Goal: Obtain resource: Download file/media

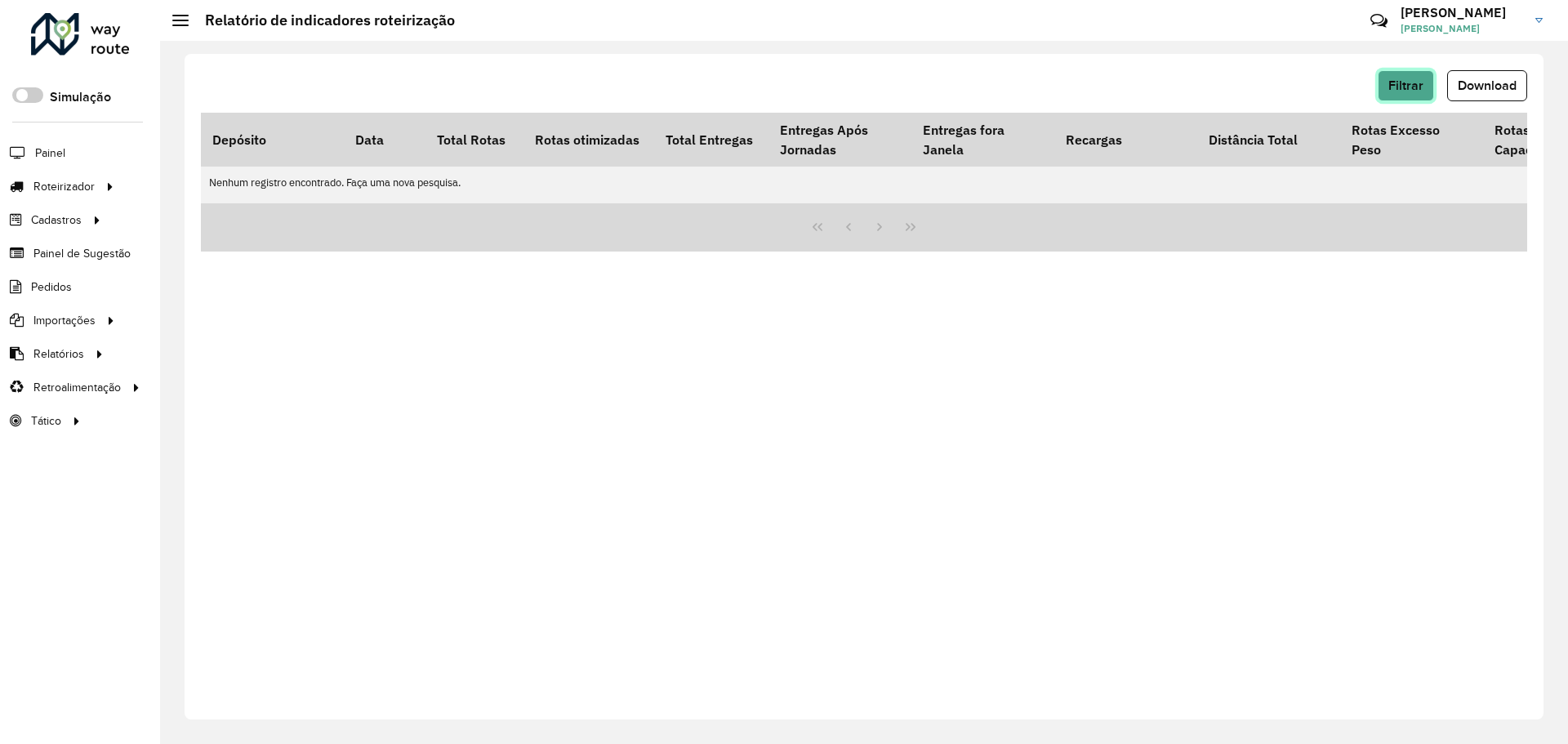
click at [1408, 80] on span "Filtrar" at bounding box center [1405, 85] width 35 height 14
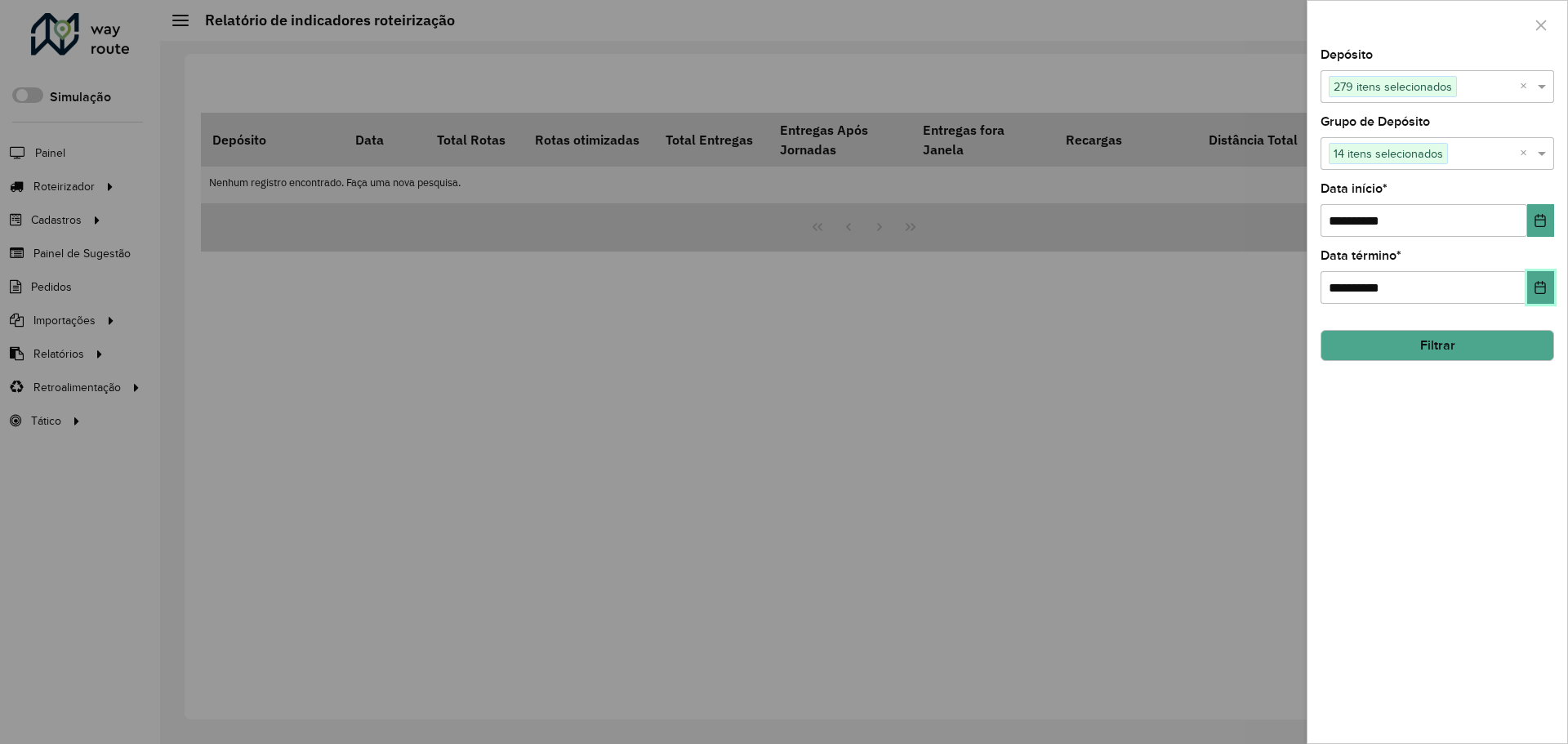
click at [1542, 287] on icon "Choose Date" at bounding box center [1541, 287] width 11 height 13
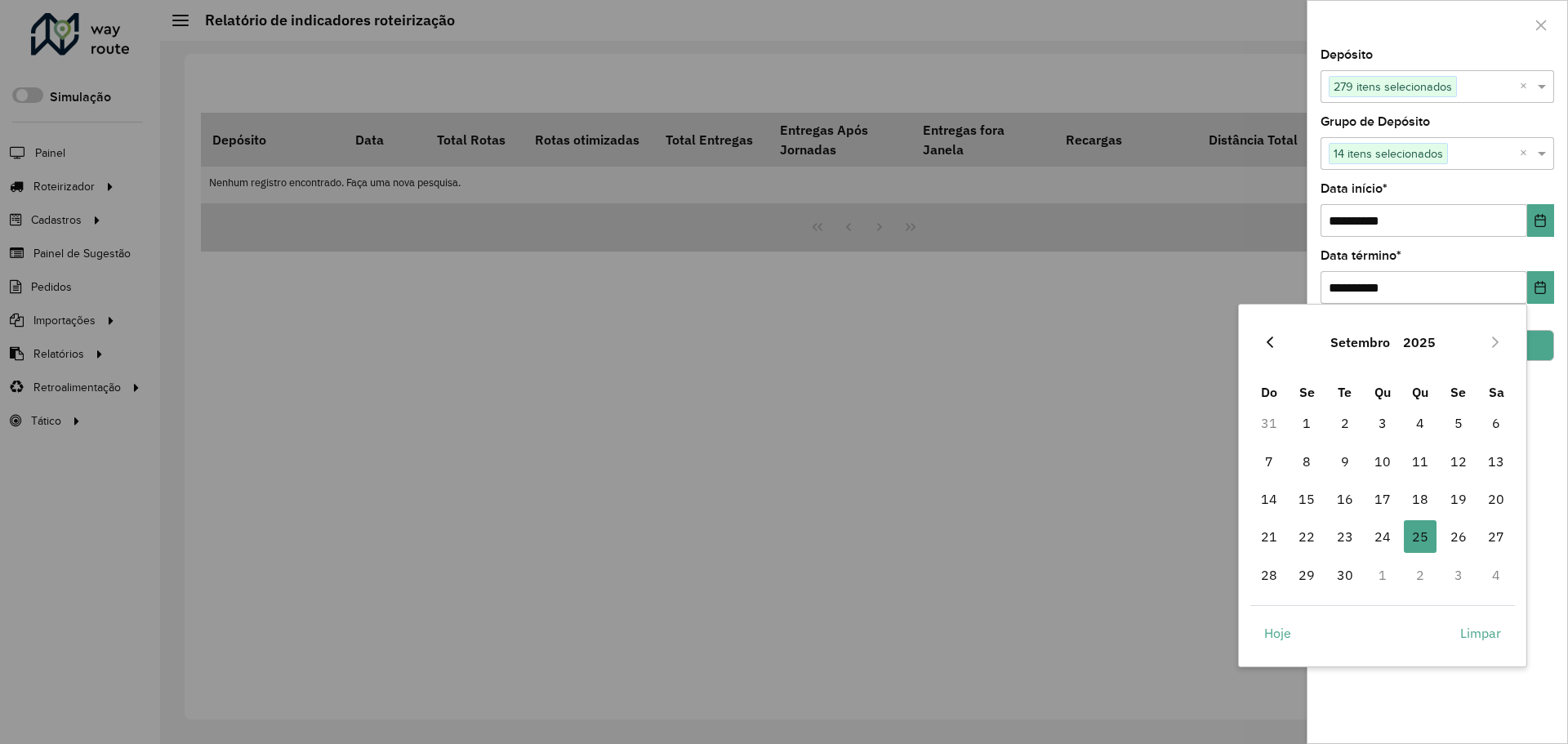
click at [1274, 342] on icon "Previous Month" at bounding box center [1269, 342] width 13 height 13
click at [1491, 580] on span "31" at bounding box center [1496, 574] width 33 height 33
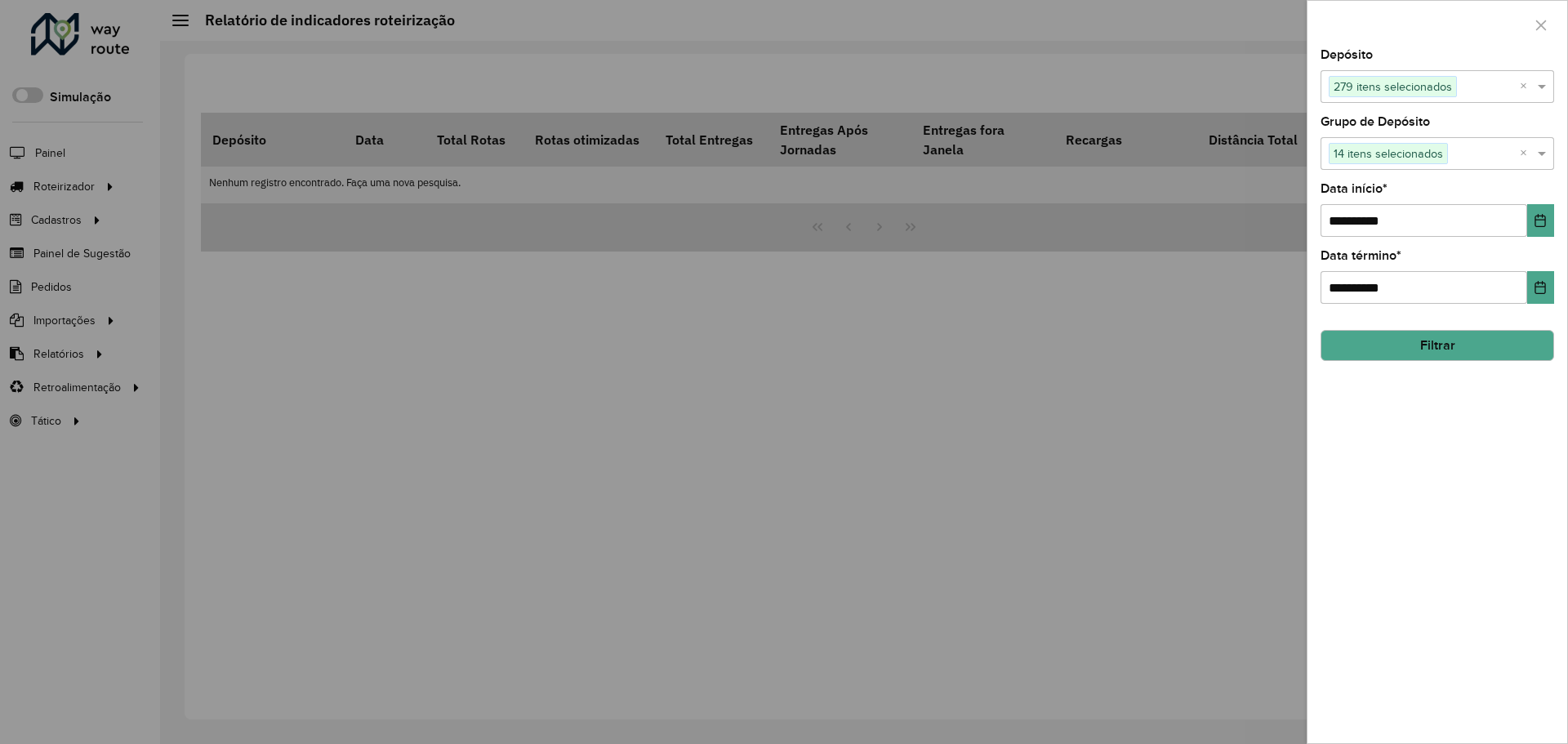
click at [1497, 535] on div "**********" at bounding box center [1437, 396] width 260 height 694
click at [1448, 359] on button "Filtrar" at bounding box center [1437, 345] width 233 height 31
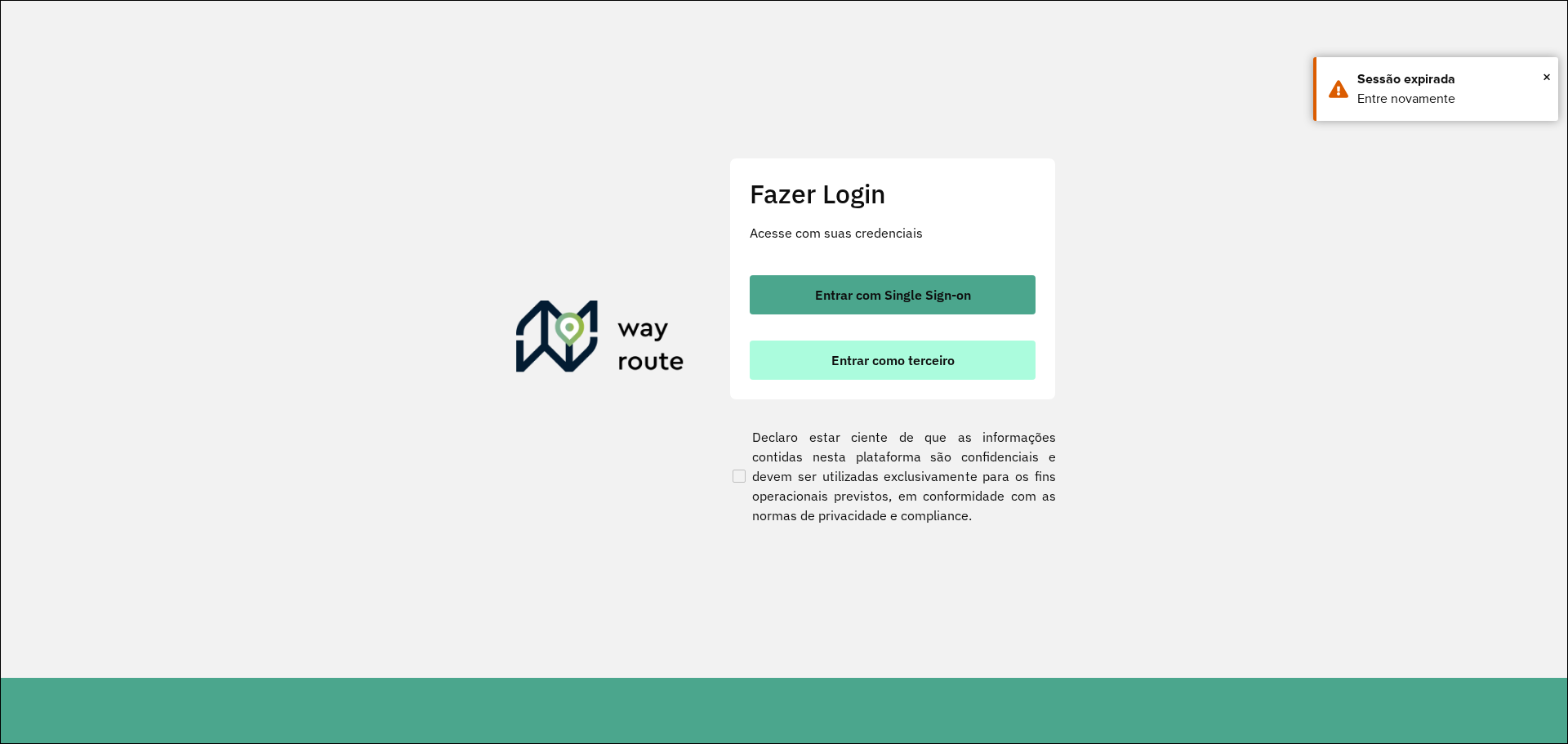
click at [897, 373] on button "Entrar como terceiro" at bounding box center [893, 360] width 286 height 39
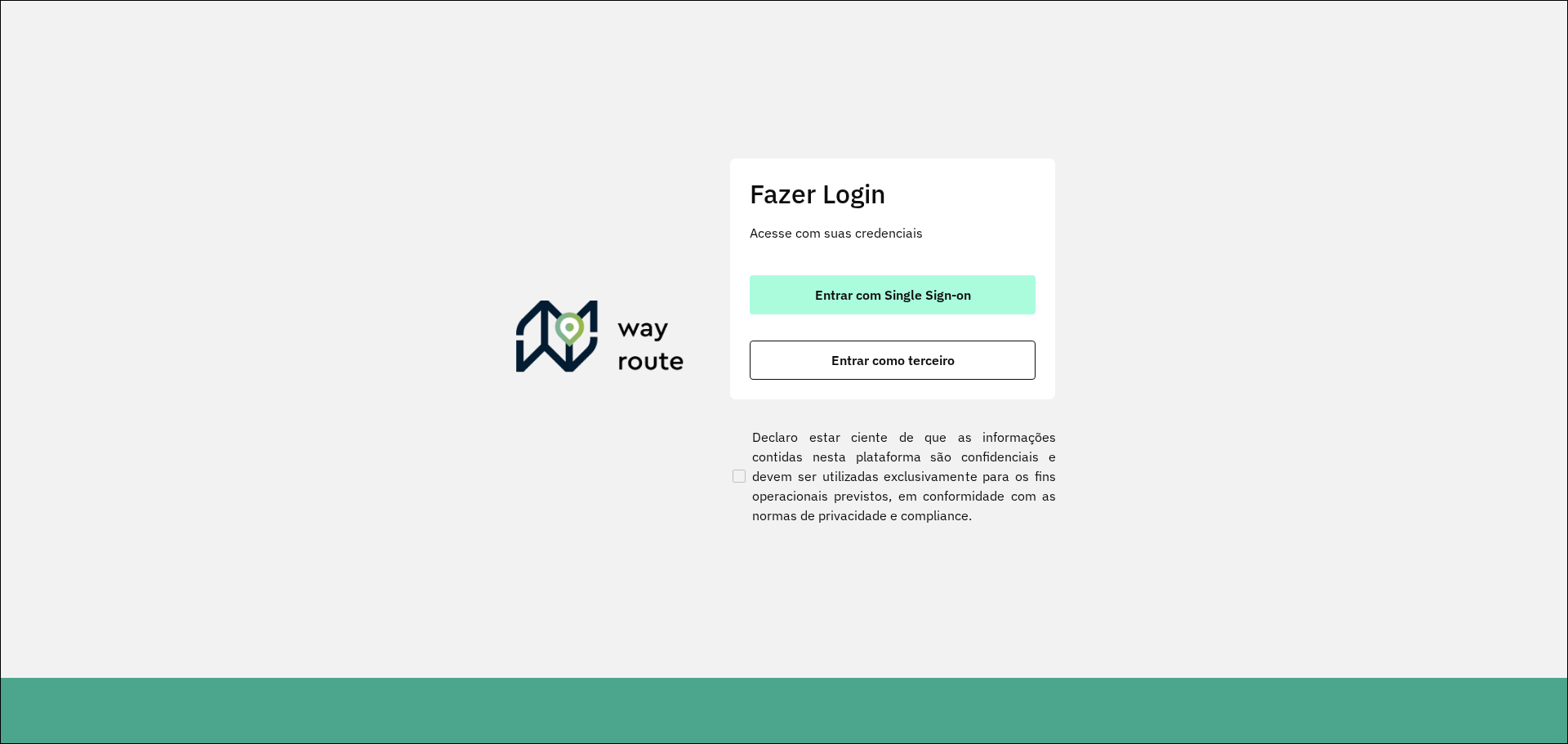
click at [813, 304] on button "Entrar com Single Sign-on" at bounding box center [893, 294] width 286 height 39
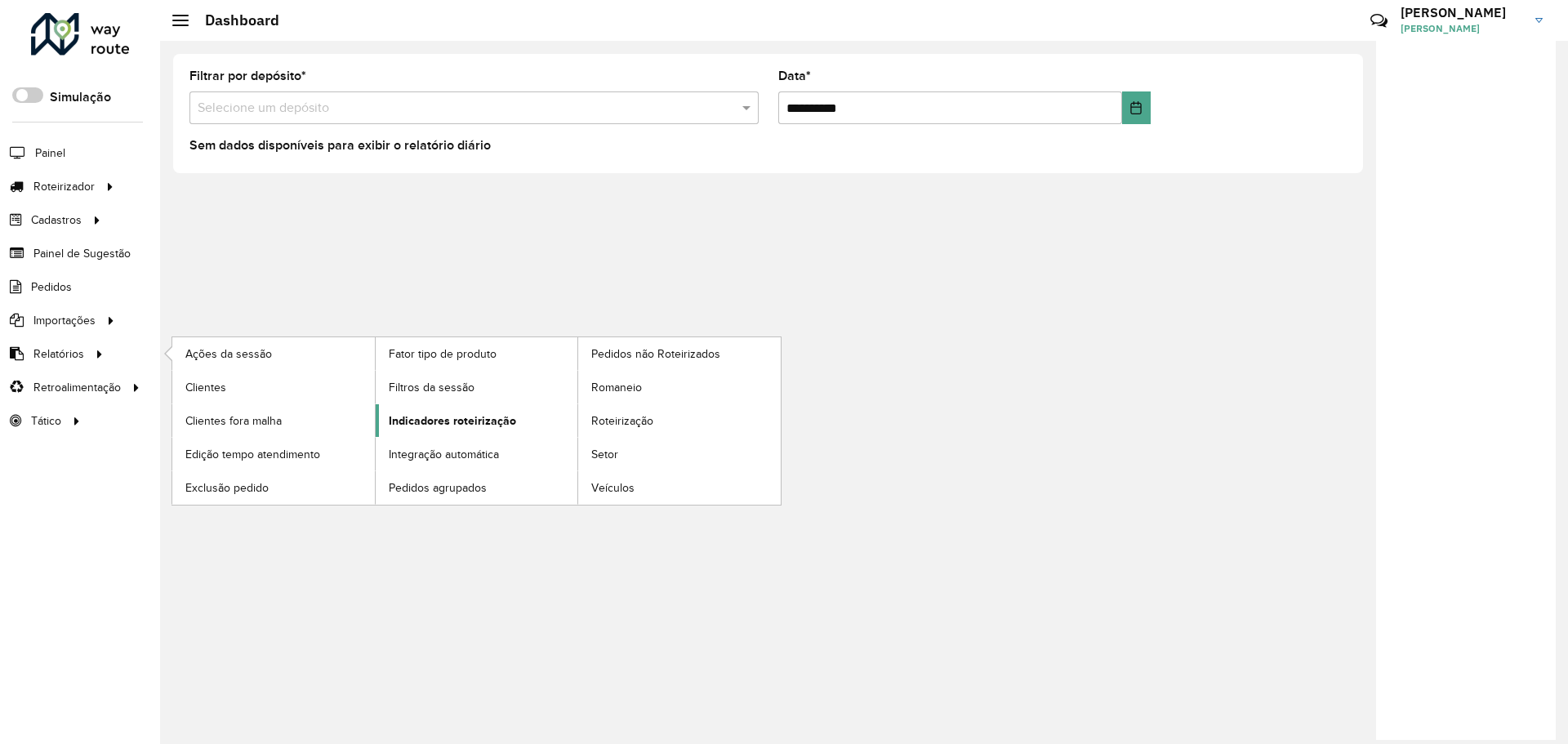
click at [431, 421] on span "Indicadores roteirização" at bounding box center [452, 421] width 127 height 17
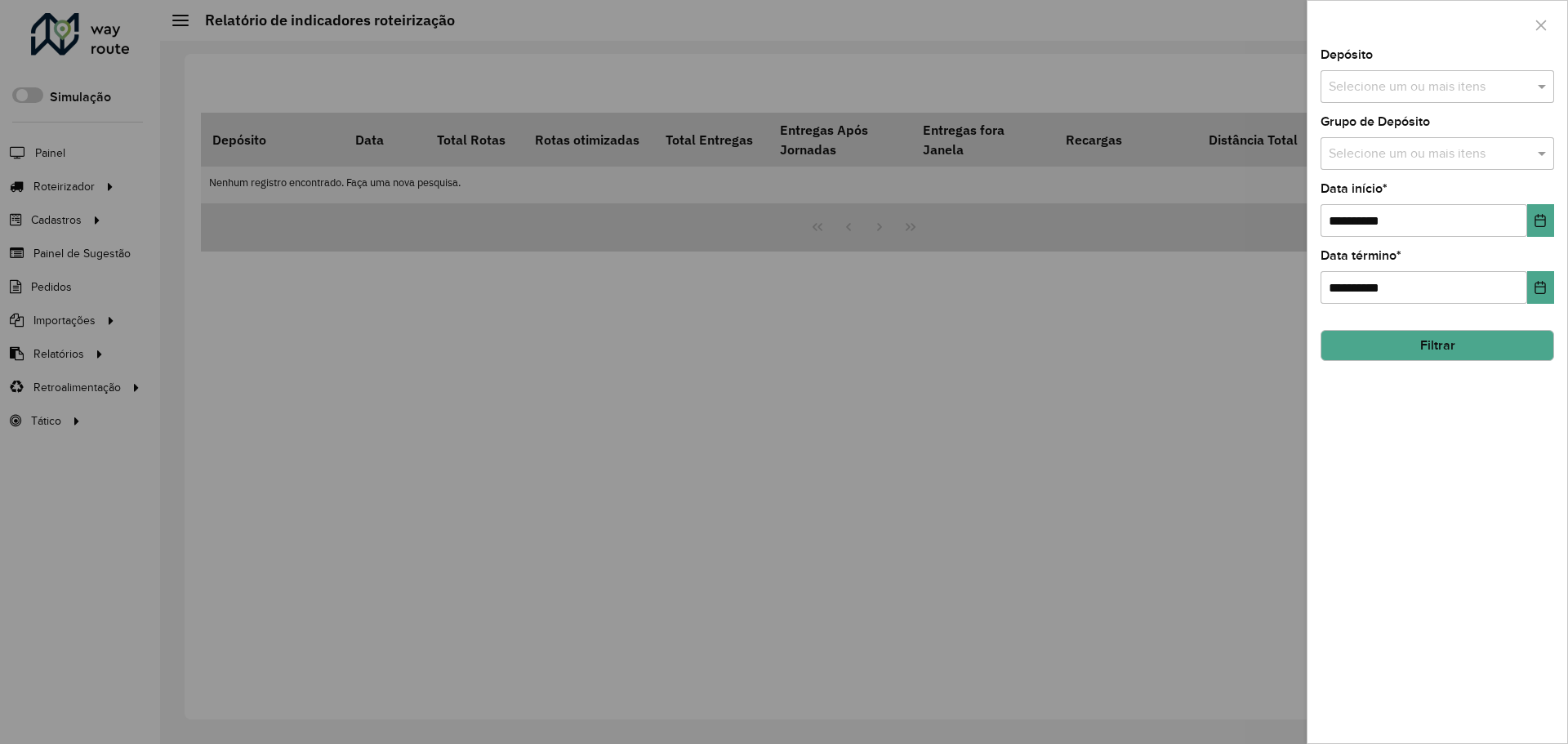
click at [1365, 91] on input "text" at bounding box center [1429, 87] width 209 height 20
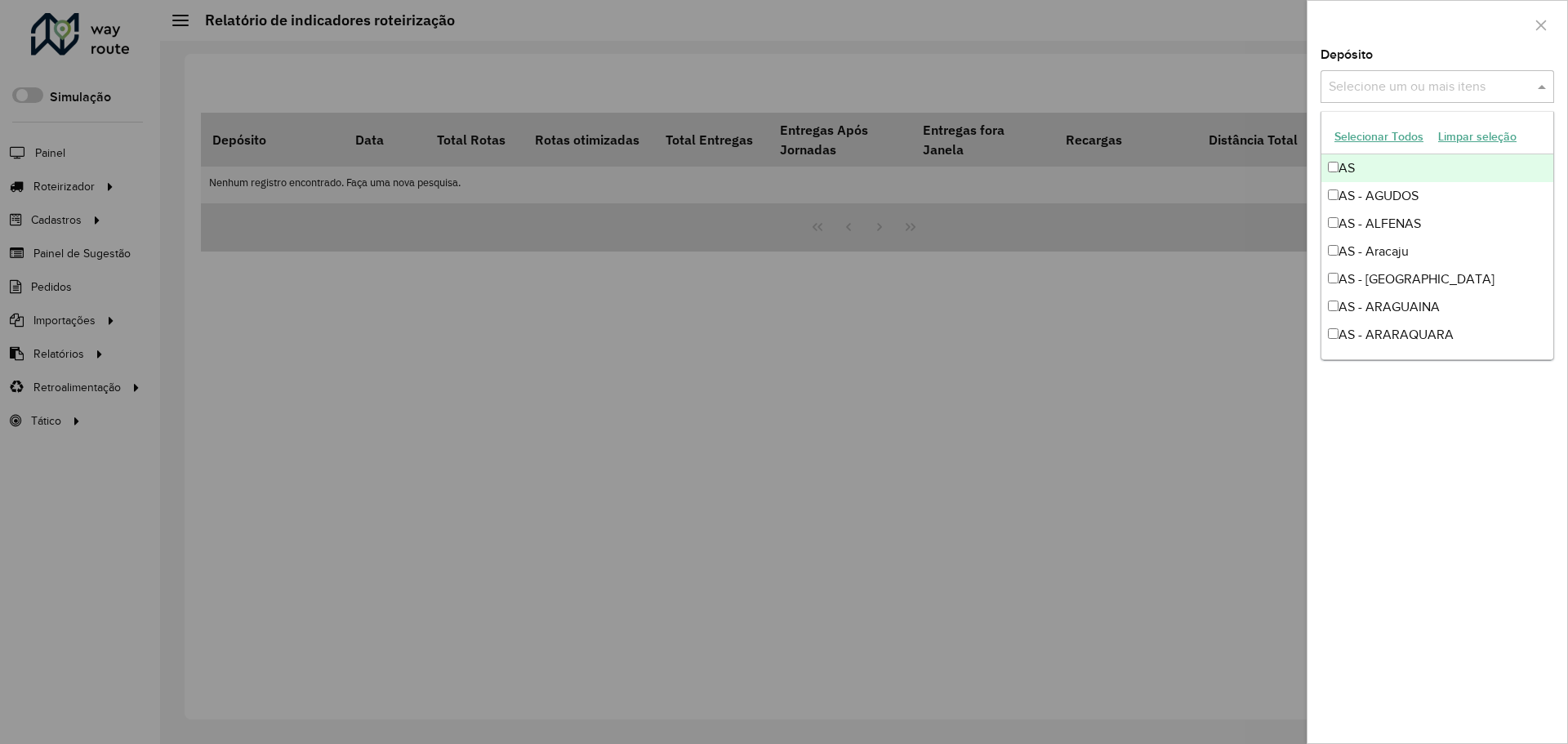
click at [1373, 135] on button "Selecionar Todos" at bounding box center [1379, 137] width 104 height 25
click at [1383, 35] on div at bounding box center [1437, 25] width 260 height 48
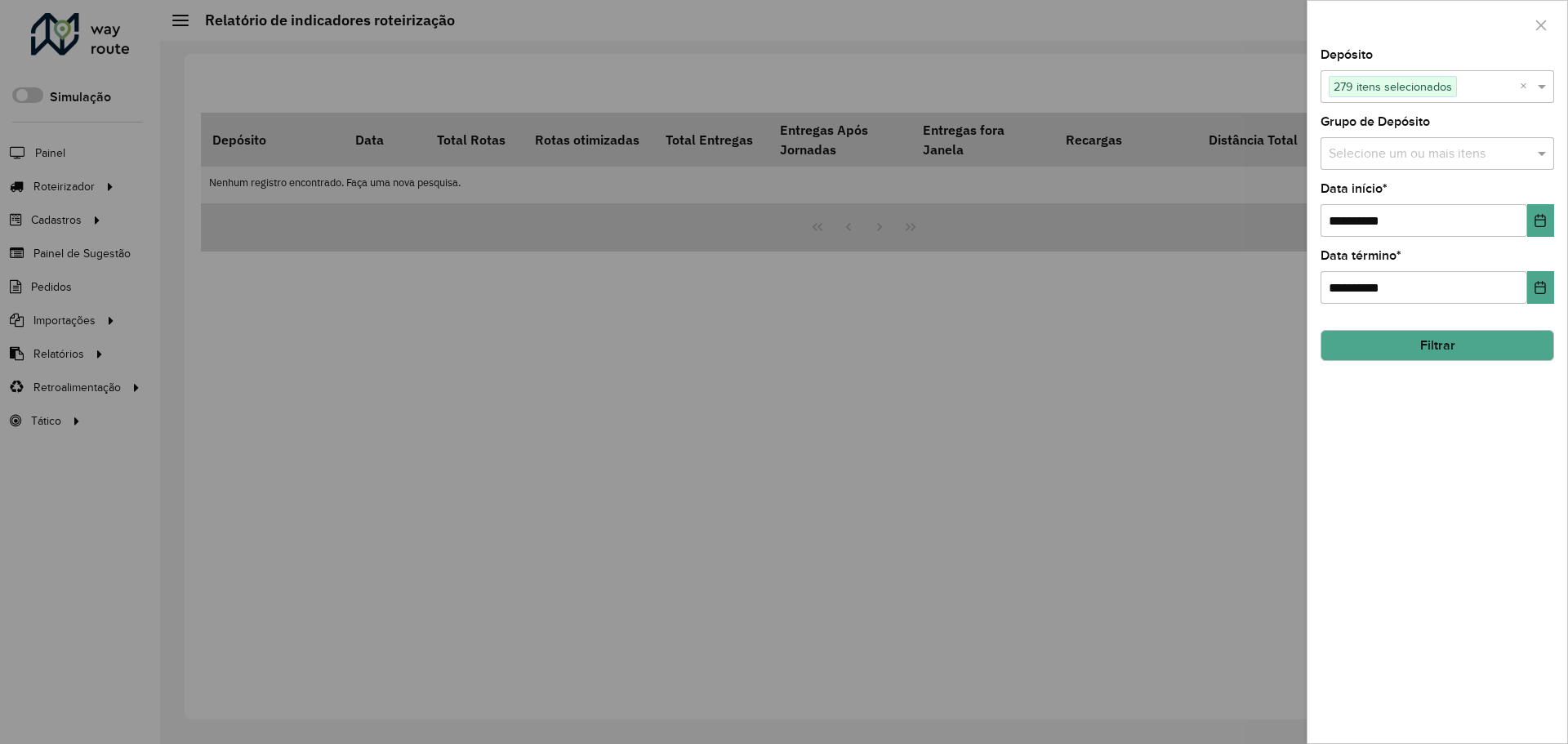
click at [1380, 148] on input "text" at bounding box center [1429, 154] width 209 height 20
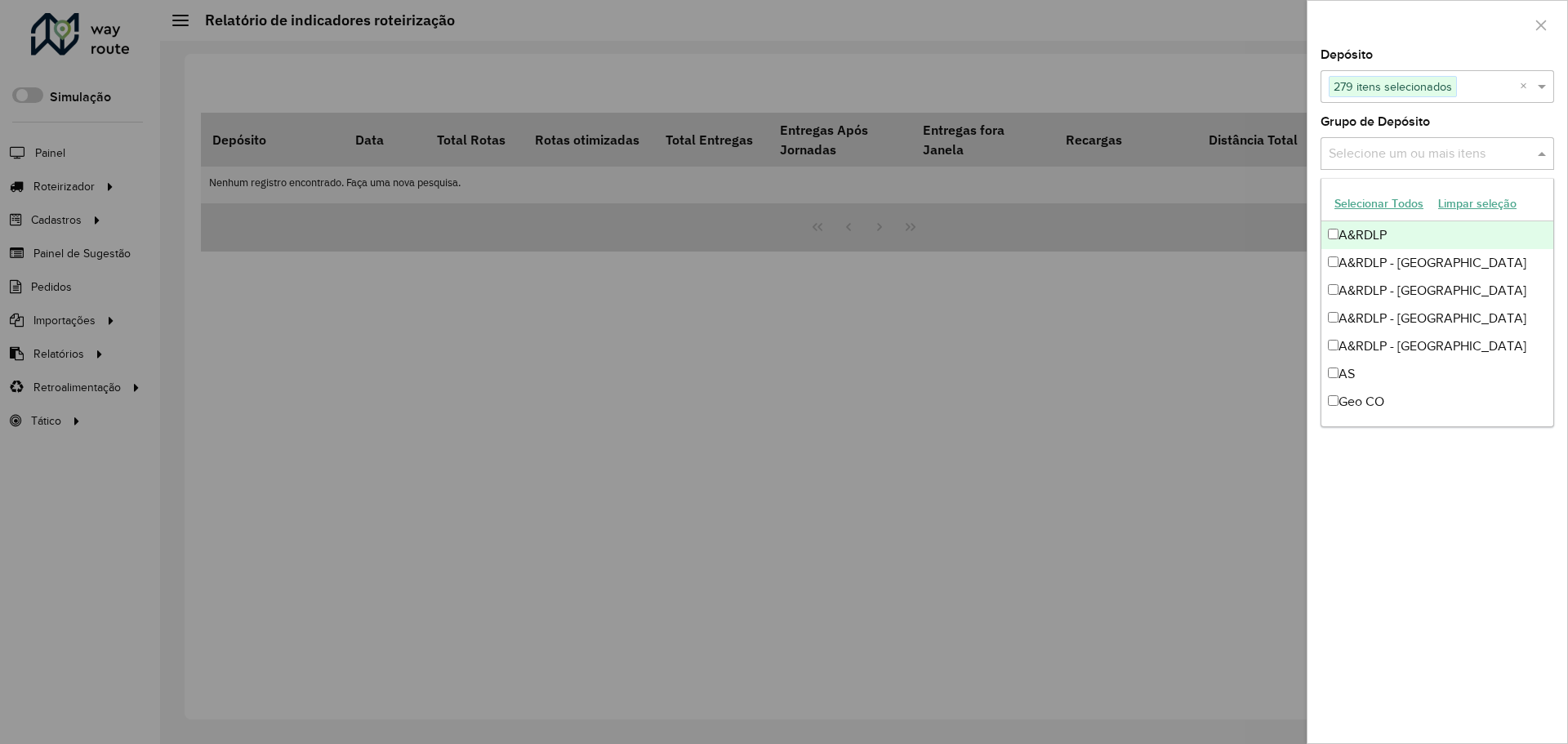
click at [1374, 197] on button "Selecionar Todos" at bounding box center [1379, 204] width 104 height 25
click at [1414, 42] on div at bounding box center [1437, 25] width 260 height 48
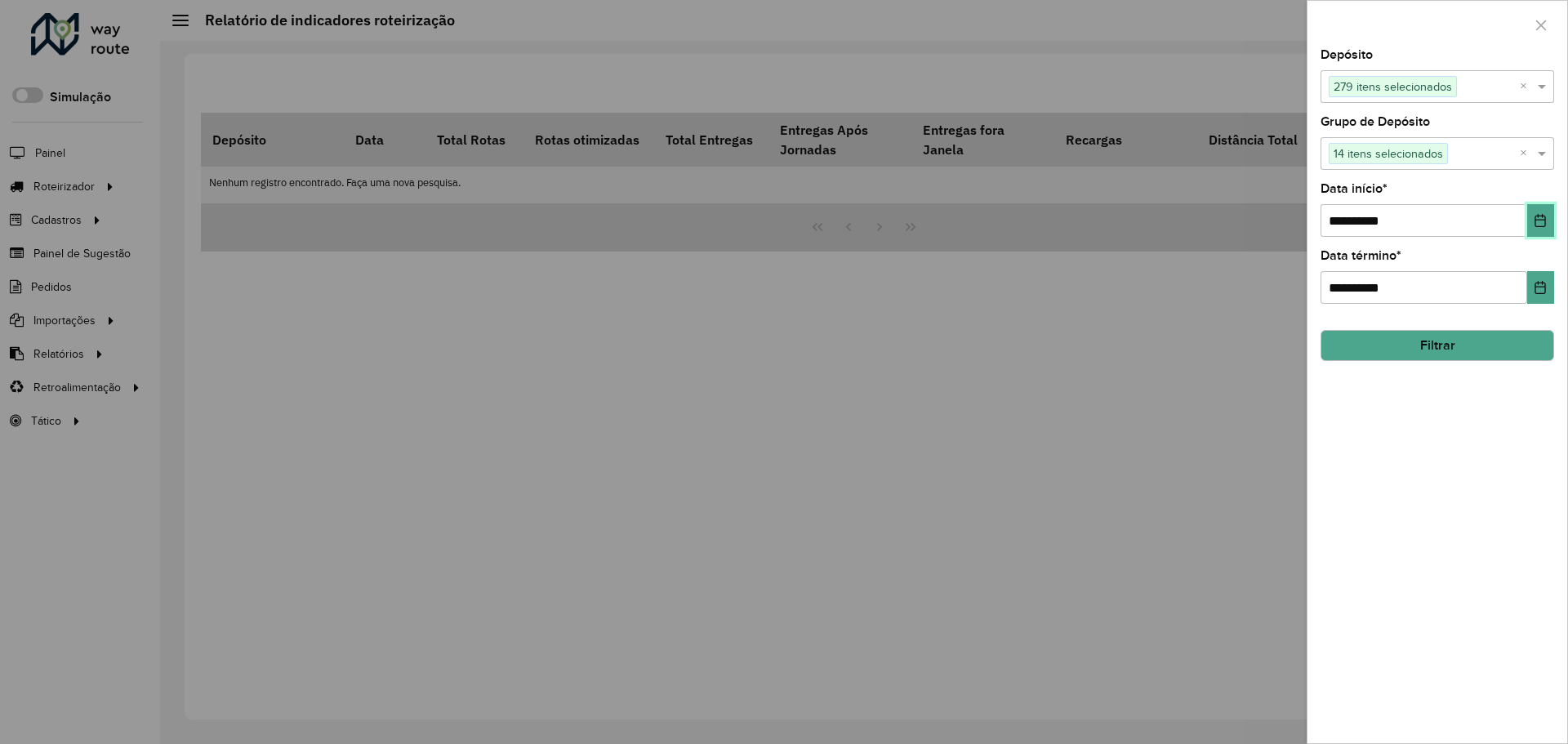
click at [1538, 222] on icon "Choose Date" at bounding box center [1540, 220] width 13 height 13
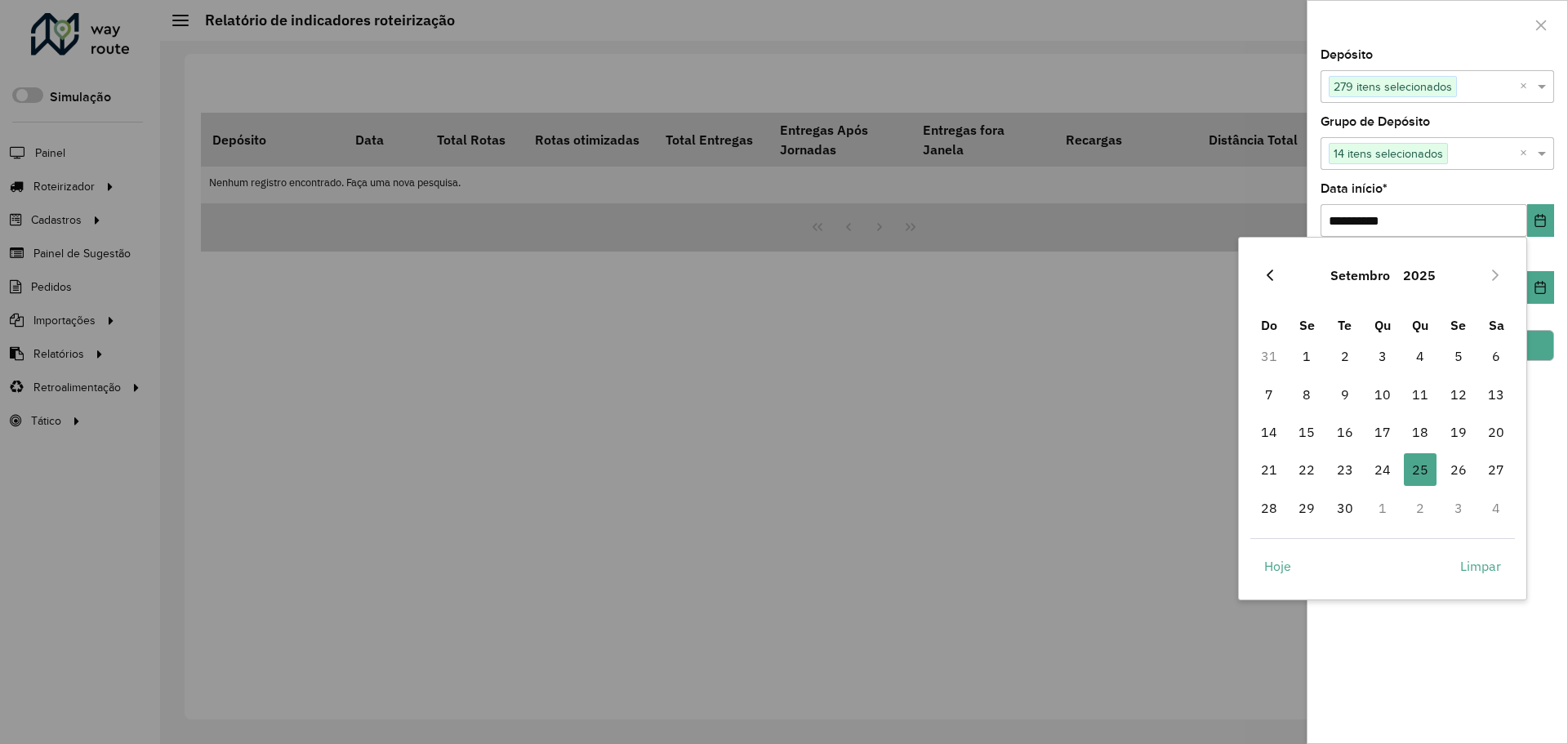
click at [1282, 273] on button "Previous Month" at bounding box center [1269, 275] width 26 height 26
click at [1281, 273] on button "Previous Month" at bounding box center [1269, 275] width 26 height 26
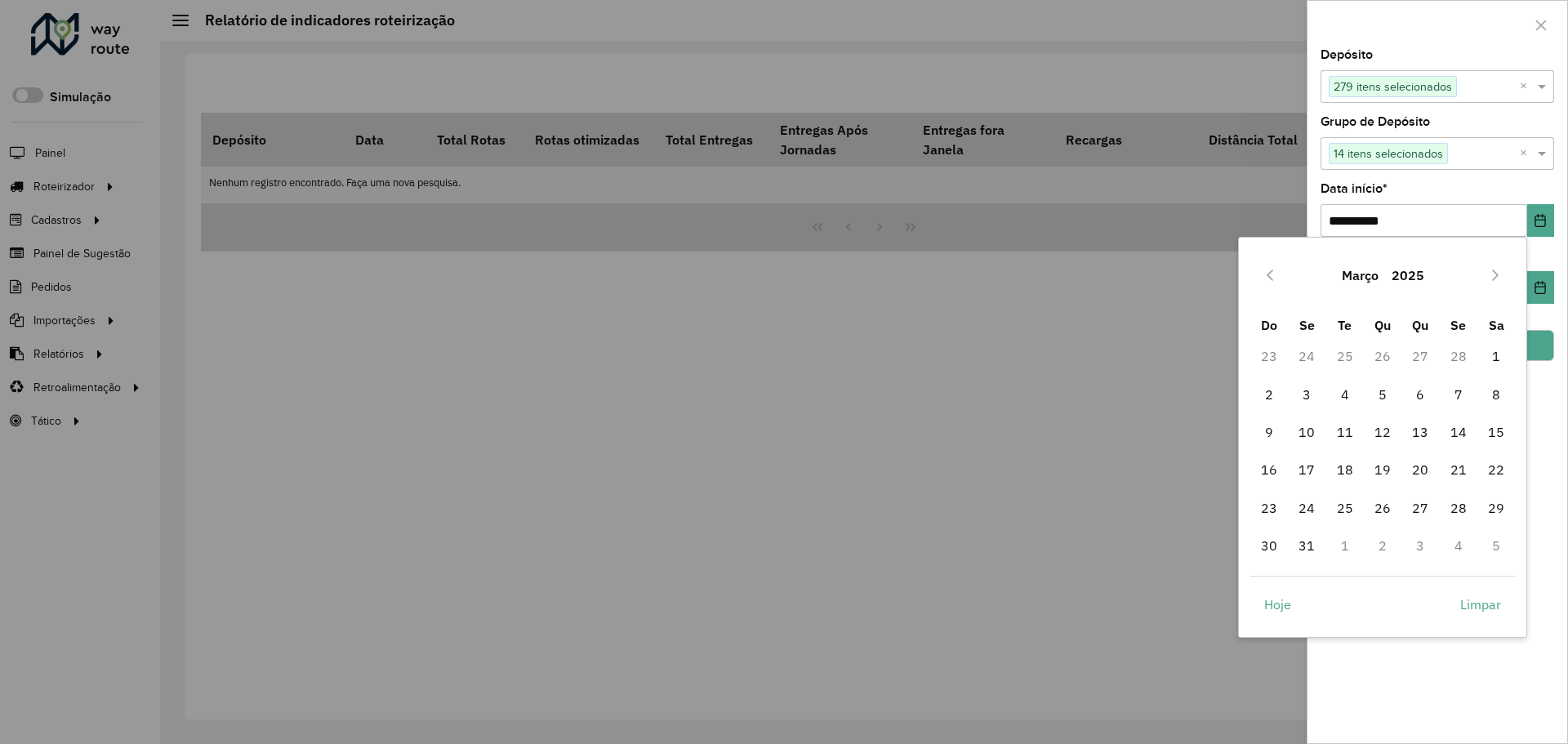
click at [1281, 273] on button "Previous Month" at bounding box center [1269, 275] width 26 height 26
click at [1383, 360] on span "1" at bounding box center [1382, 355] width 33 height 33
type input "**********"
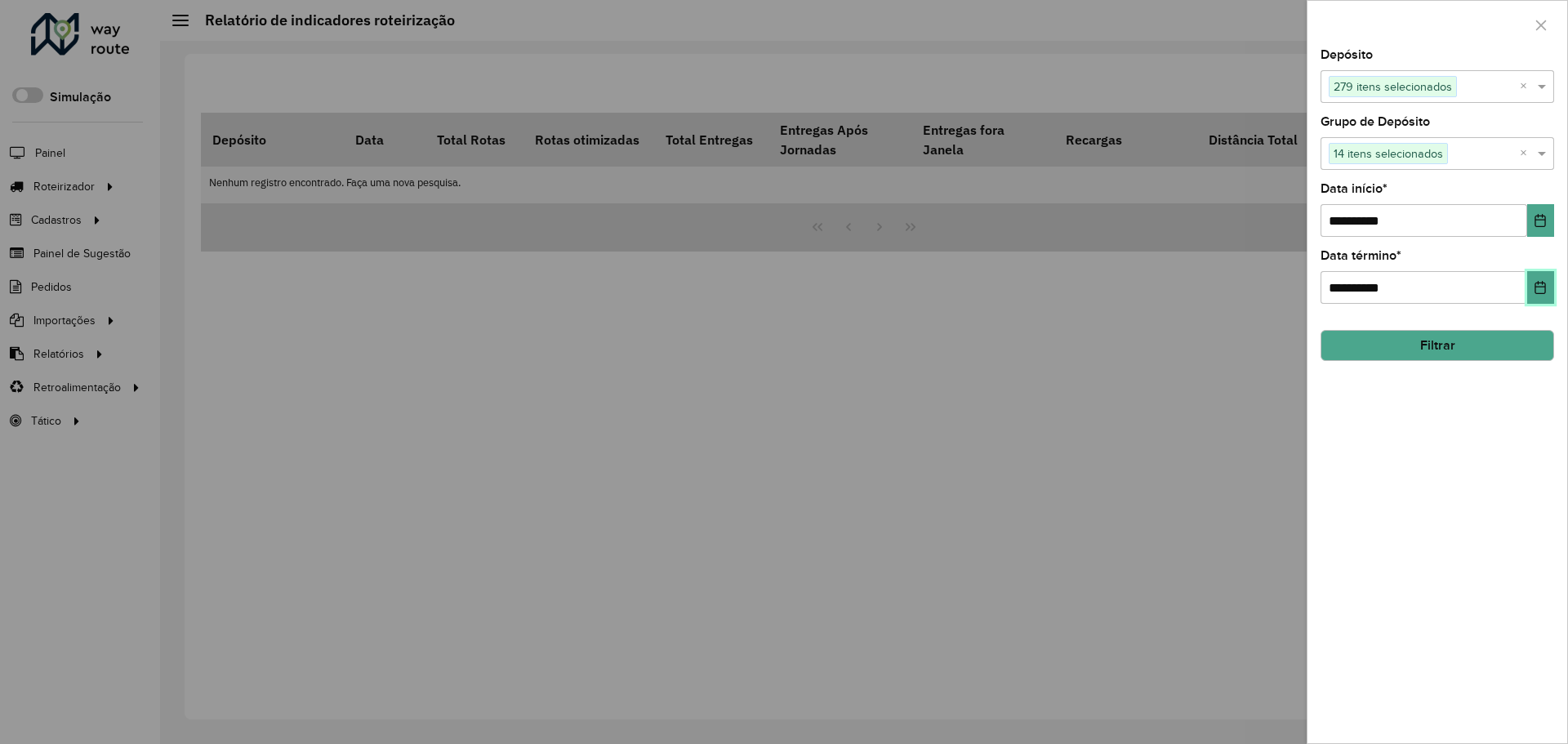
click at [1541, 297] on button "Choose Date" at bounding box center [1541, 288] width 27 height 33
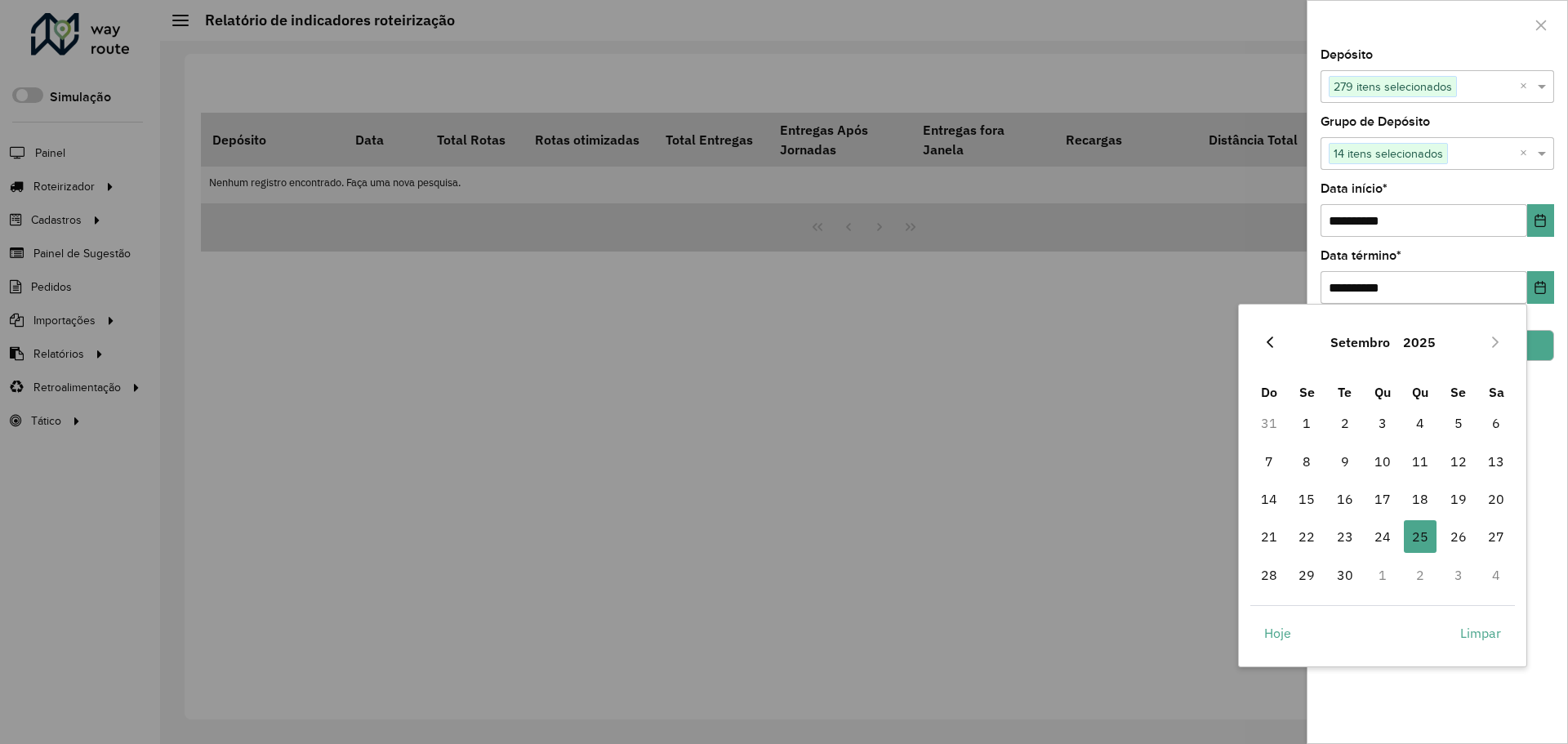
click at [1268, 342] on icon "Previous Month" at bounding box center [1270, 342] width 7 height 11
click at [1495, 570] on span "31" at bounding box center [1496, 574] width 33 height 33
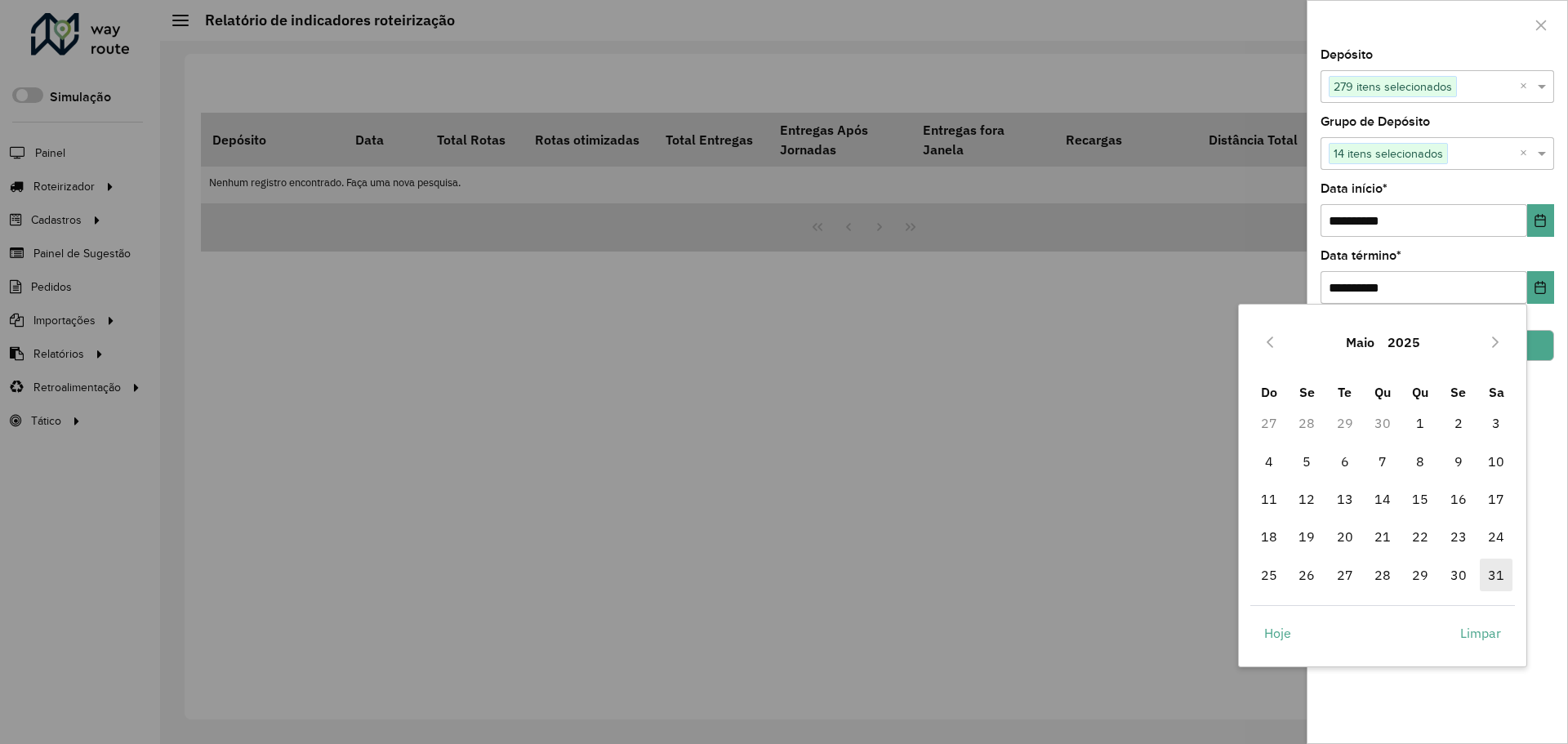
type input "**********"
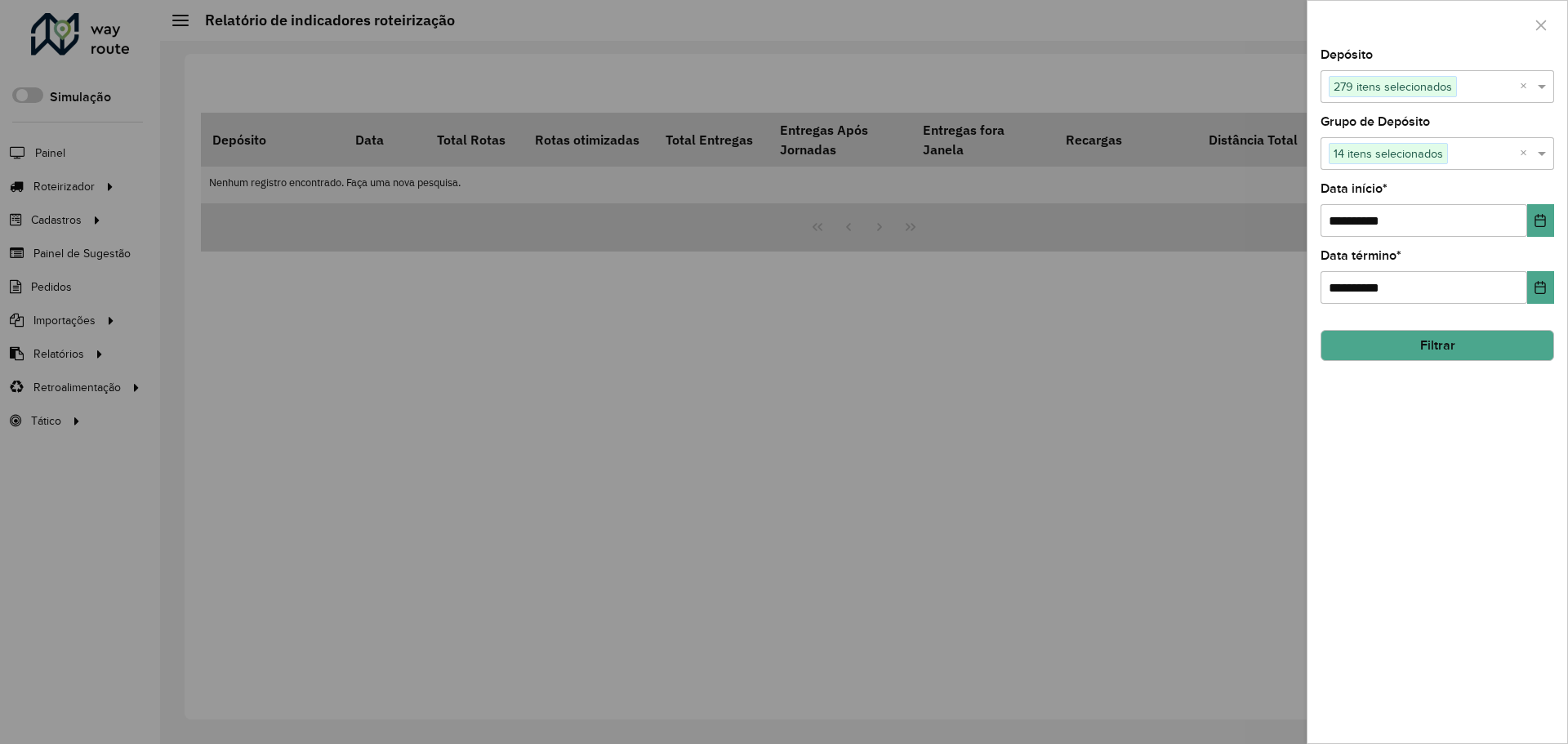
drag, startPoint x: 1504, startPoint y: 465, endPoint x: 1473, endPoint y: 399, distance: 72.9
click at [1504, 463] on div "**********" at bounding box center [1437, 396] width 260 height 694
click at [1463, 343] on button "Filtrar" at bounding box center [1437, 345] width 233 height 31
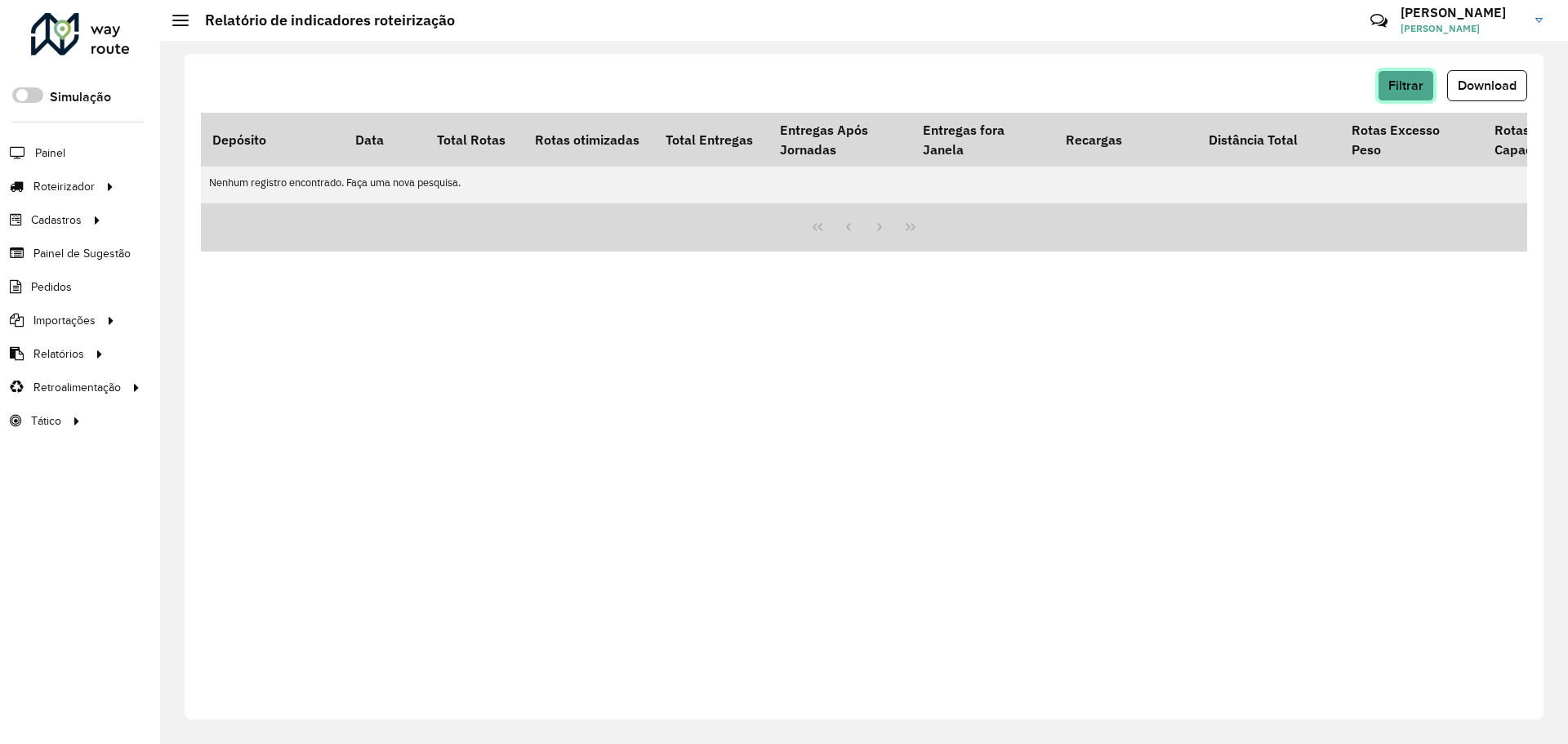
click at [1410, 92] on button "Filtrar" at bounding box center [1406, 86] width 56 height 31
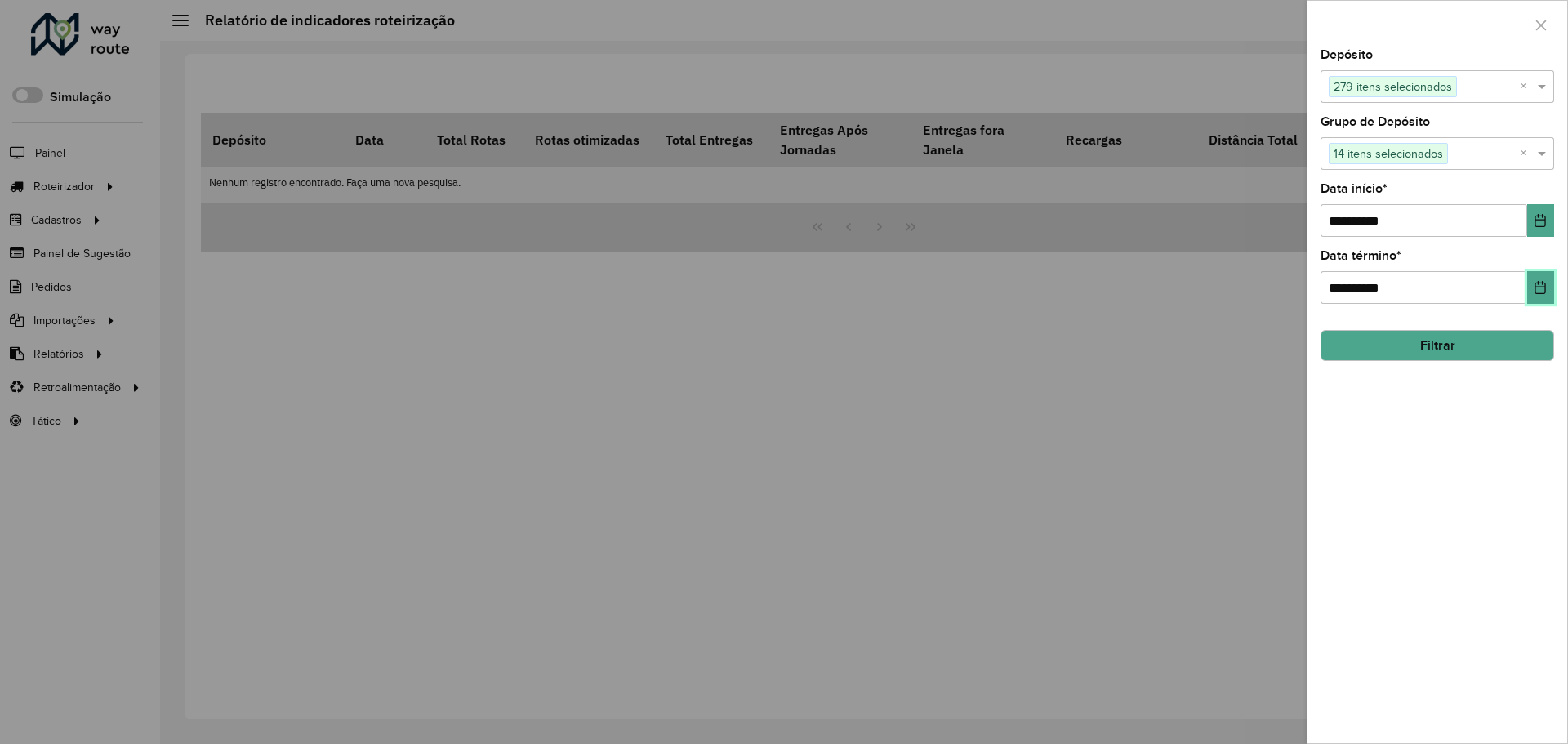
click at [1543, 291] on icon "Choose Date" at bounding box center [1540, 287] width 13 height 13
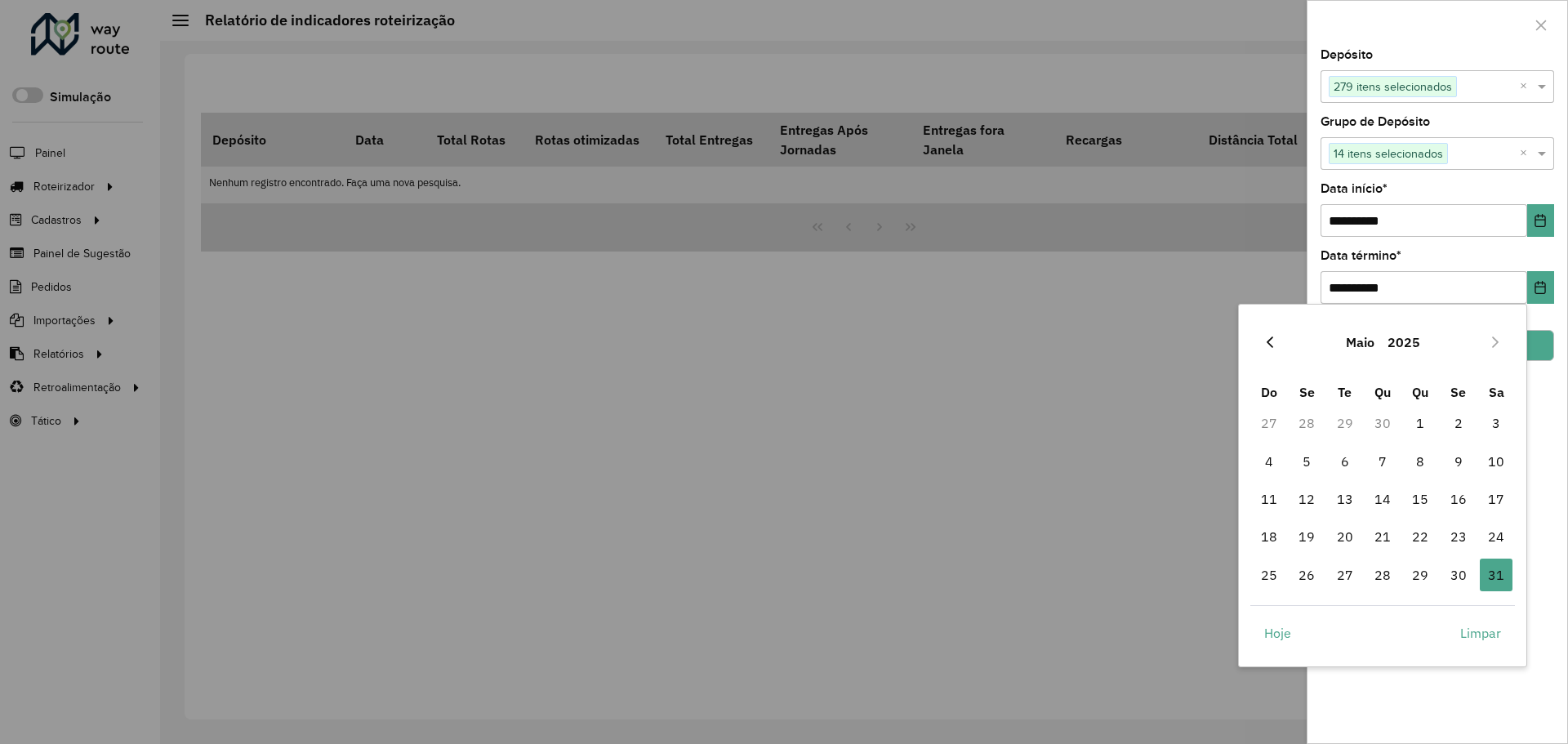
click at [1270, 337] on icon "Previous Month" at bounding box center [1269, 342] width 13 height 13
click at [1306, 609] on span "31" at bounding box center [1307, 613] width 33 height 33
type input "**********"
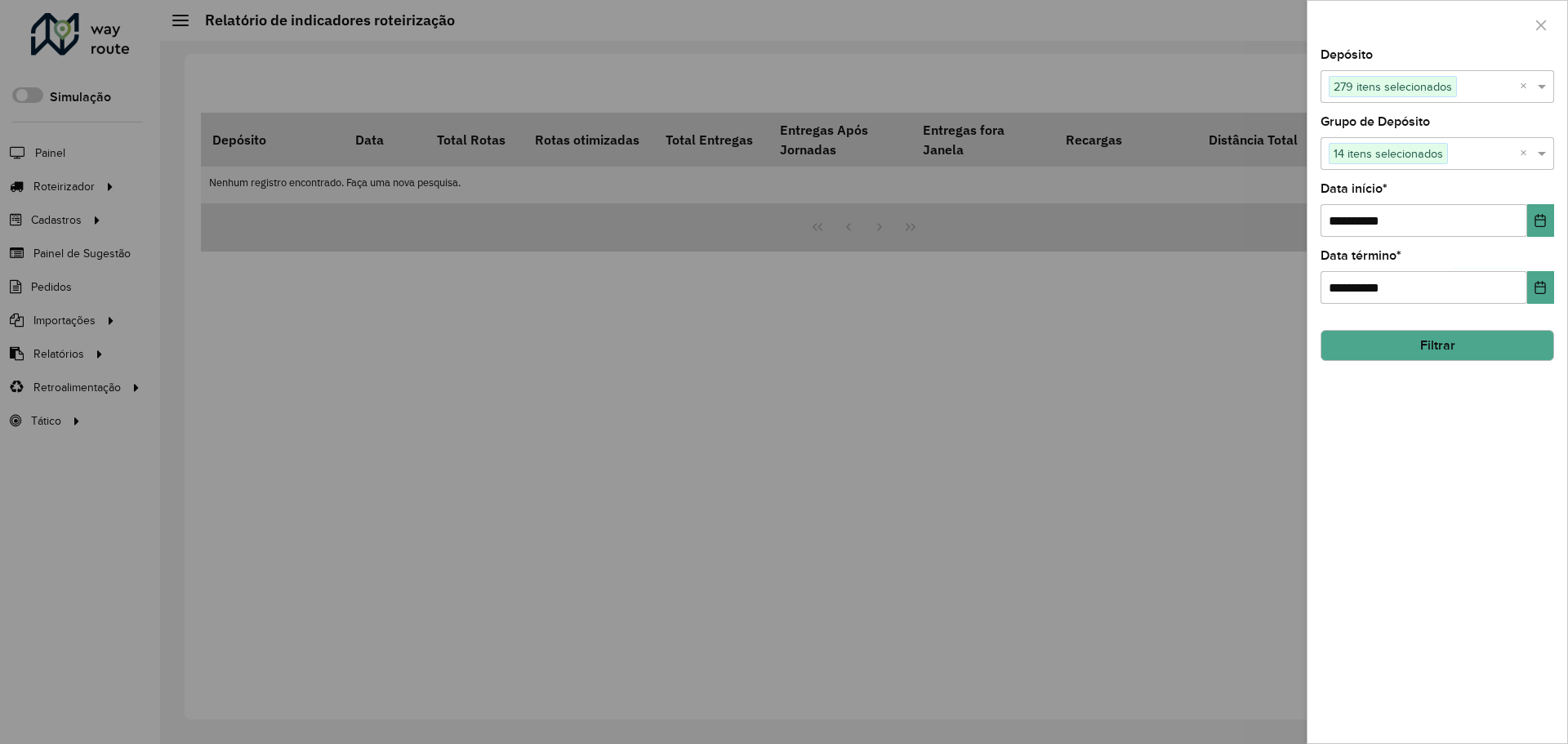
click at [1399, 355] on button "Filtrar" at bounding box center [1437, 345] width 233 height 31
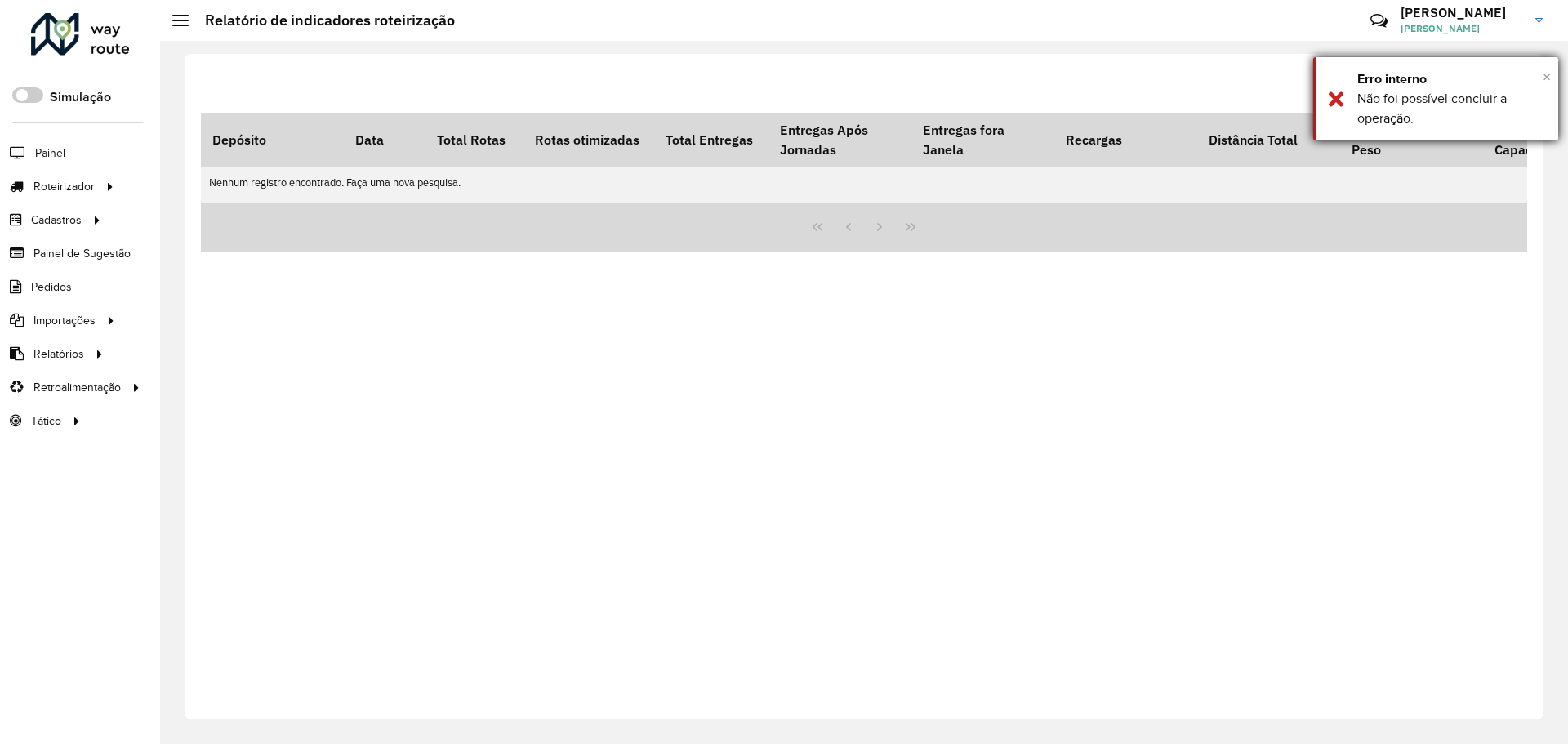
click at [1547, 85] on span "×" at bounding box center [1547, 76] width 8 height 18
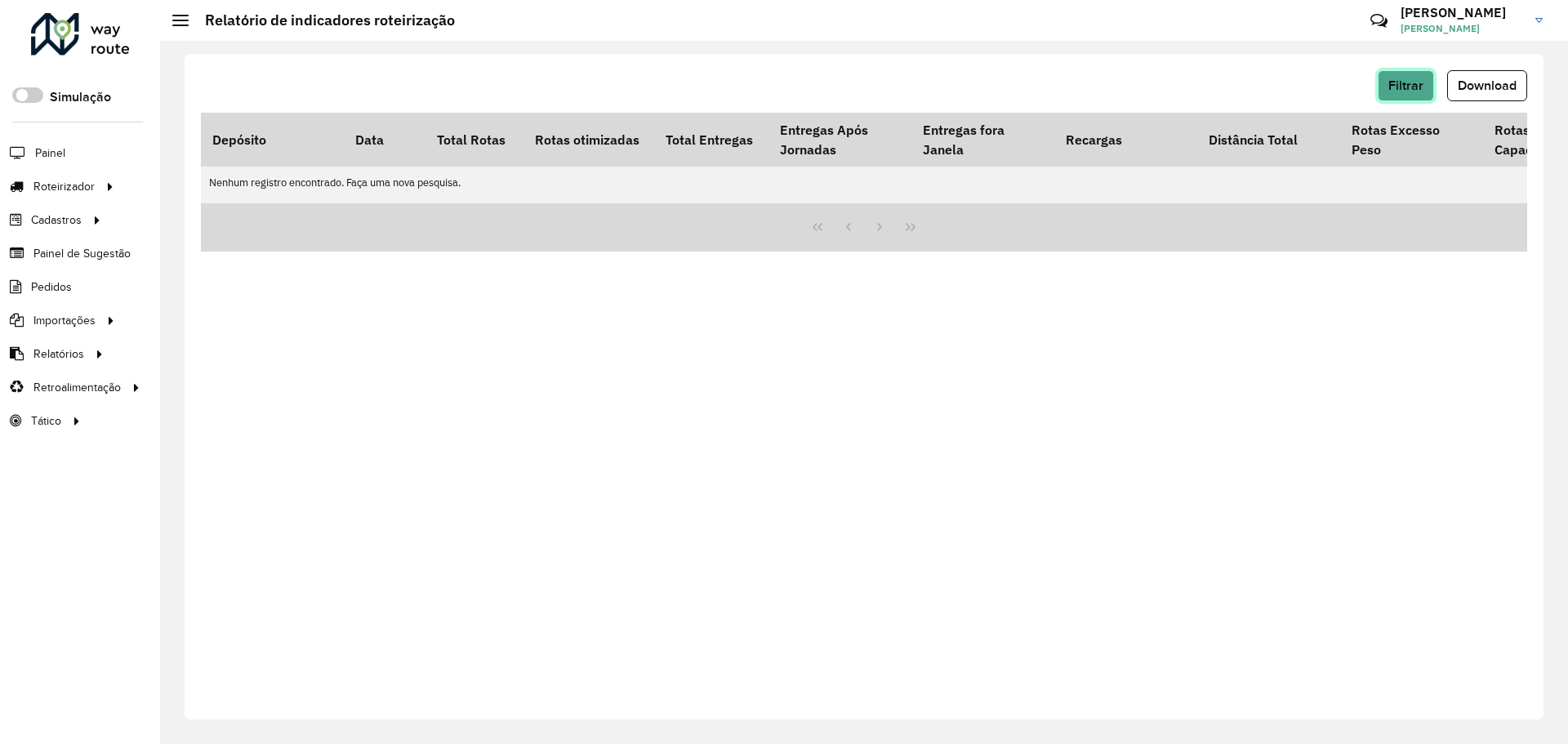
click at [1406, 80] on span "Filtrar" at bounding box center [1405, 85] width 35 height 14
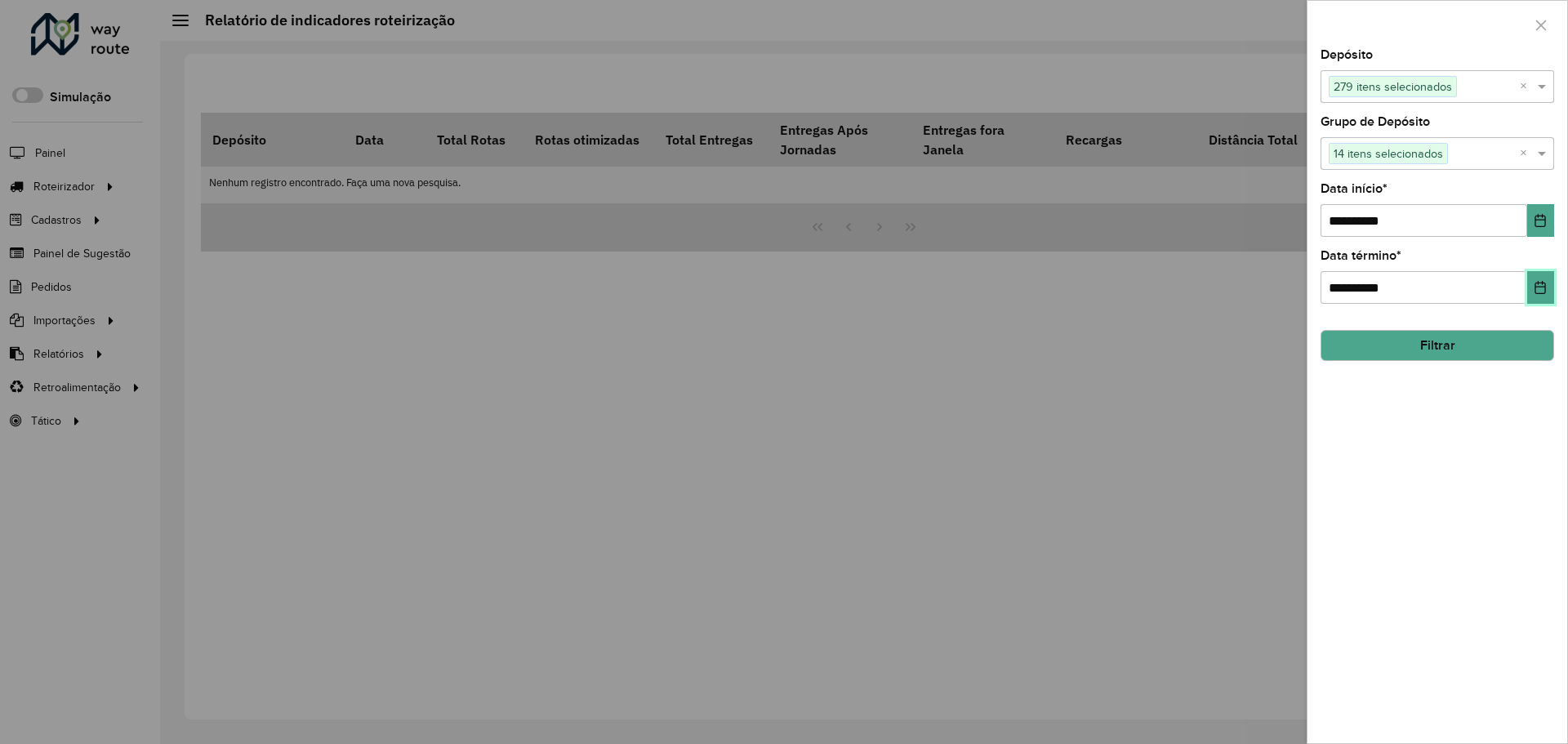
click at [1539, 293] on icon "Choose Date" at bounding box center [1540, 287] width 13 height 13
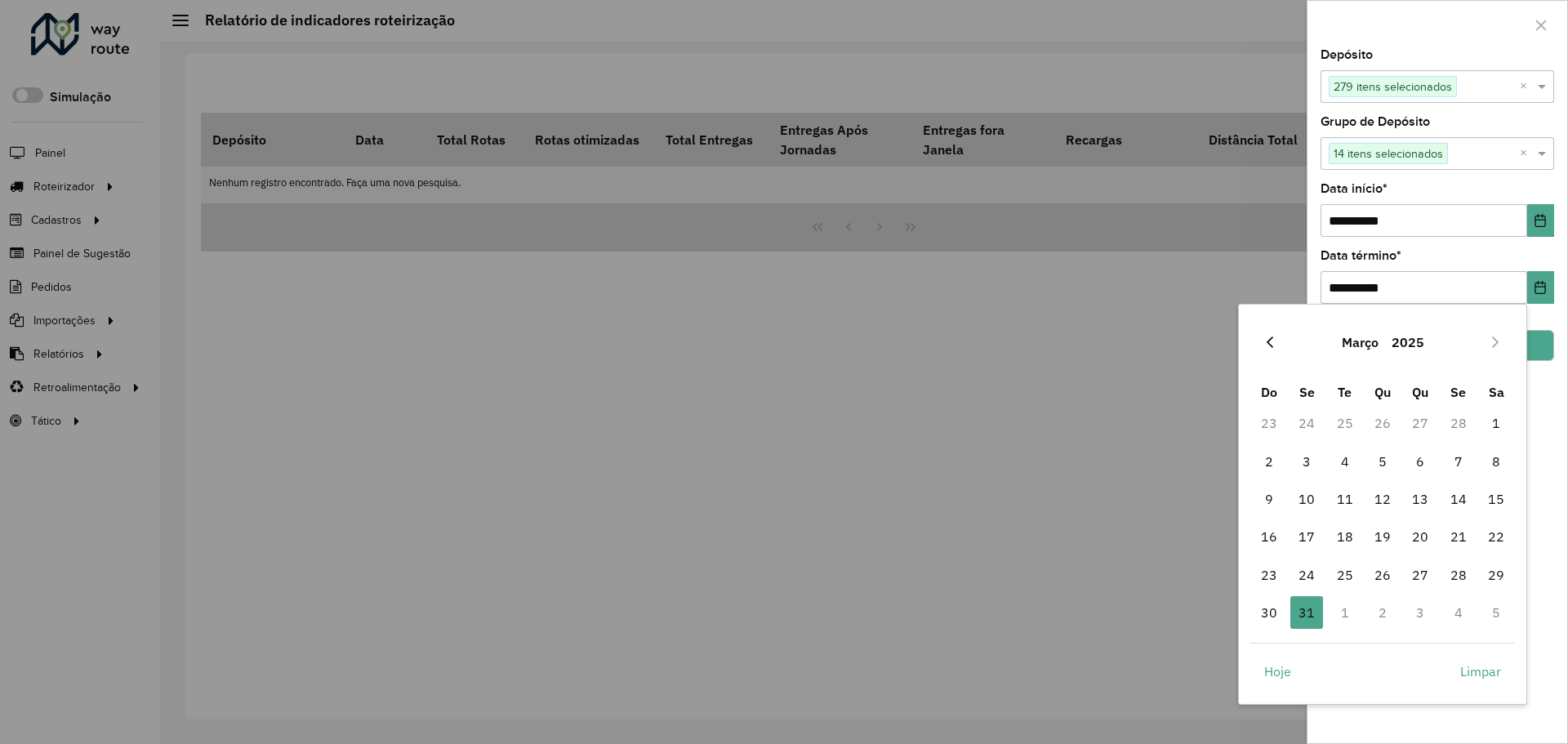
click at [1268, 338] on icon "Previous Month" at bounding box center [1269, 342] width 13 height 13
click at [1498, 351] on button "Next Month" at bounding box center [1495, 342] width 26 height 26
click at [1453, 577] on span "28" at bounding box center [1459, 574] width 33 height 33
type input "**********"
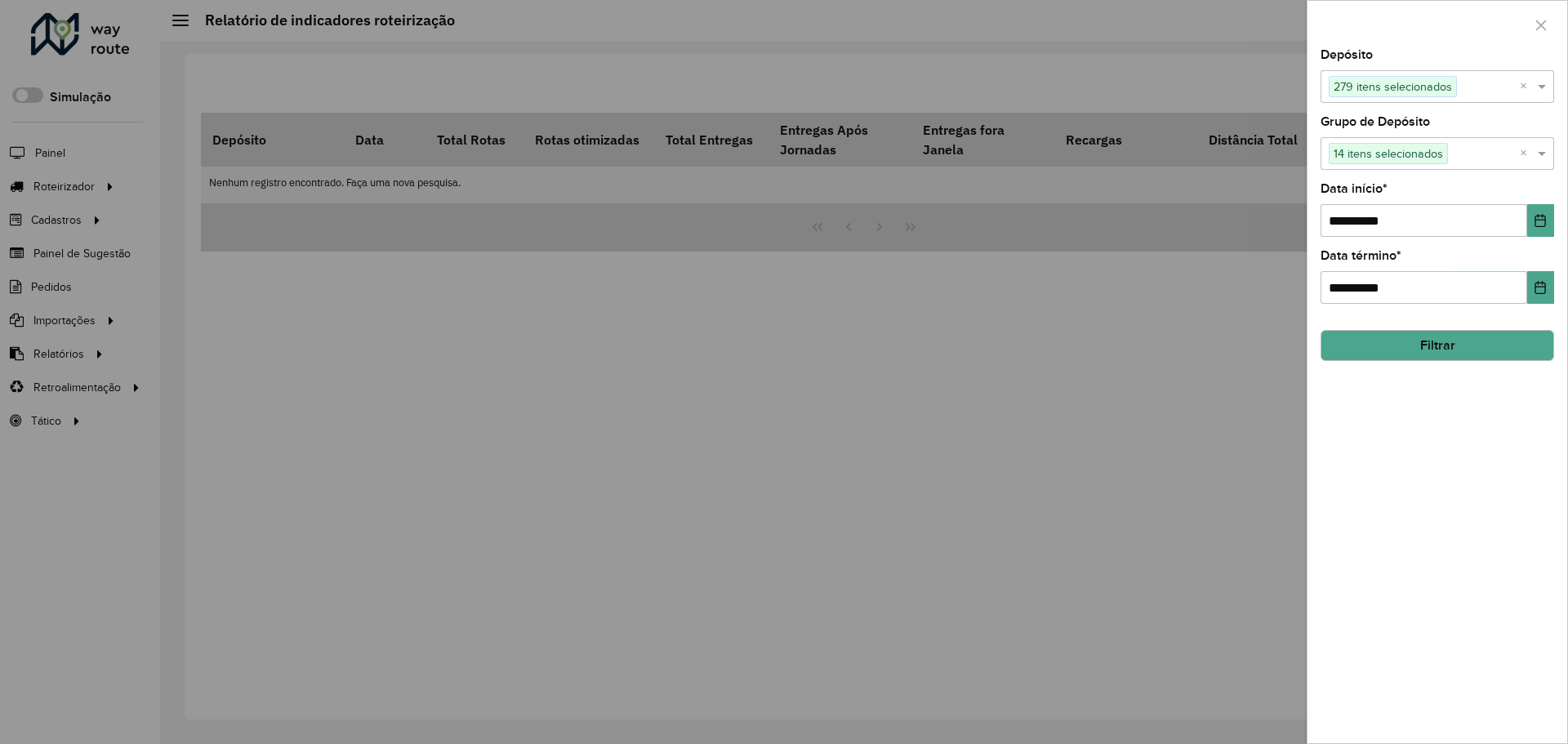
click at [1433, 343] on button "Filtrar" at bounding box center [1437, 345] width 233 height 31
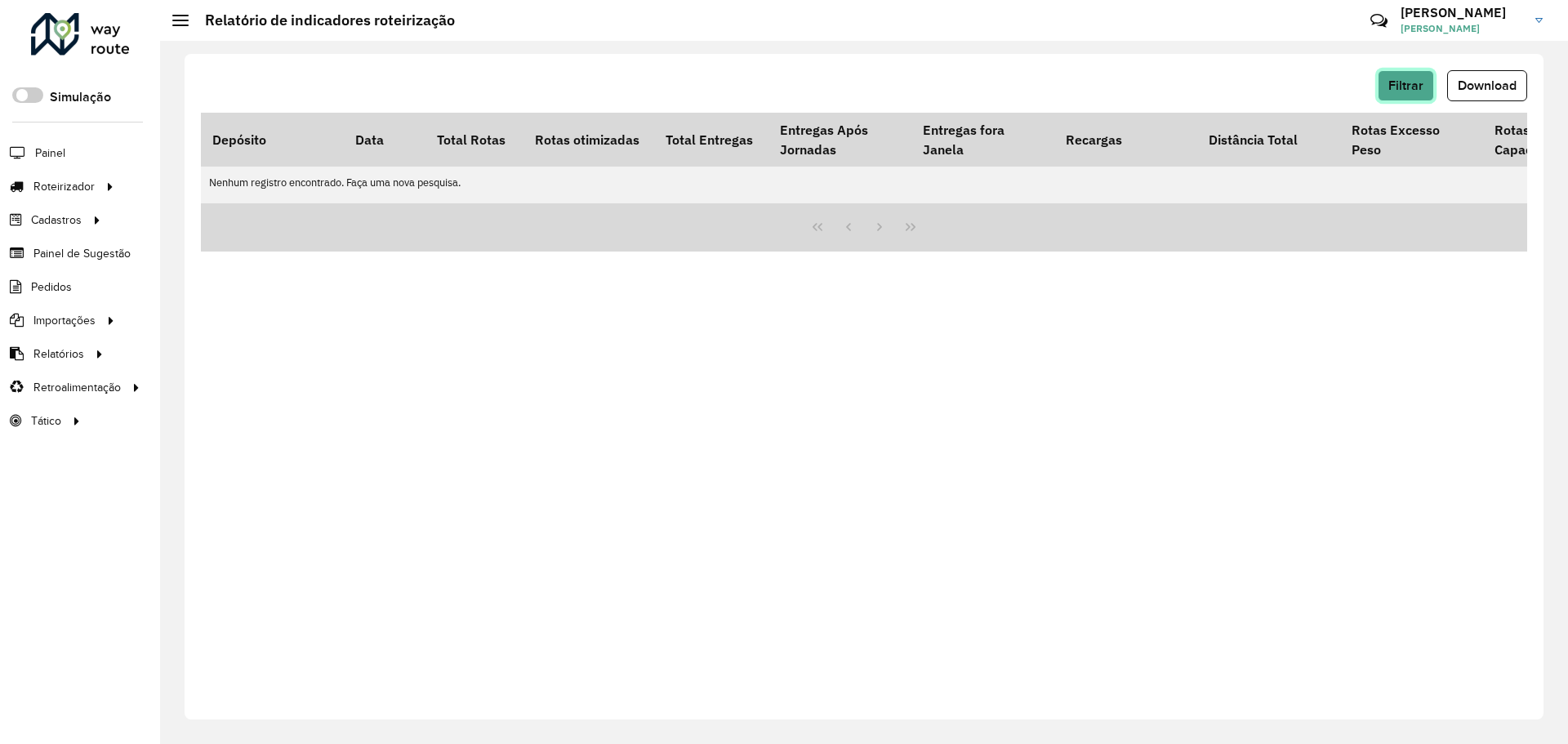
click at [1387, 77] on button "Filtrar" at bounding box center [1406, 86] width 56 height 31
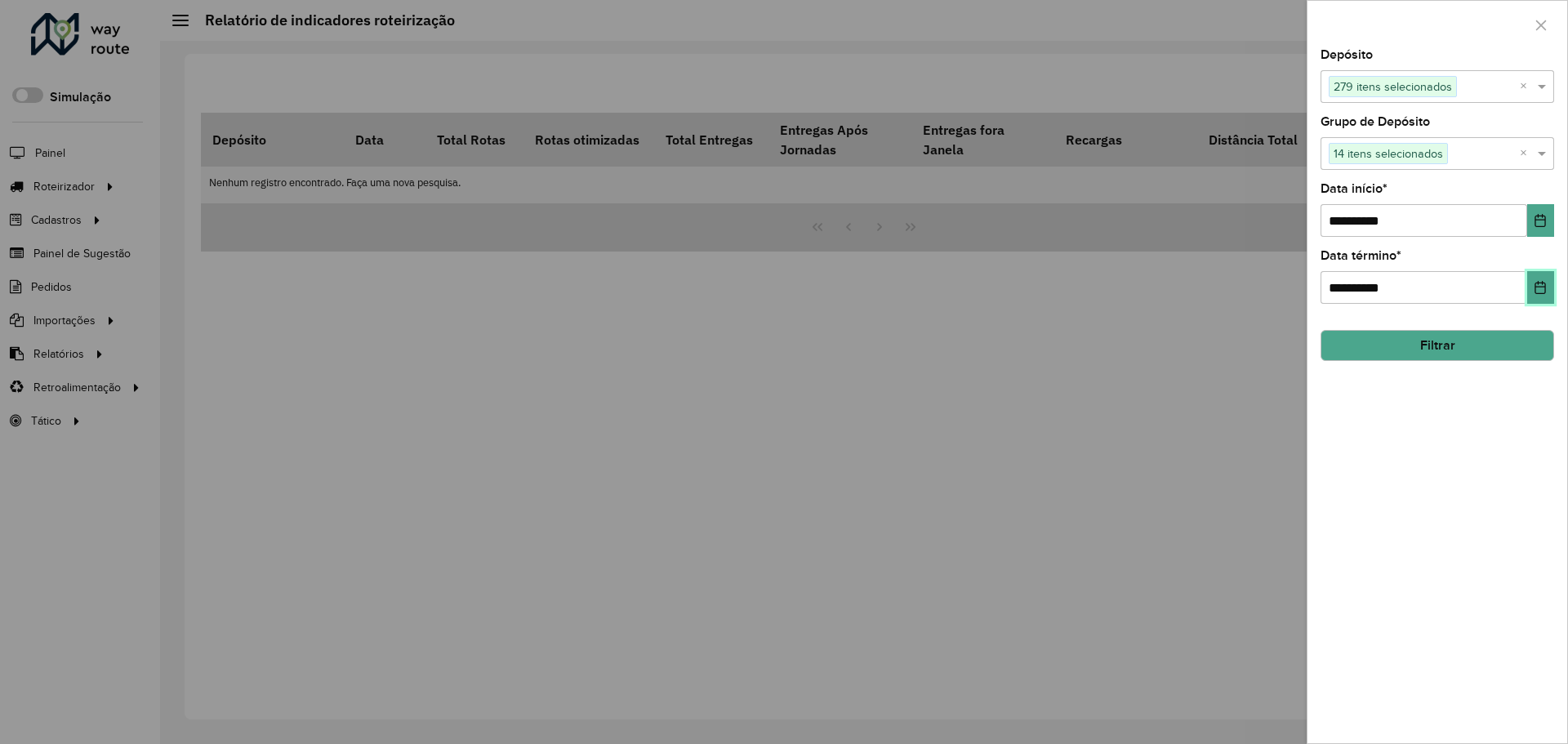
click at [1537, 282] on icon "Choose Date" at bounding box center [1540, 287] width 13 height 13
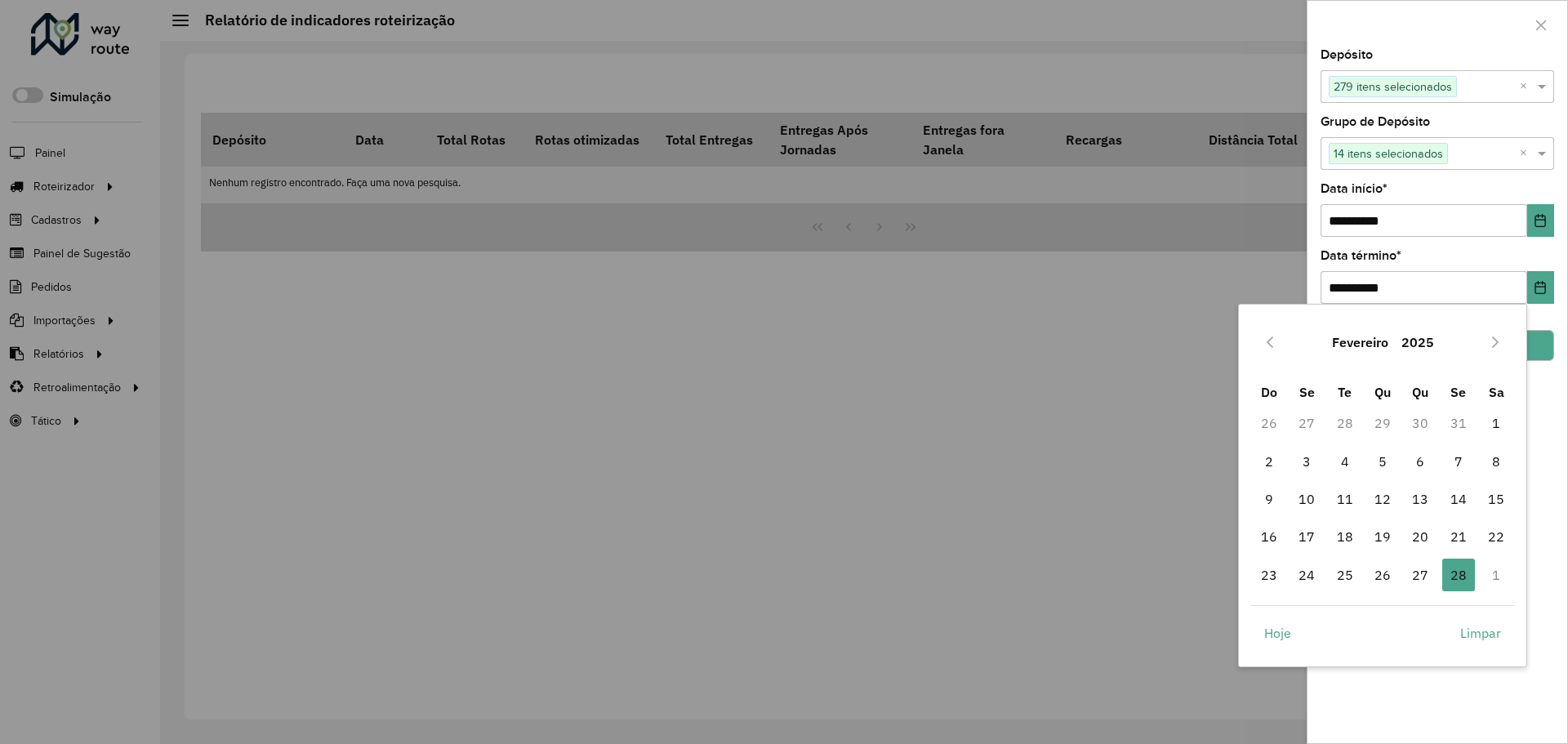
click at [1295, 340] on div "Fevereiro 2025" at bounding box center [1383, 343] width 266 height 53
click at [1281, 339] on button "Previous Month" at bounding box center [1269, 342] width 26 height 26
click at [1458, 582] on span "31" at bounding box center [1459, 574] width 33 height 33
type input "**********"
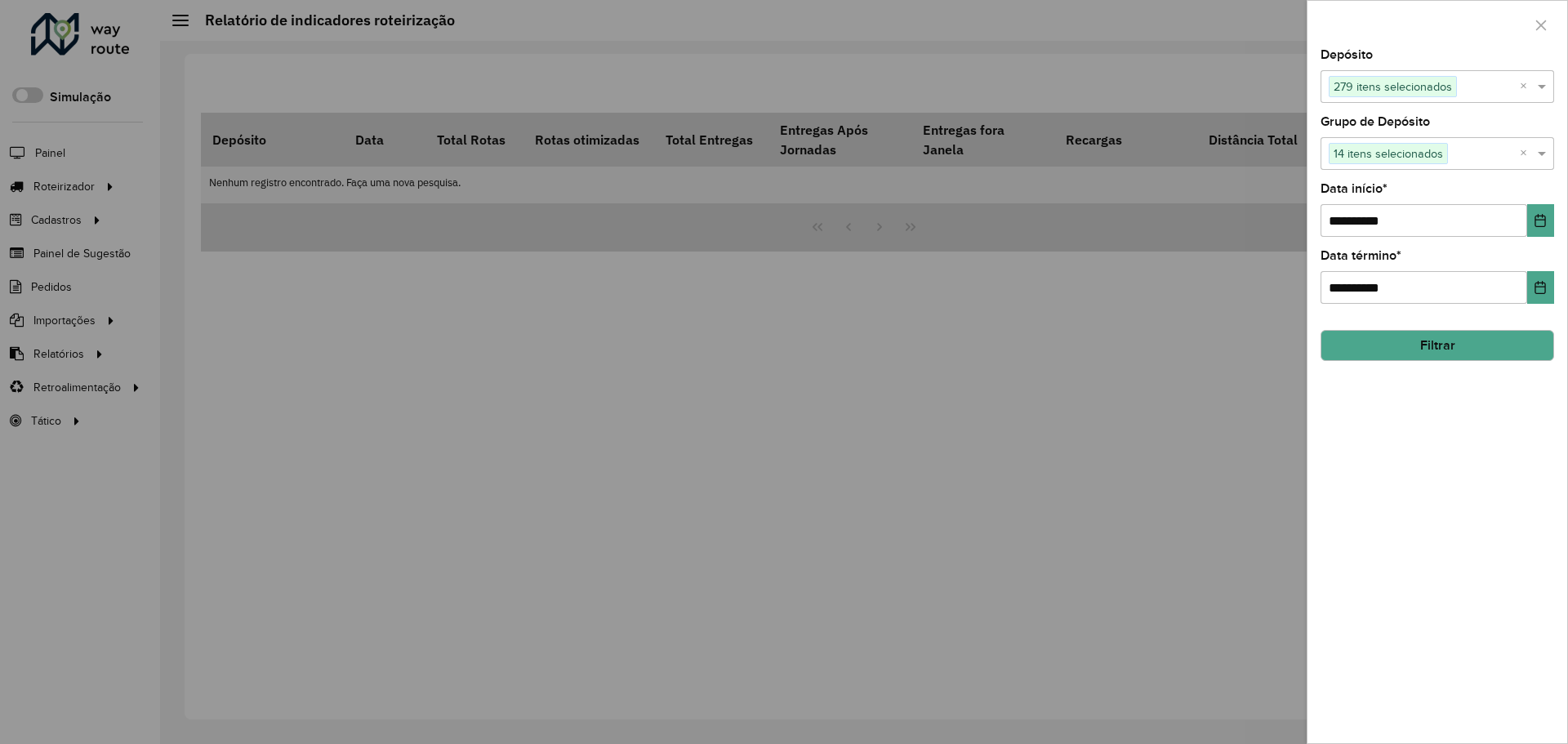
click at [1487, 570] on div "**********" at bounding box center [1437, 396] width 260 height 694
click at [1424, 344] on button "Filtrar" at bounding box center [1437, 345] width 233 height 31
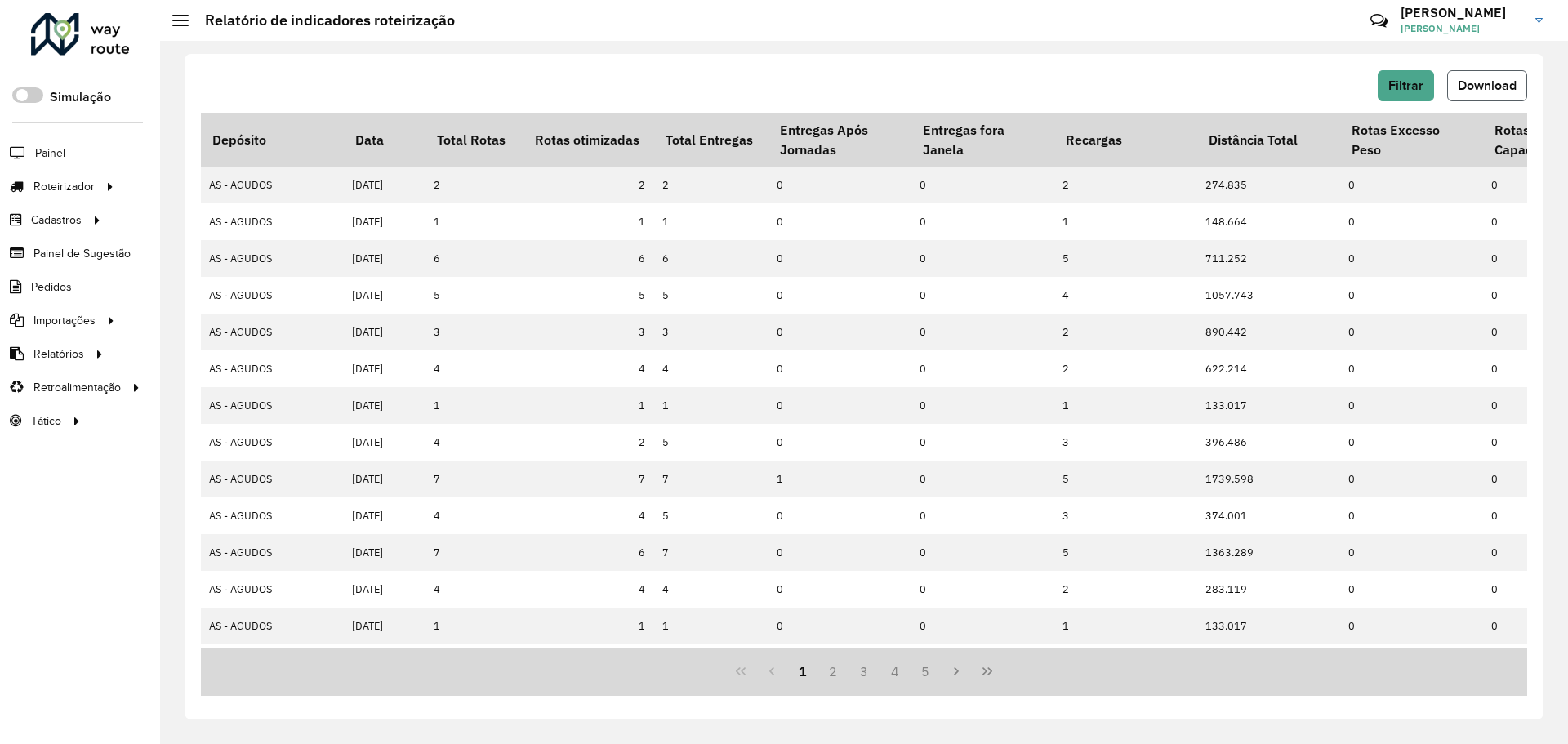
click at [1502, 88] on span "Download" at bounding box center [1487, 85] width 59 height 14
click at [1402, 85] on span "Filtrar" at bounding box center [1405, 85] width 35 height 14
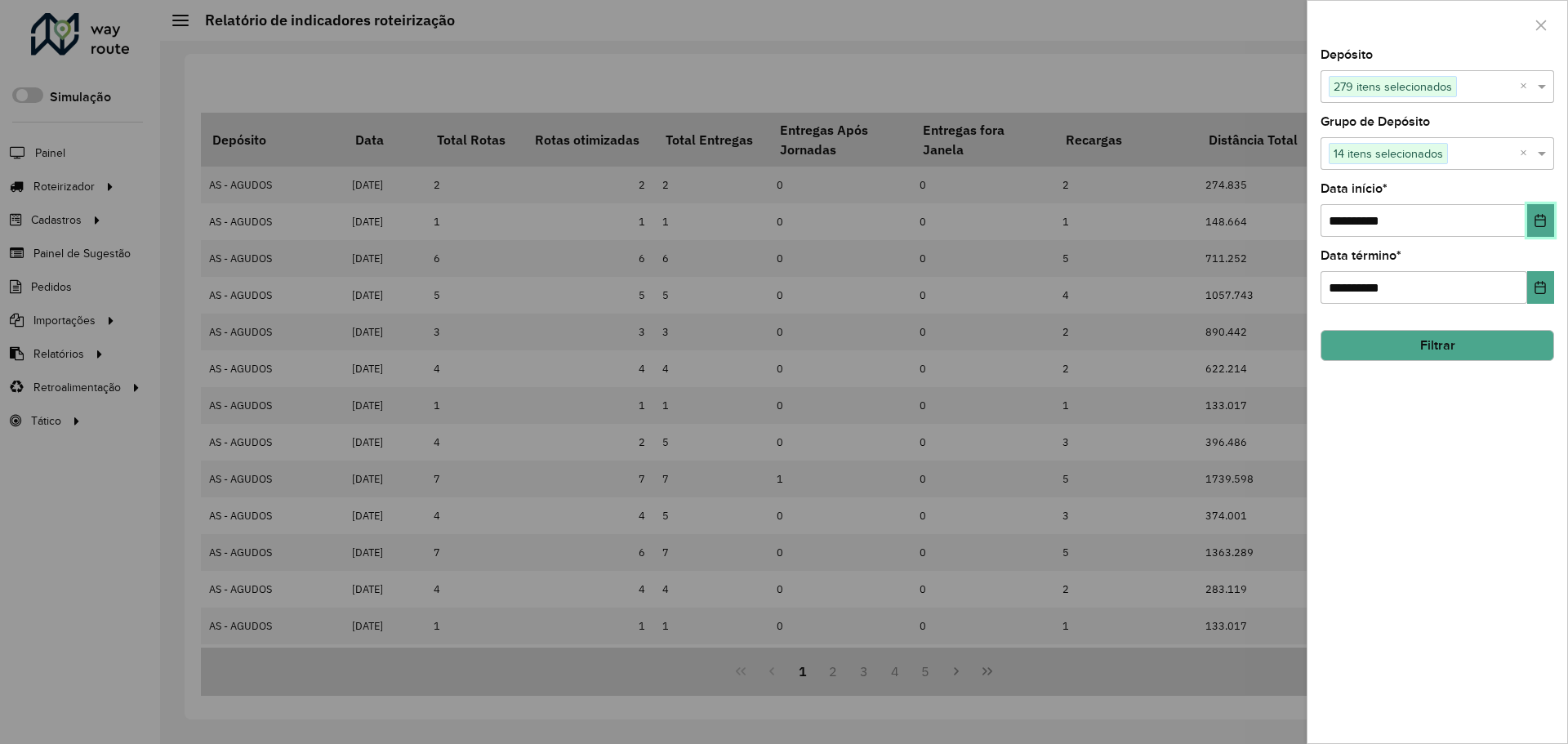
click at [1539, 221] on icon "Choose Date" at bounding box center [1540, 220] width 13 height 13
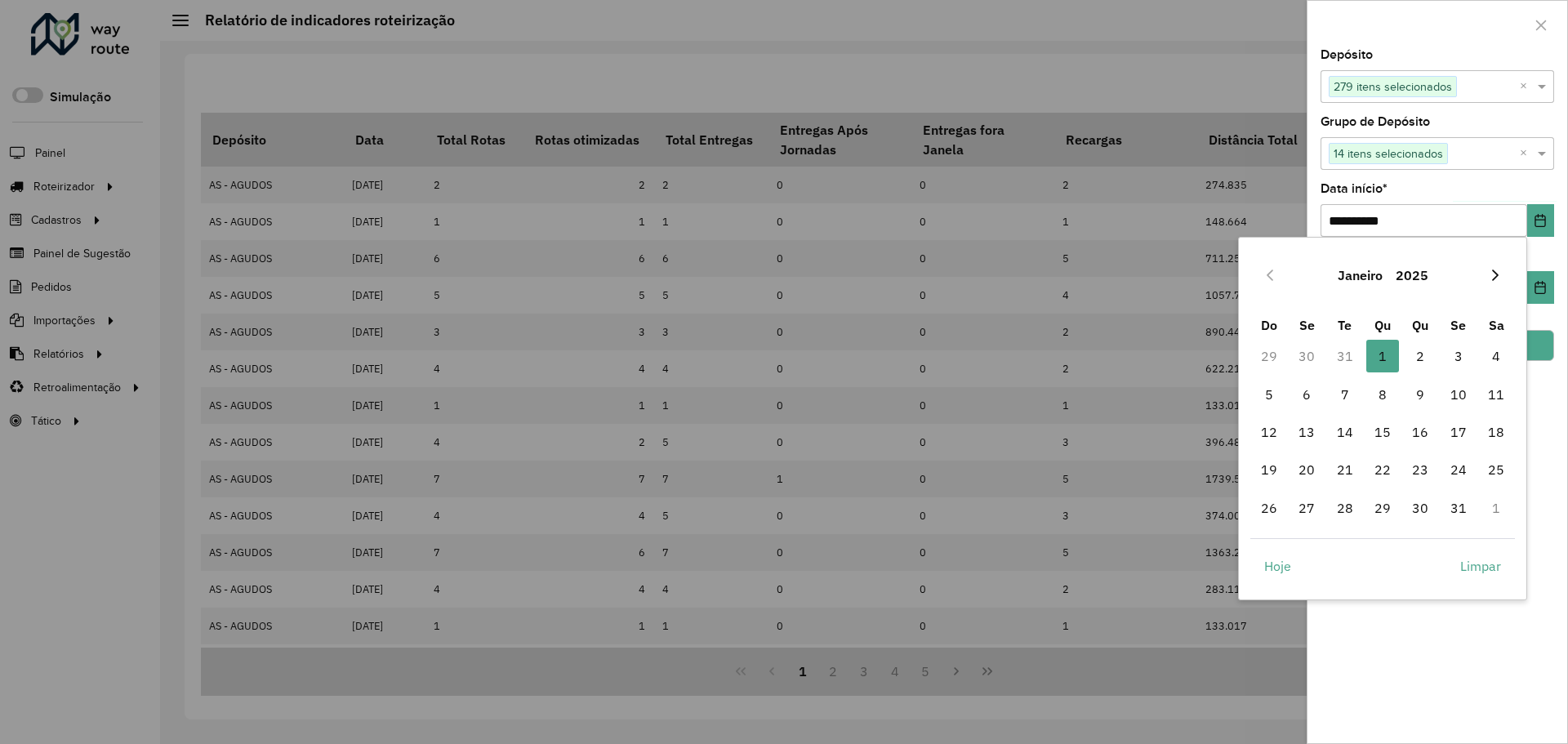
click at [1503, 276] on button "Next Month" at bounding box center [1495, 275] width 26 height 26
click at [1498, 357] on span "1" at bounding box center [1496, 355] width 33 height 33
type input "**********"
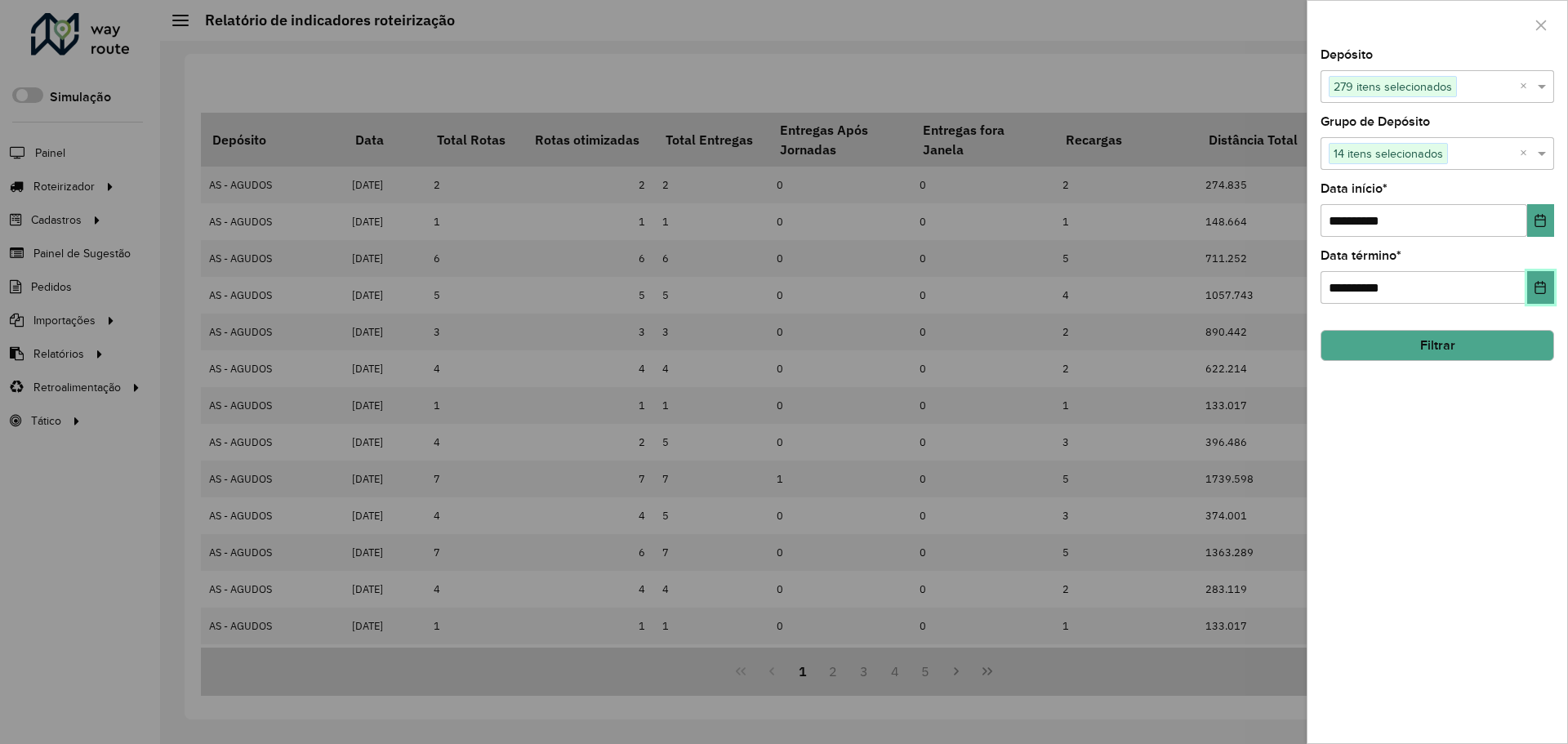
click at [1543, 293] on icon "Choose Date" at bounding box center [1540, 287] width 13 height 13
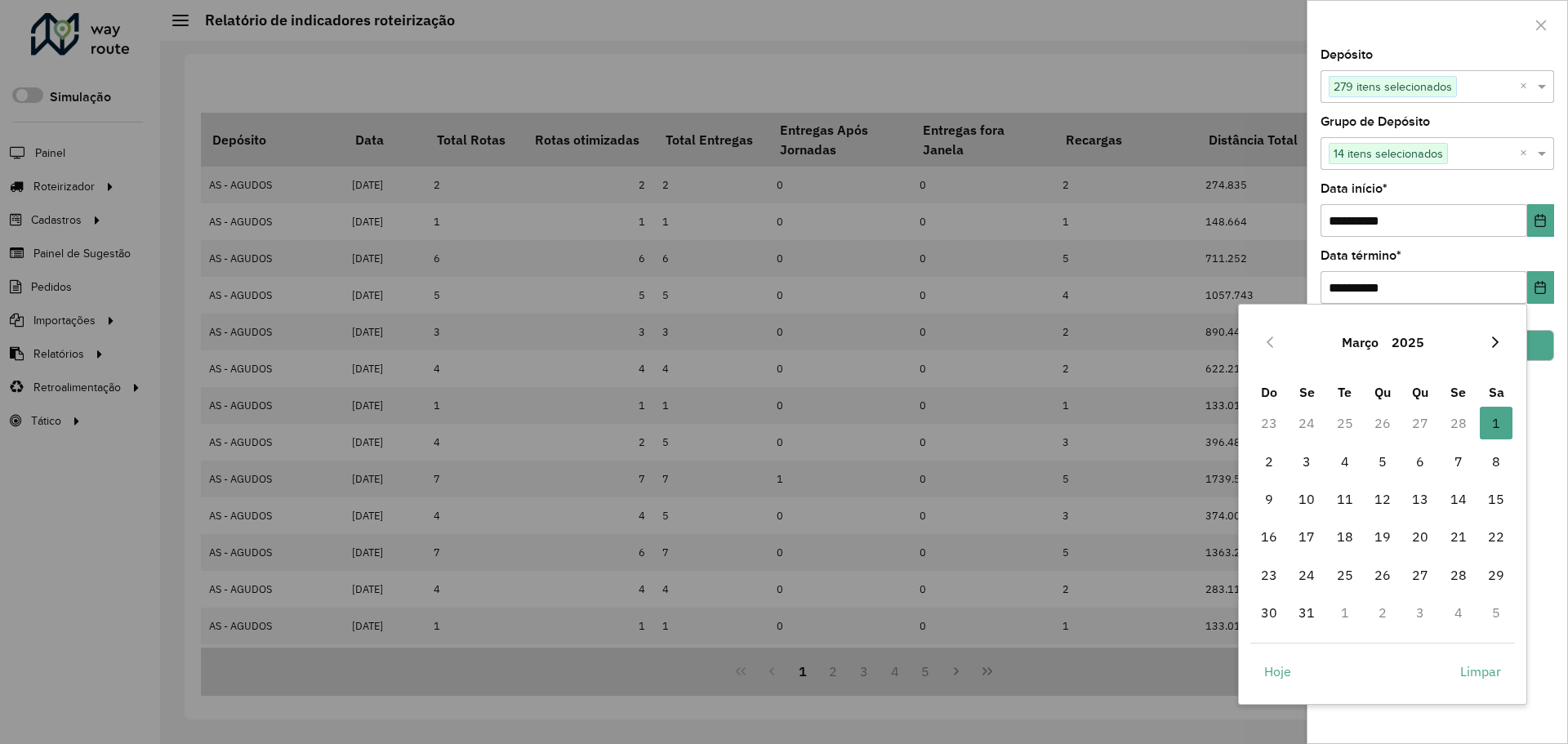
click at [1490, 338] on icon "Next Month" at bounding box center [1495, 342] width 13 height 13
click at [1265, 339] on icon "Previous Month" at bounding box center [1269, 342] width 13 height 13
click at [1318, 618] on span "31" at bounding box center [1307, 613] width 33 height 33
type input "**********"
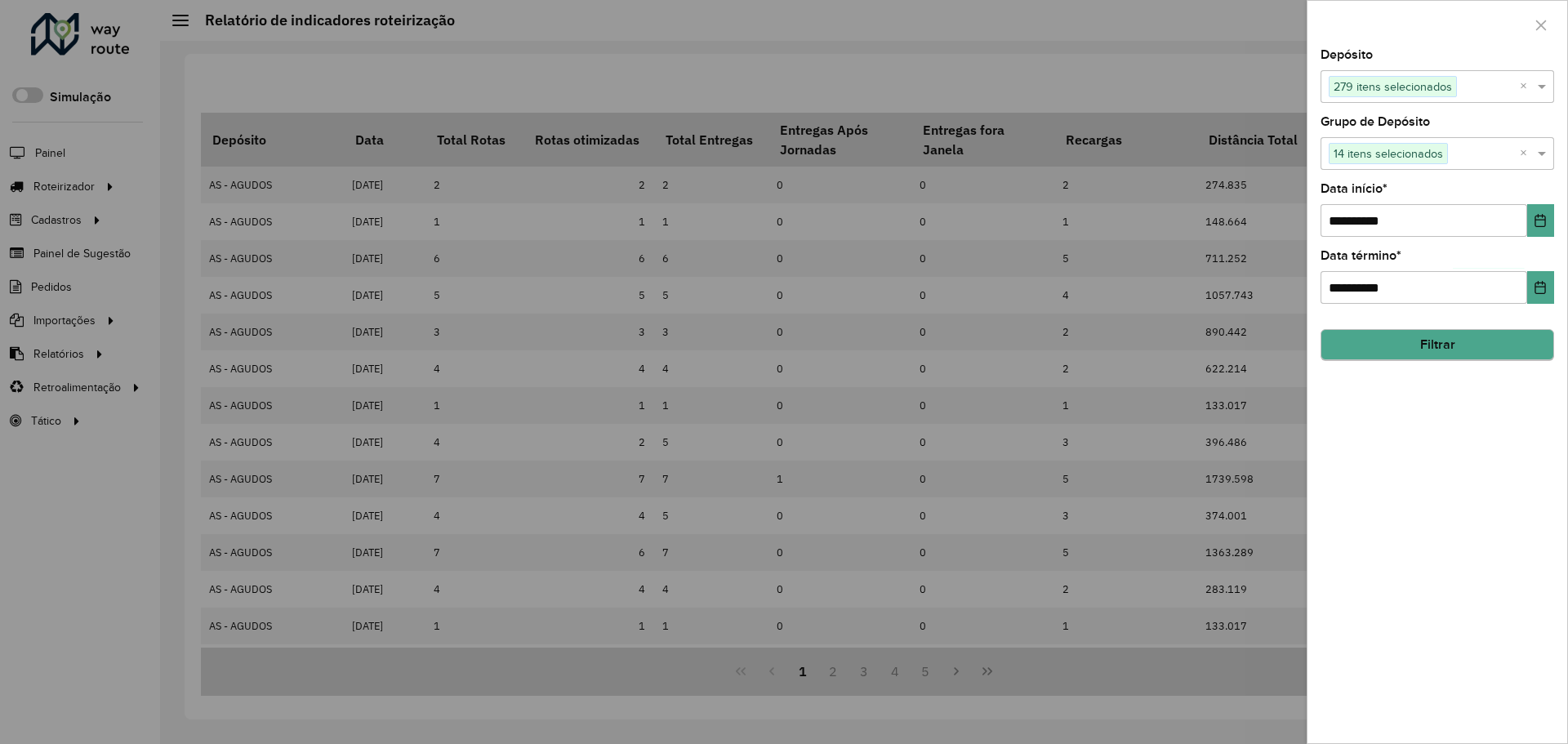
click at [1448, 361] on hb-field-button "Filtrar" at bounding box center [1437, 338] width 233 height 44
click at [1441, 351] on button "Filtrar" at bounding box center [1437, 345] width 233 height 31
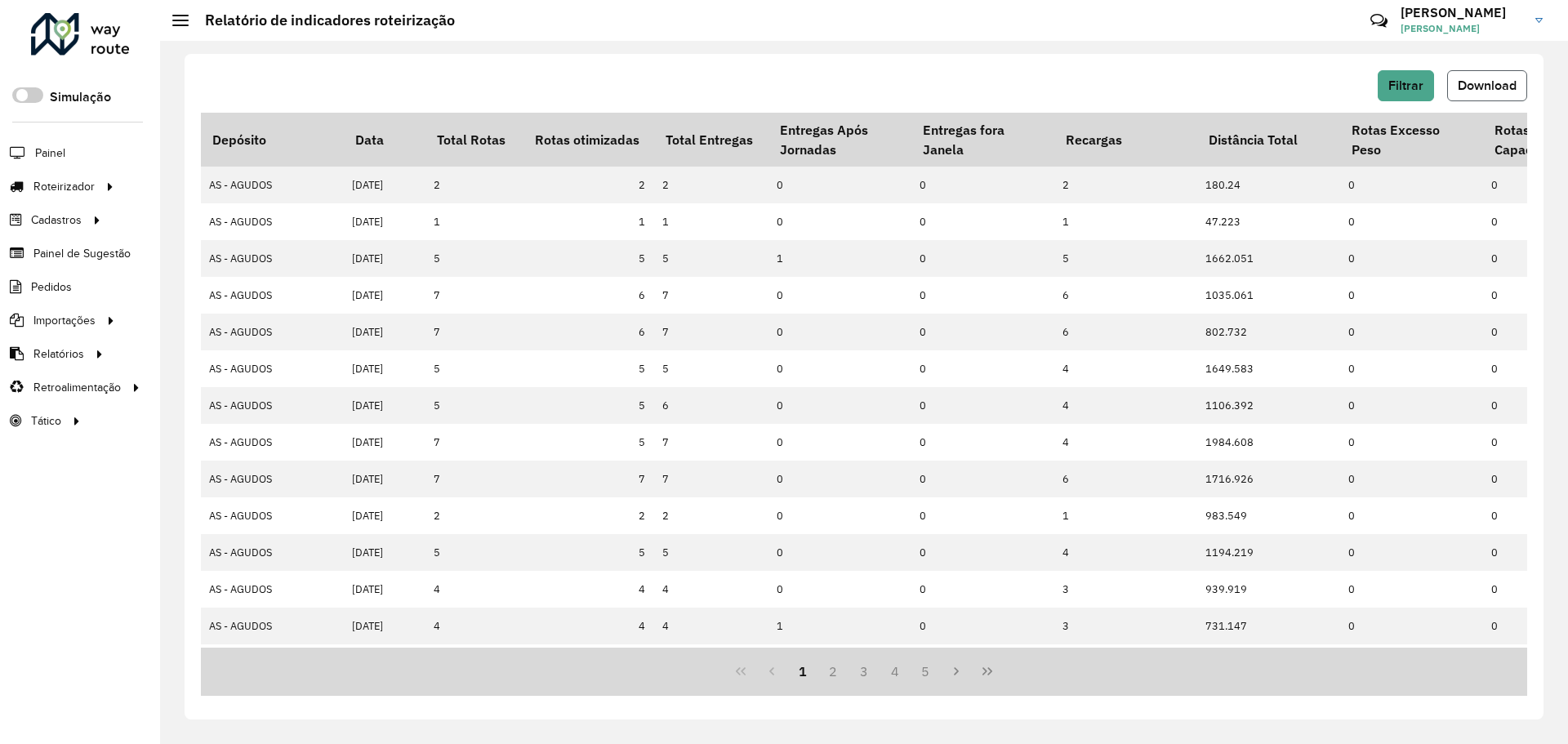
click at [1491, 84] on span "Download" at bounding box center [1487, 85] width 59 height 14
click at [1405, 91] on span "Filtrar" at bounding box center [1405, 85] width 35 height 14
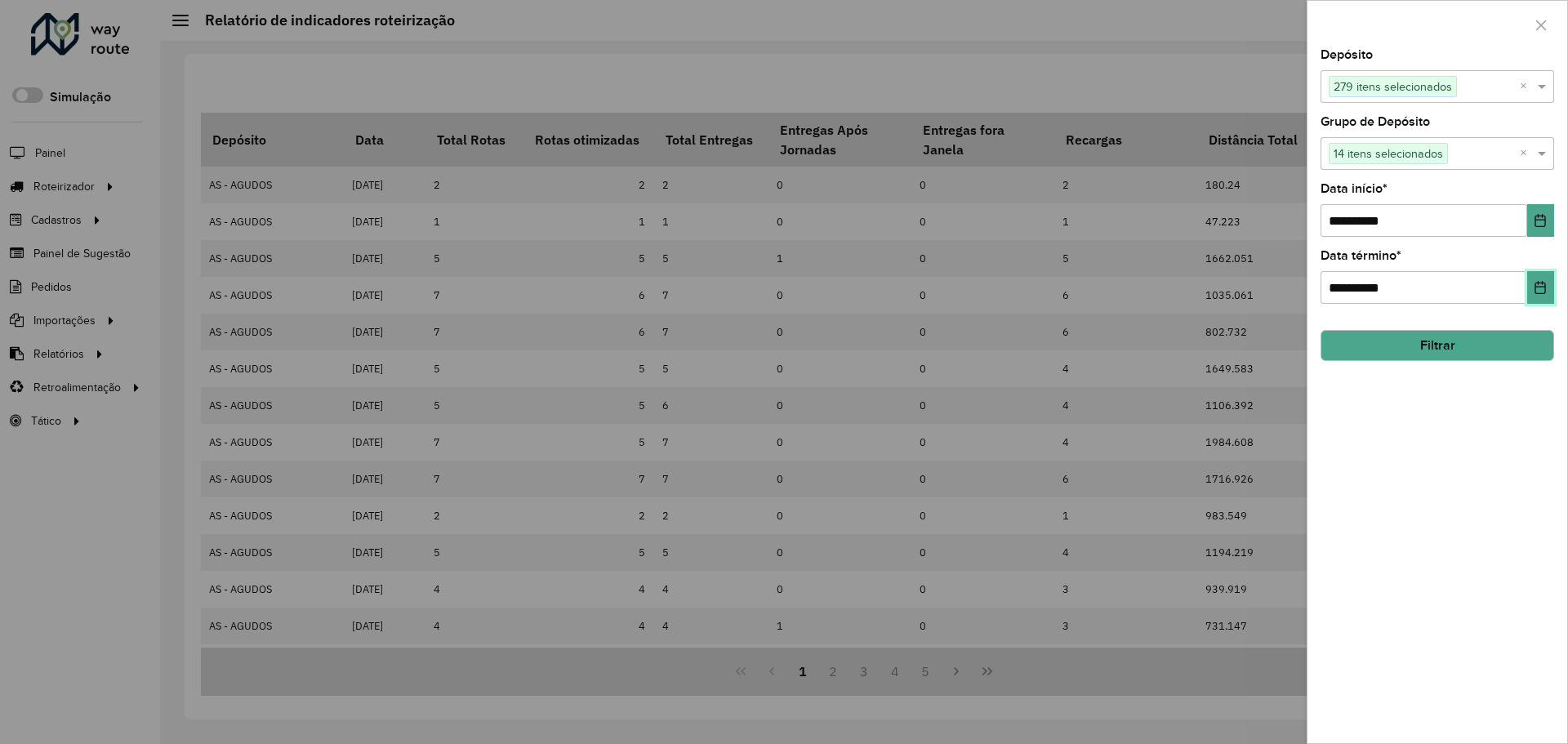
click at [1536, 282] on icon "Choose Date" at bounding box center [1540, 287] width 13 height 13
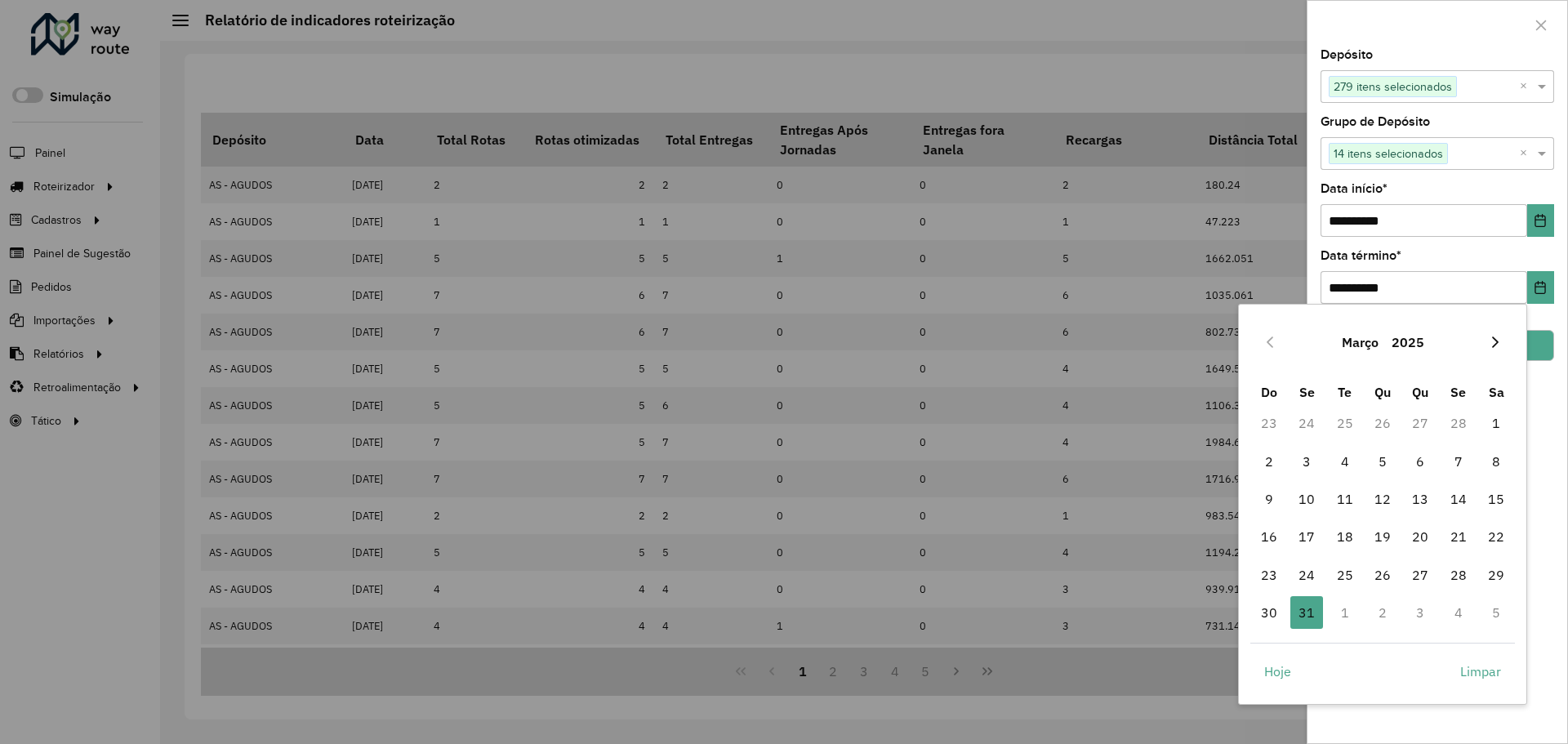
click at [1501, 344] on icon "Next Month" at bounding box center [1495, 342] width 13 height 13
click at [1497, 579] on span "31" at bounding box center [1496, 574] width 33 height 33
type input "**********"
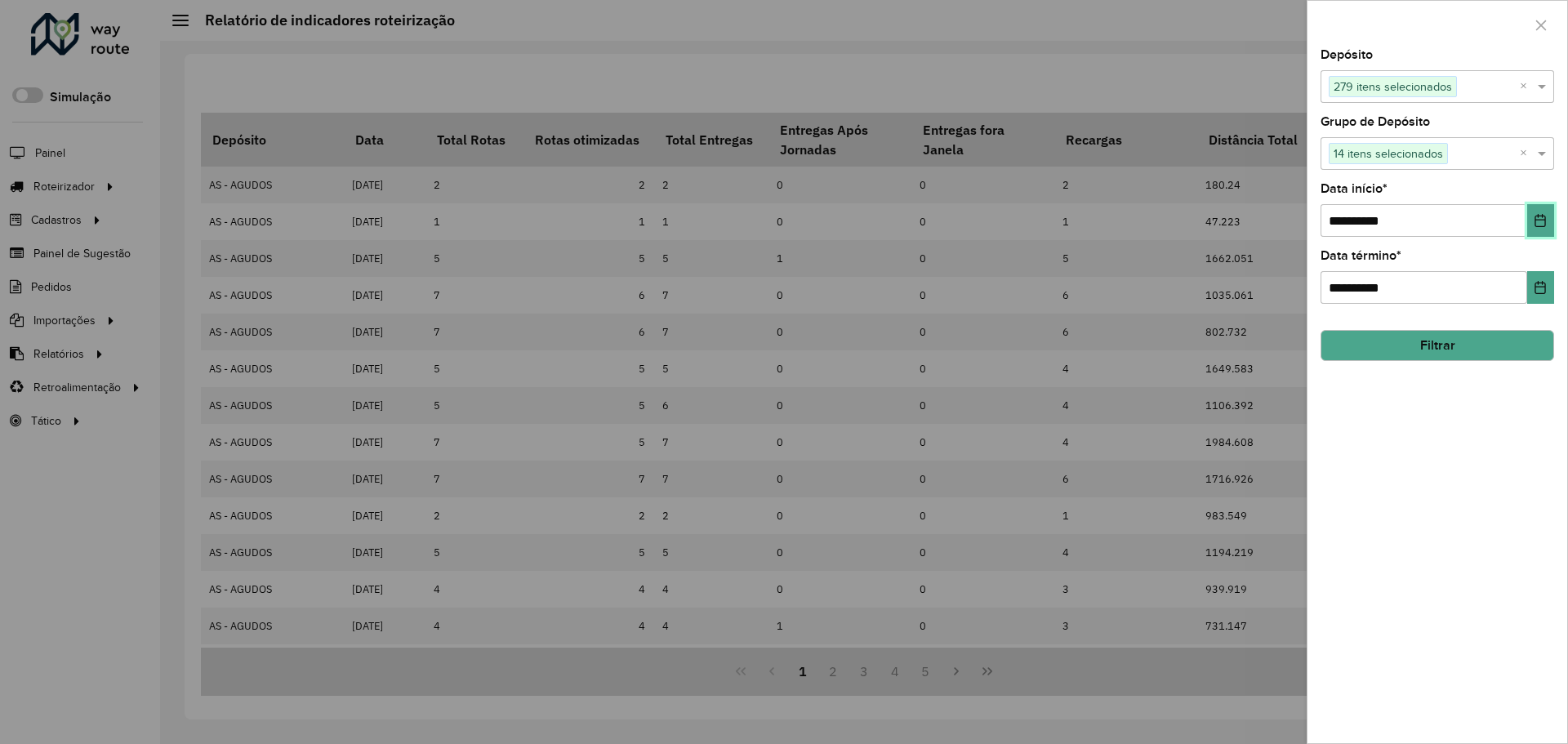
click at [1530, 220] on button "Choose Date" at bounding box center [1541, 221] width 27 height 33
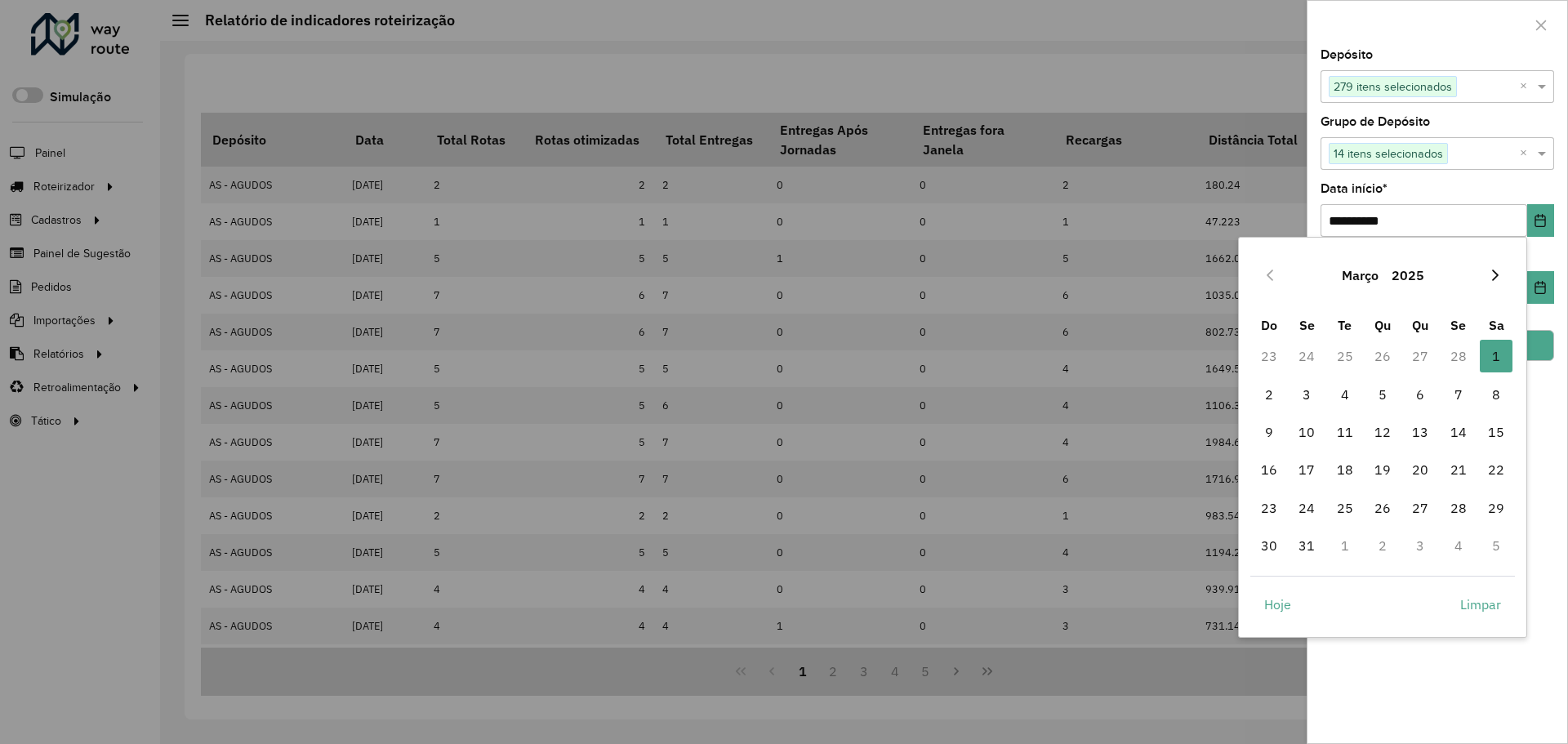
click at [1492, 282] on button "Next Month" at bounding box center [1495, 275] width 26 height 26
click at [1492, 275] on icon "Next Month" at bounding box center [1495, 275] width 13 height 13
click at [1417, 350] on span "1" at bounding box center [1420, 355] width 33 height 33
type input "**********"
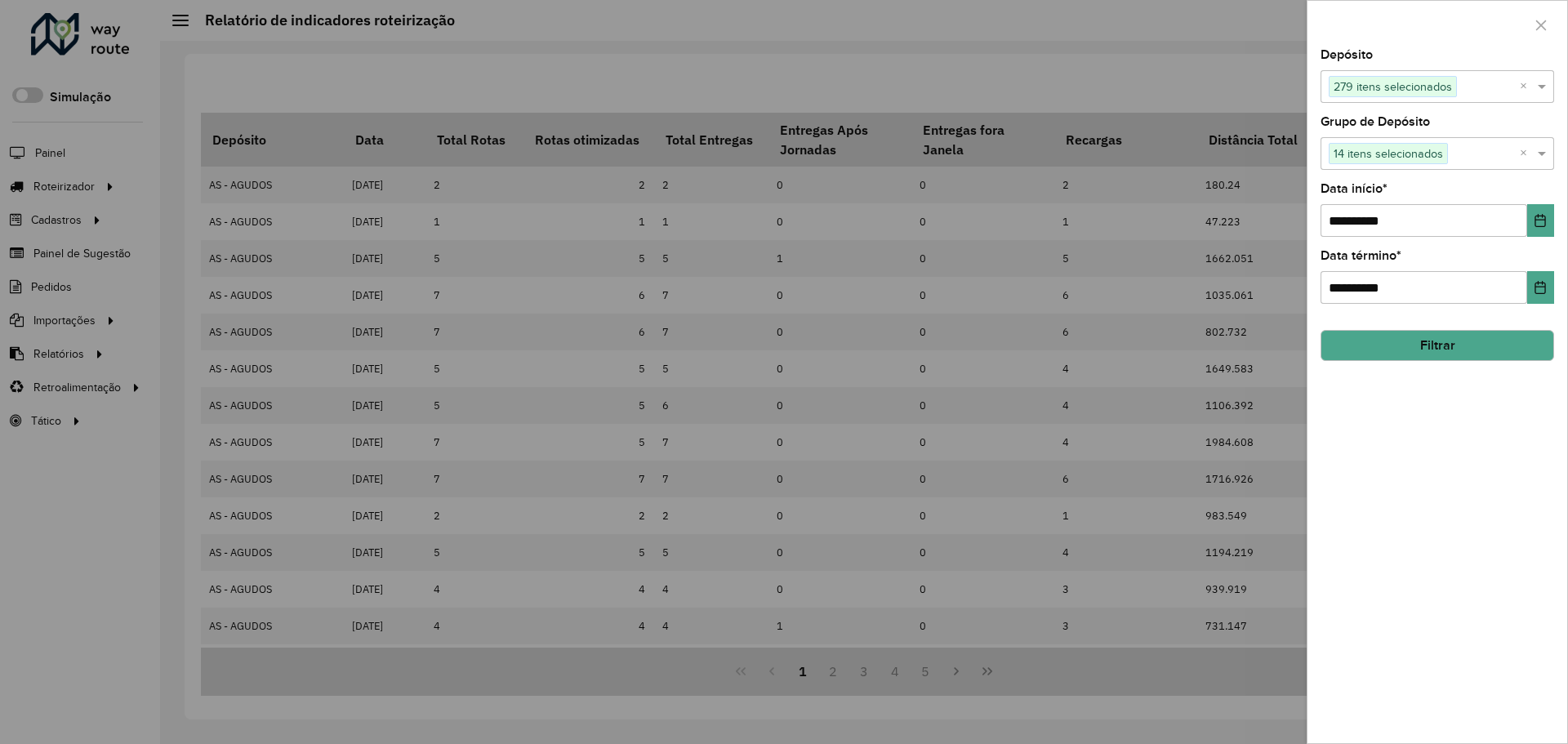
click at [1443, 343] on button "Filtrar" at bounding box center [1437, 345] width 233 height 31
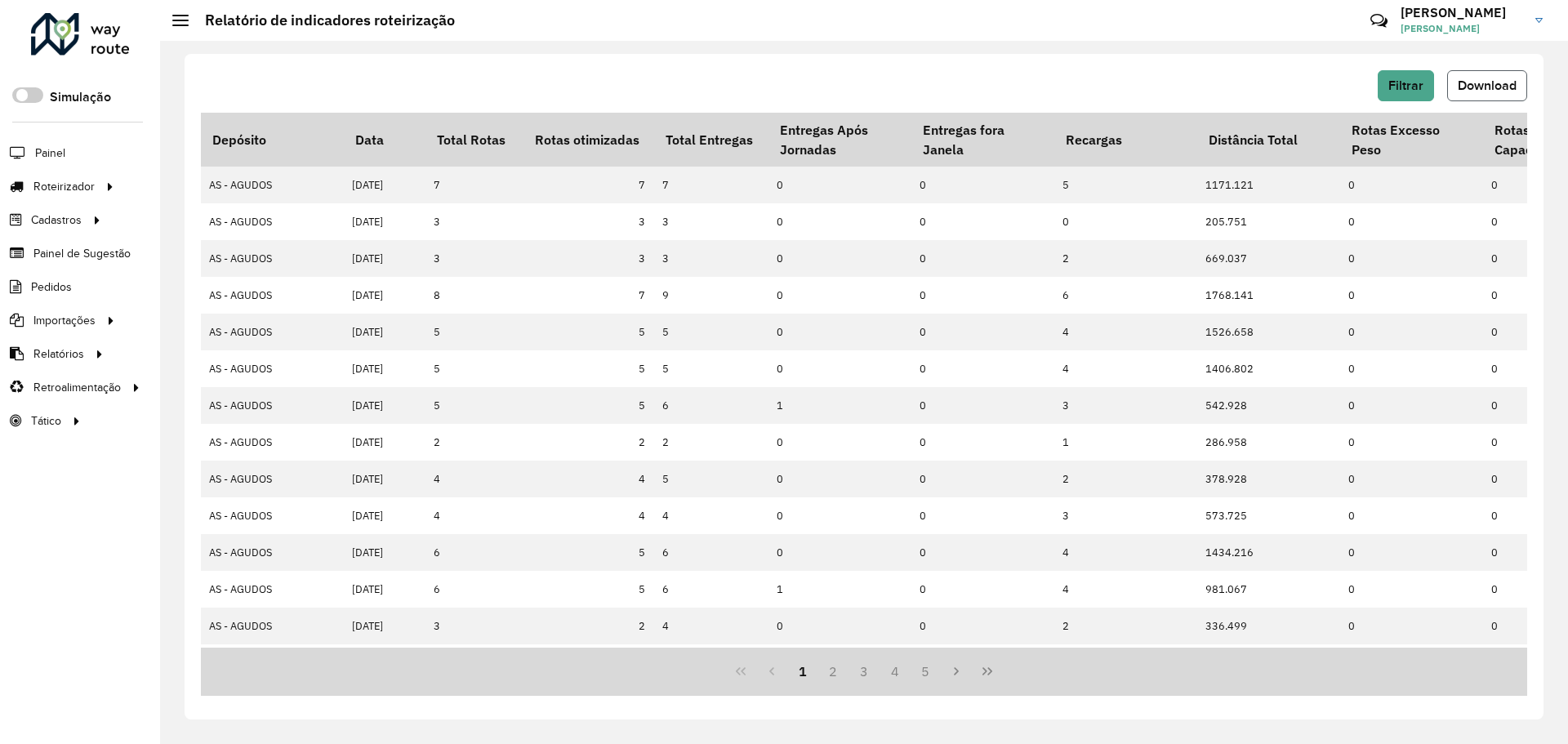
click at [1498, 93] on button "Download" at bounding box center [1487, 86] width 80 height 31
click at [1496, 87] on span "Download" at bounding box center [1487, 85] width 59 height 14
click at [1420, 88] on span "Filtrar" at bounding box center [1405, 85] width 35 height 14
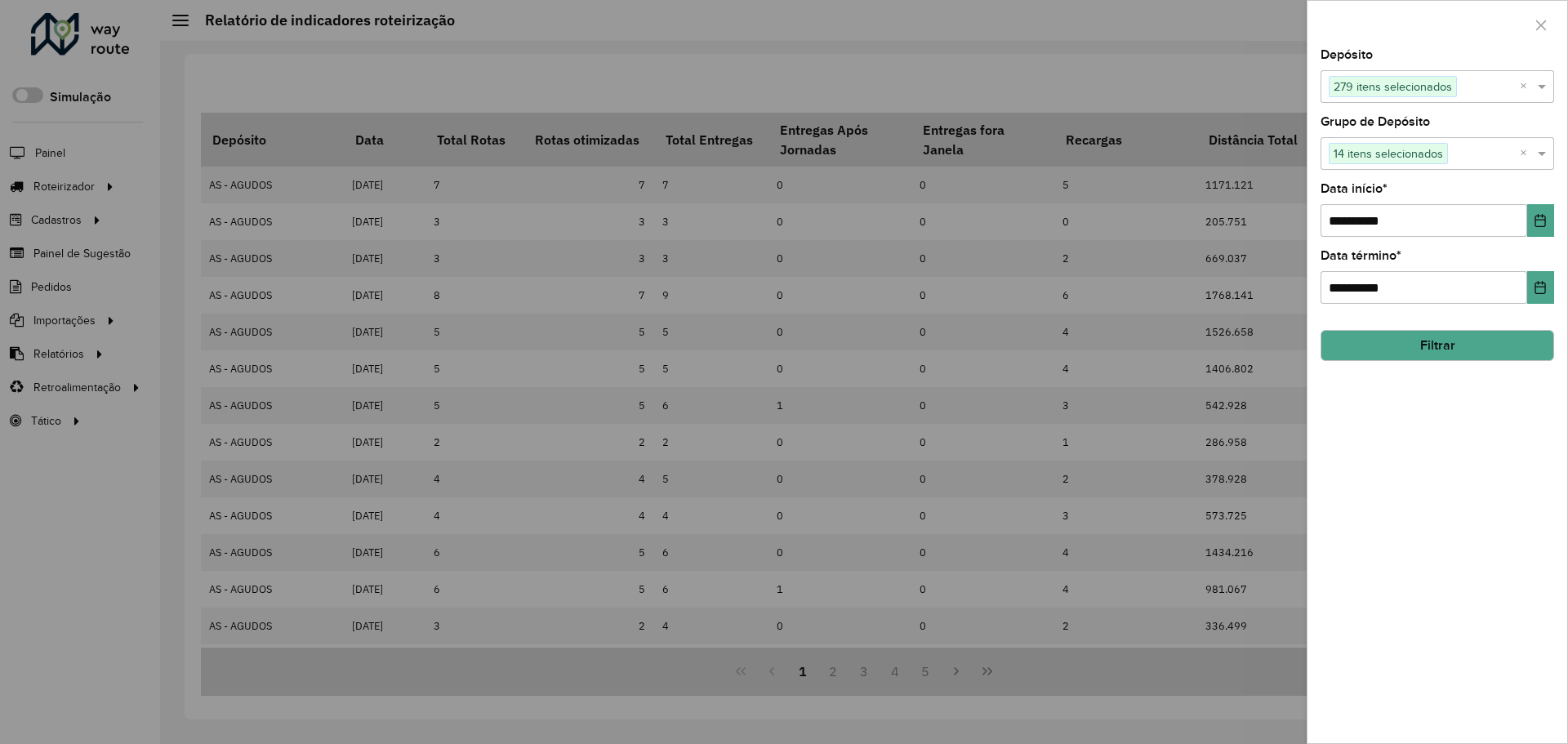
click at [1533, 305] on div "**********" at bounding box center [1437, 396] width 260 height 694
click at [1536, 294] on icon "Choose Date" at bounding box center [1540, 287] width 13 height 13
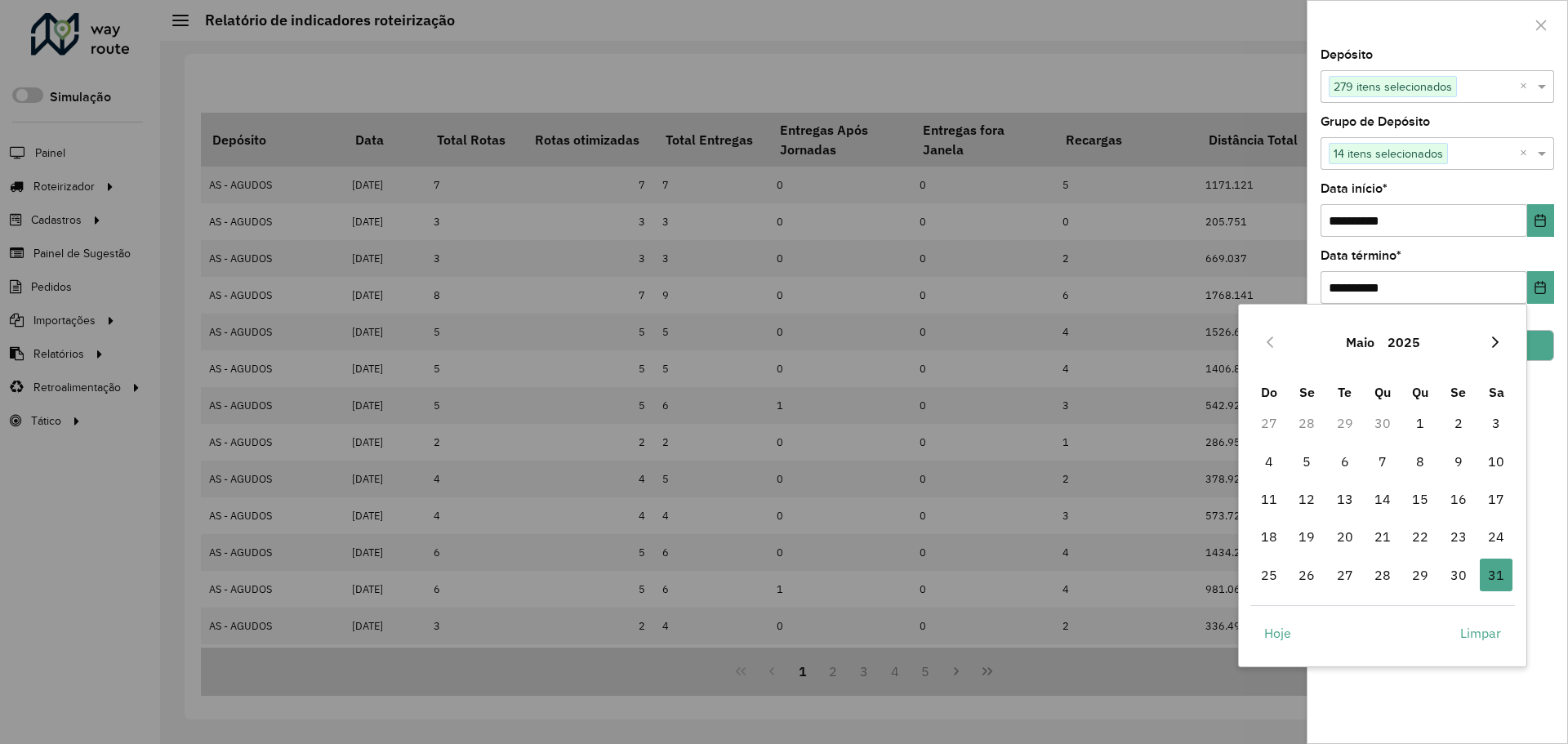
click at [1496, 345] on icon "Next Month" at bounding box center [1496, 342] width 7 height 11
click at [1267, 613] on span "31" at bounding box center [1269, 613] width 33 height 33
type input "**********"
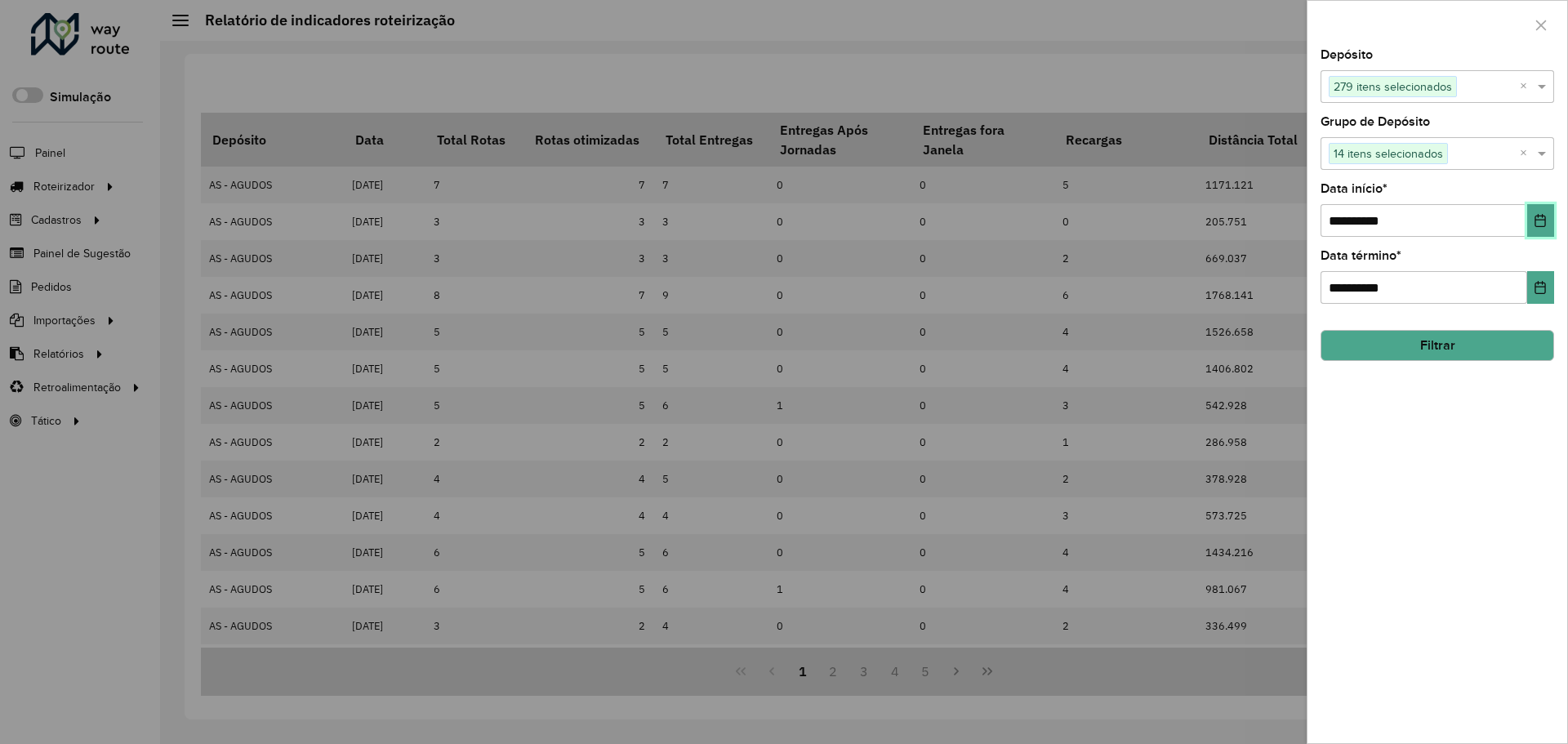
click at [1540, 221] on icon "Choose Date" at bounding box center [1541, 220] width 11 height 13
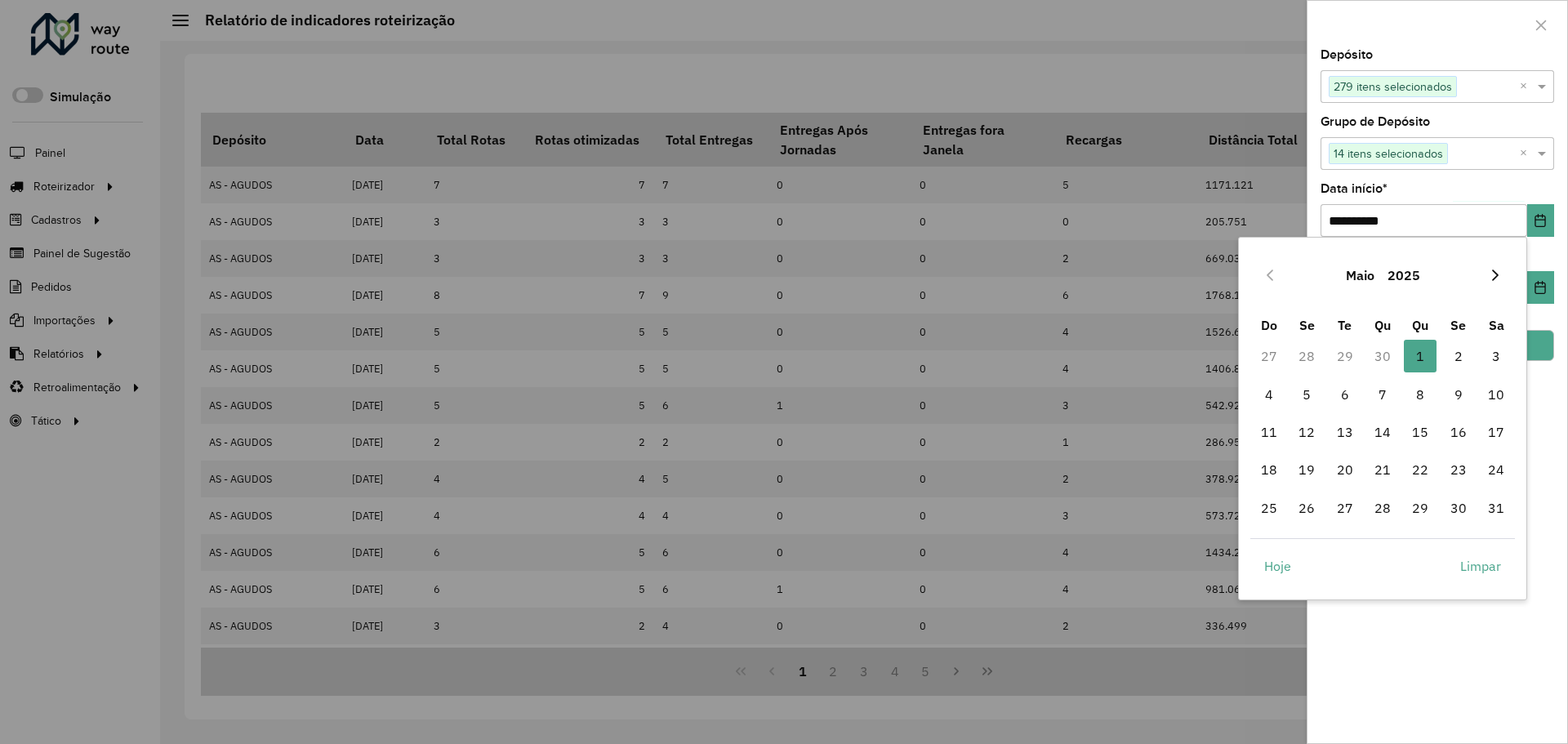
click at [1491, 273] on icon "Next Month" at bounding box center [1495, 275] width 13 height 13
click at [1461, 356] on span "1" at bounding box center [1459, 355] width 33 height 33
type input "**********"
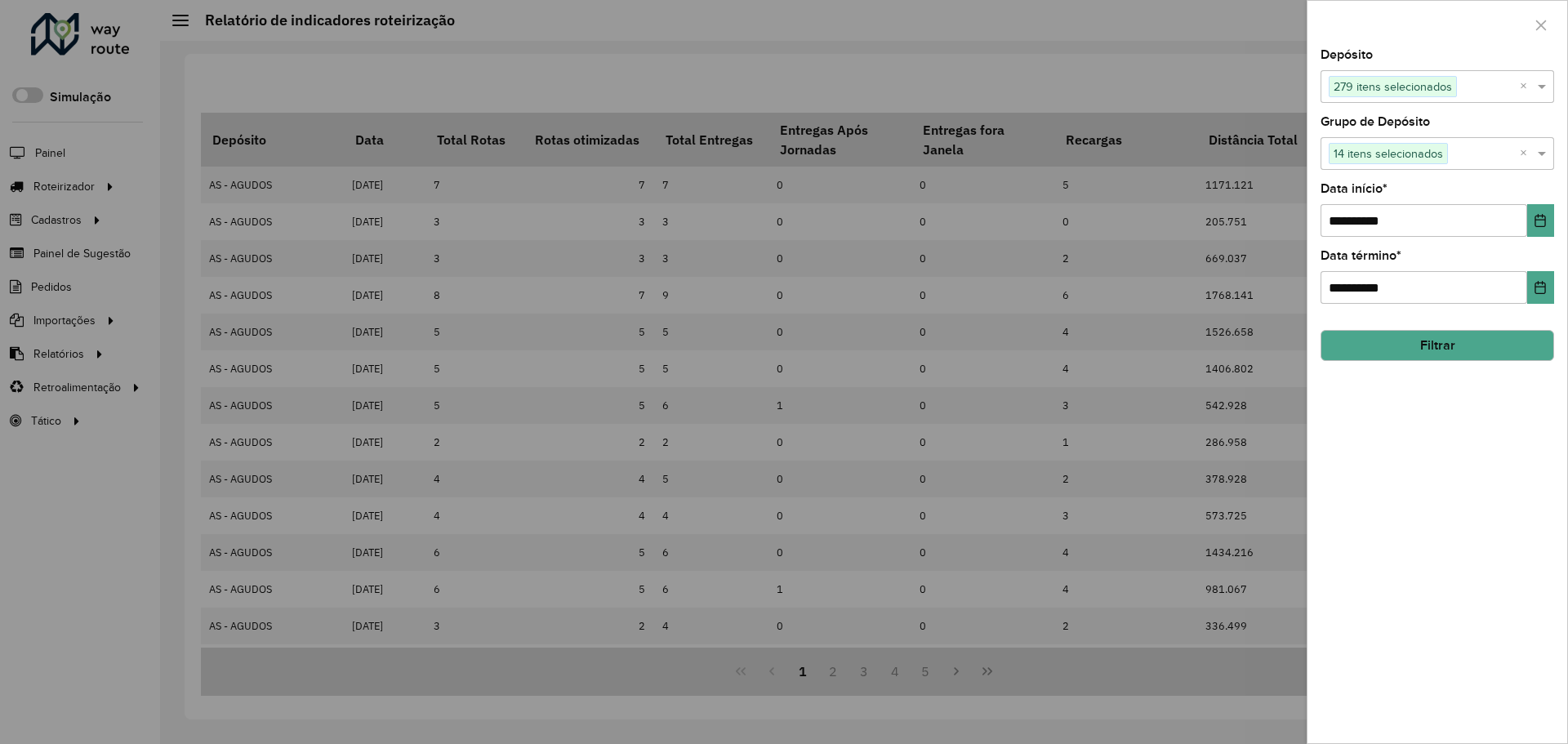
click at [1443, 351] on button "Filtrar" at bounding box center [1437, 345] width 233 height 31
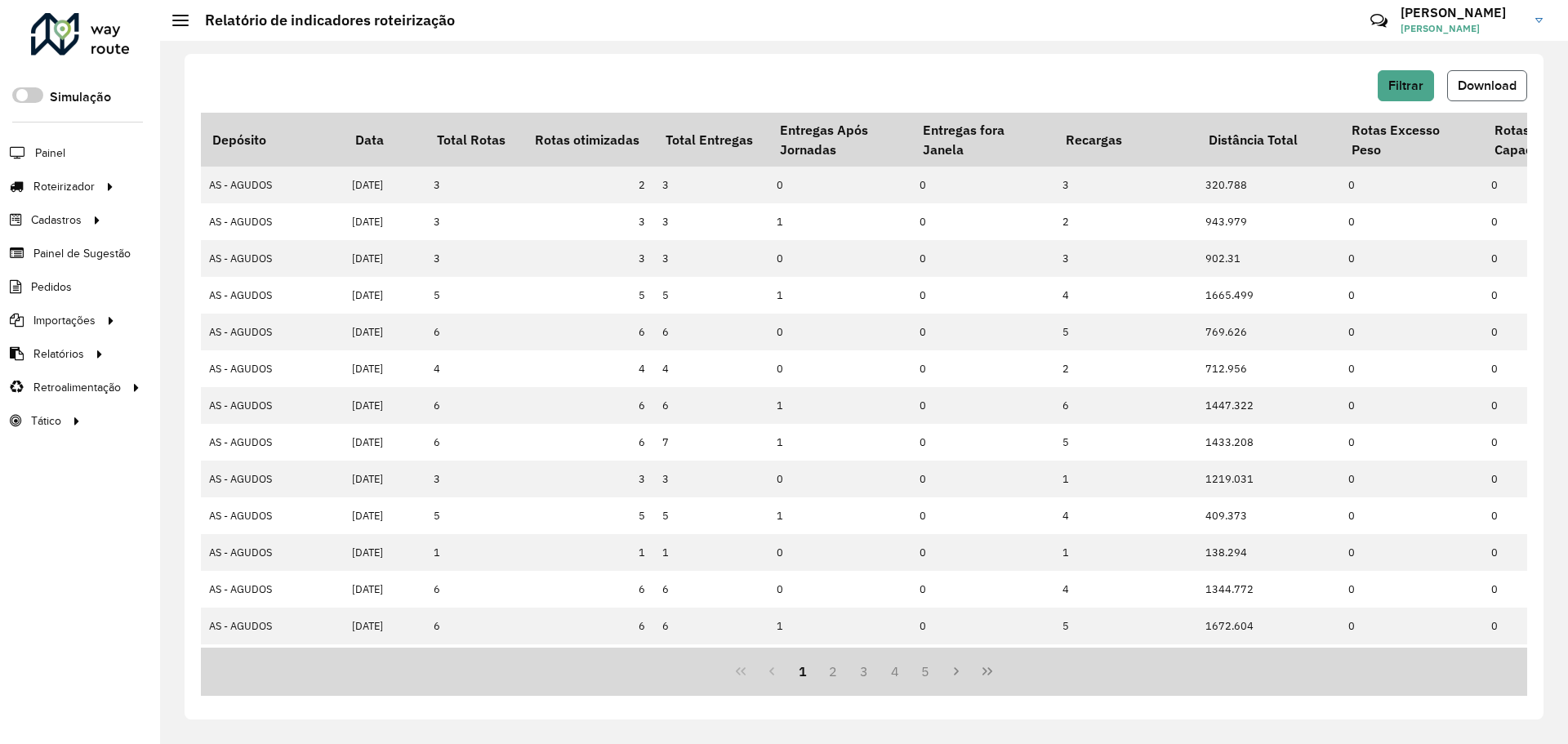
click at [1476, 76] on button "Download" at bounding box center [1487, 86] width 80 height 31
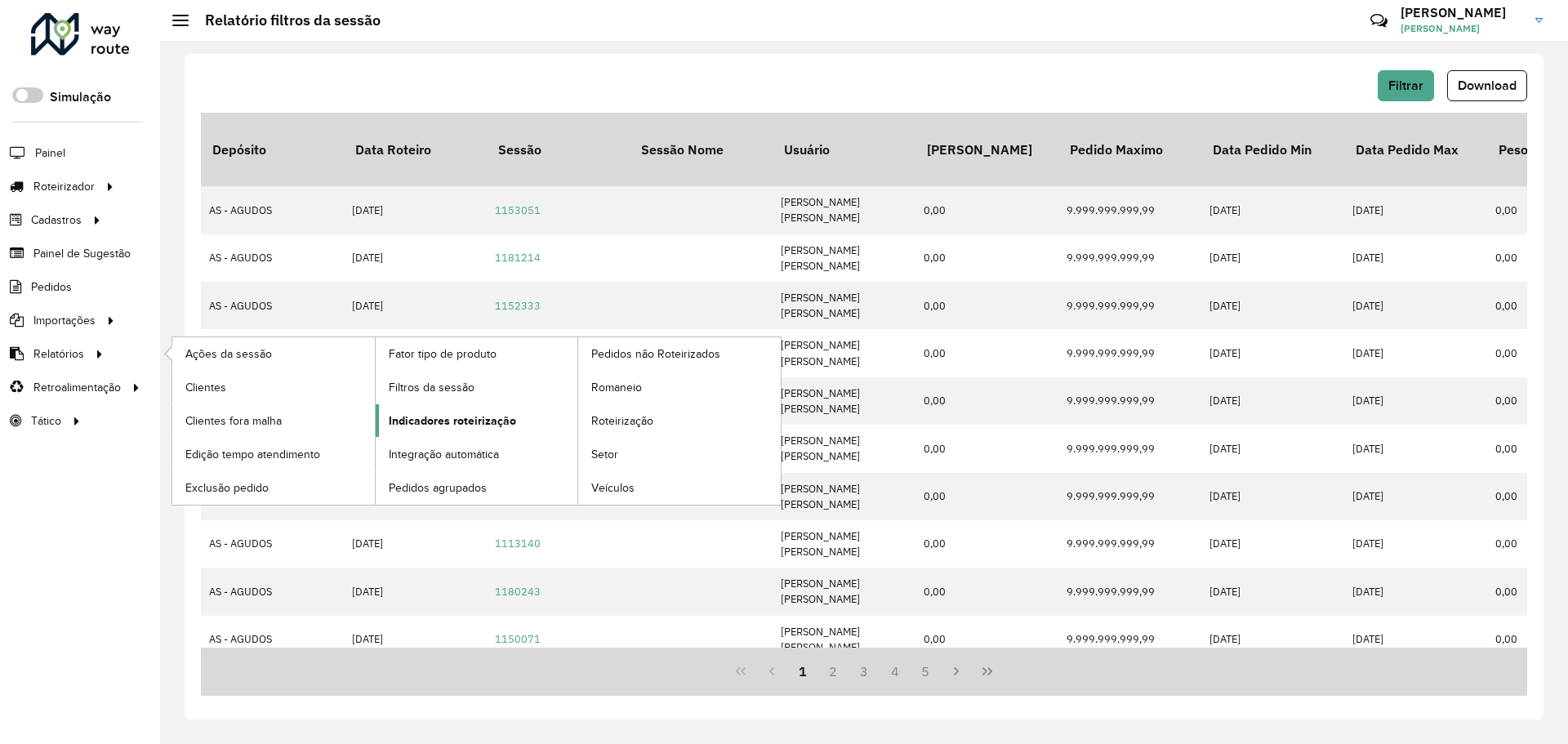
click at [461, 419] on span "Indicadores roteirização" at bounding box center [452, 421] width 127 height 17
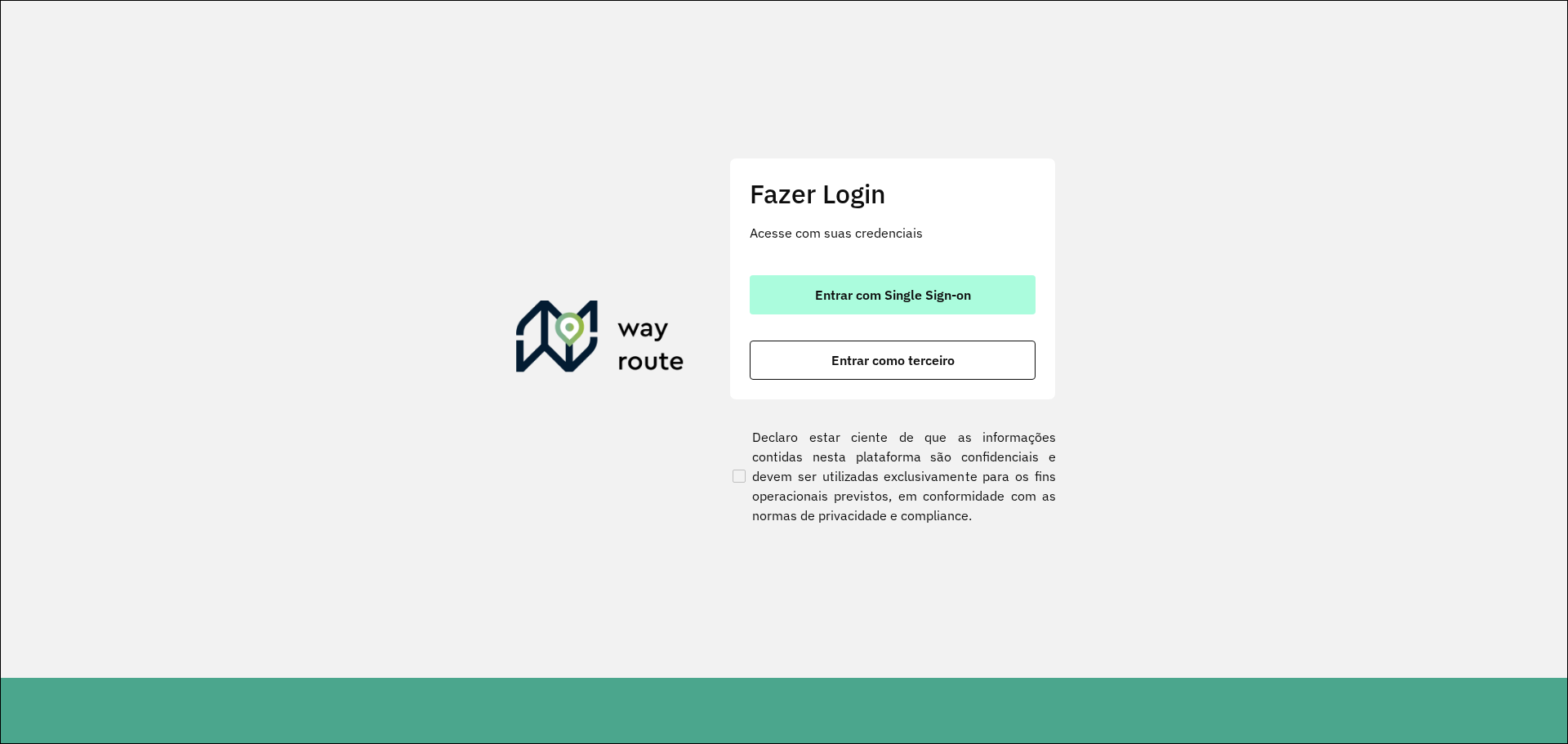
click at [868, 299] on span "Entrar com Single Sign-on" at bounding box center [893, 294] width 156 height 13
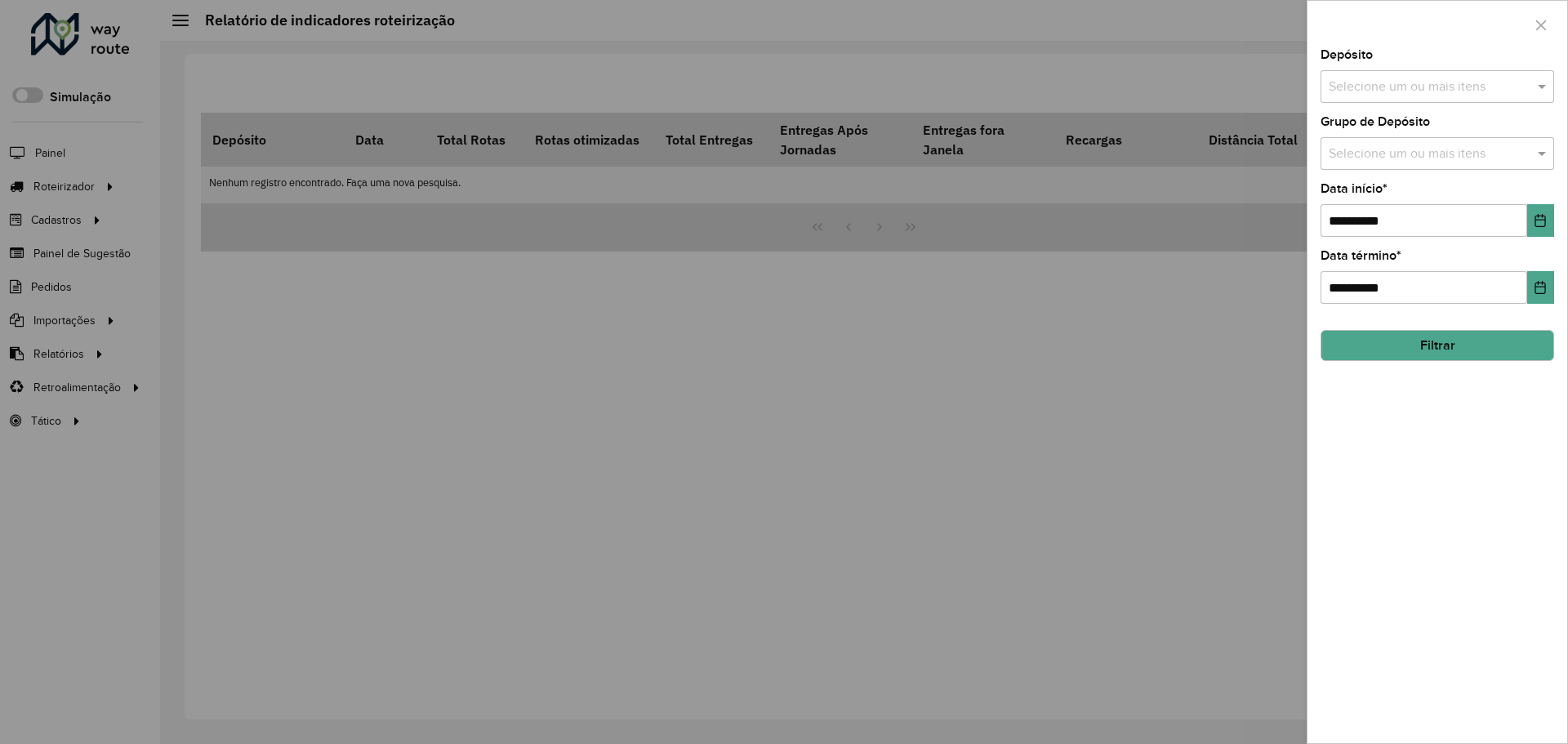
click at [1358, 78] on input "text" at bounding box center [1429, 87] width 209 height 20
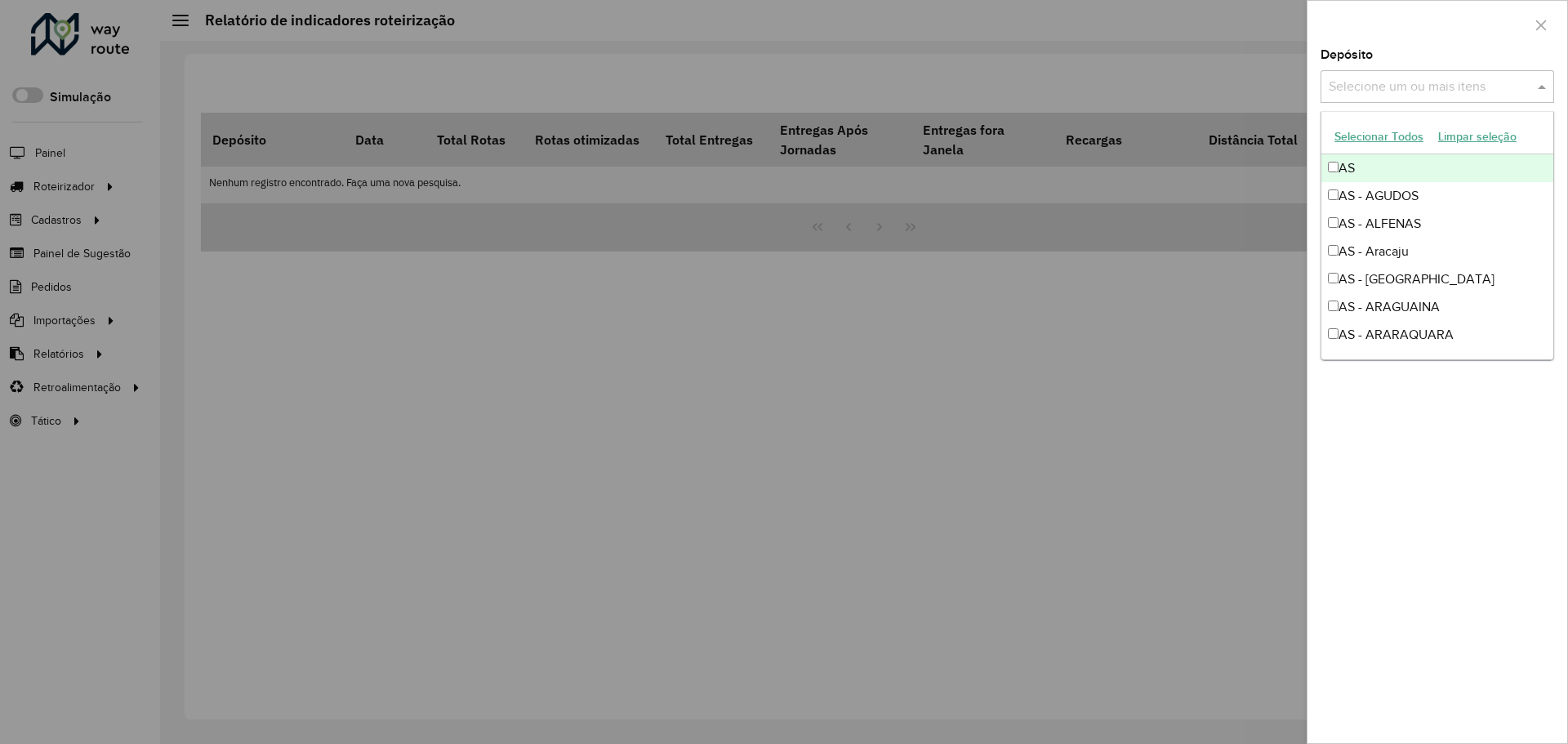
click at [1369, 137] on button "Selecionar Todos" at bounding box center [1379, 137] width 104 height 25
click at [1374, 19] on div at bounding box center [1437, 25] width 260 height 48
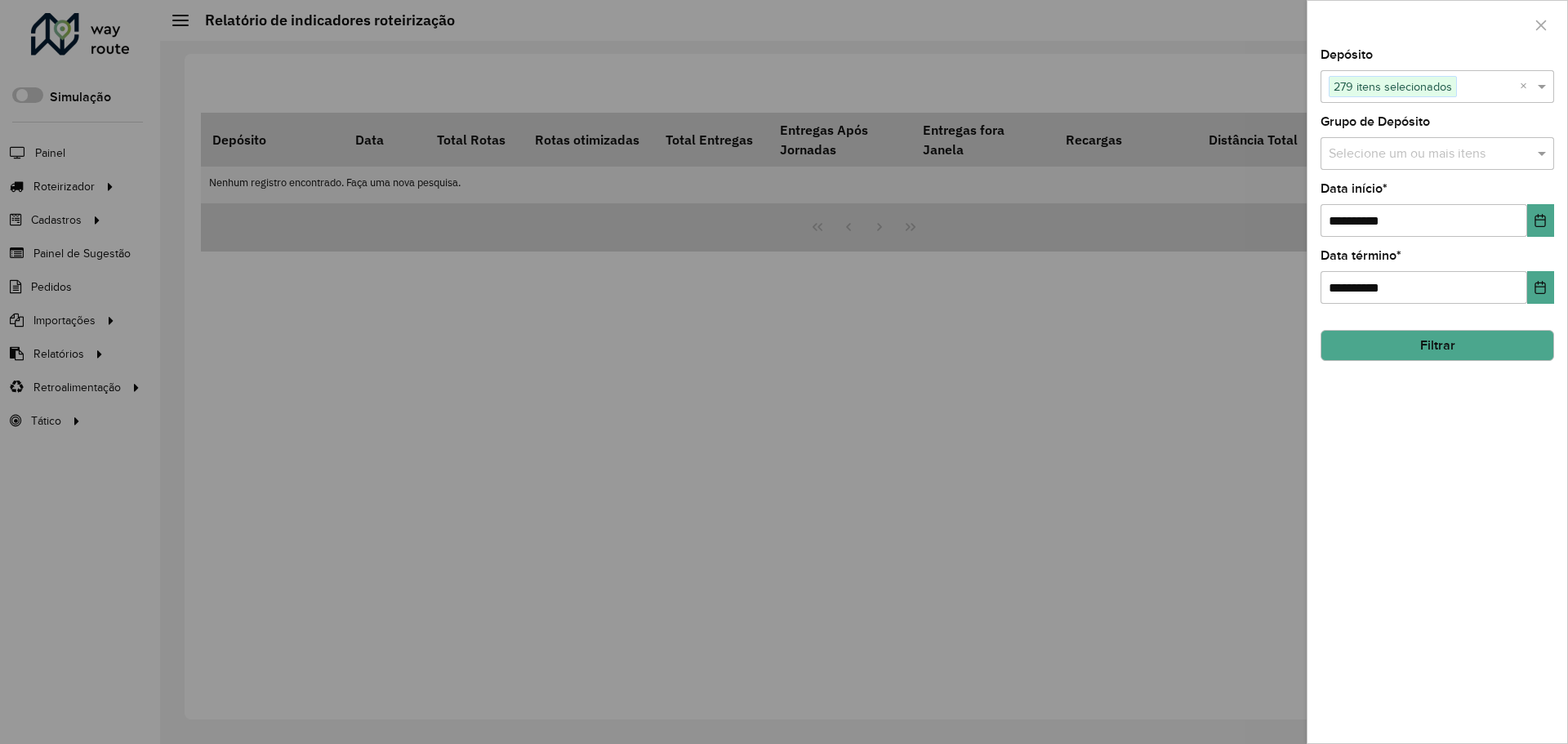
click at [1366, 165] on div "Selecione um ou mais itens" at bounding box center [1437, 154] width 233 height 33
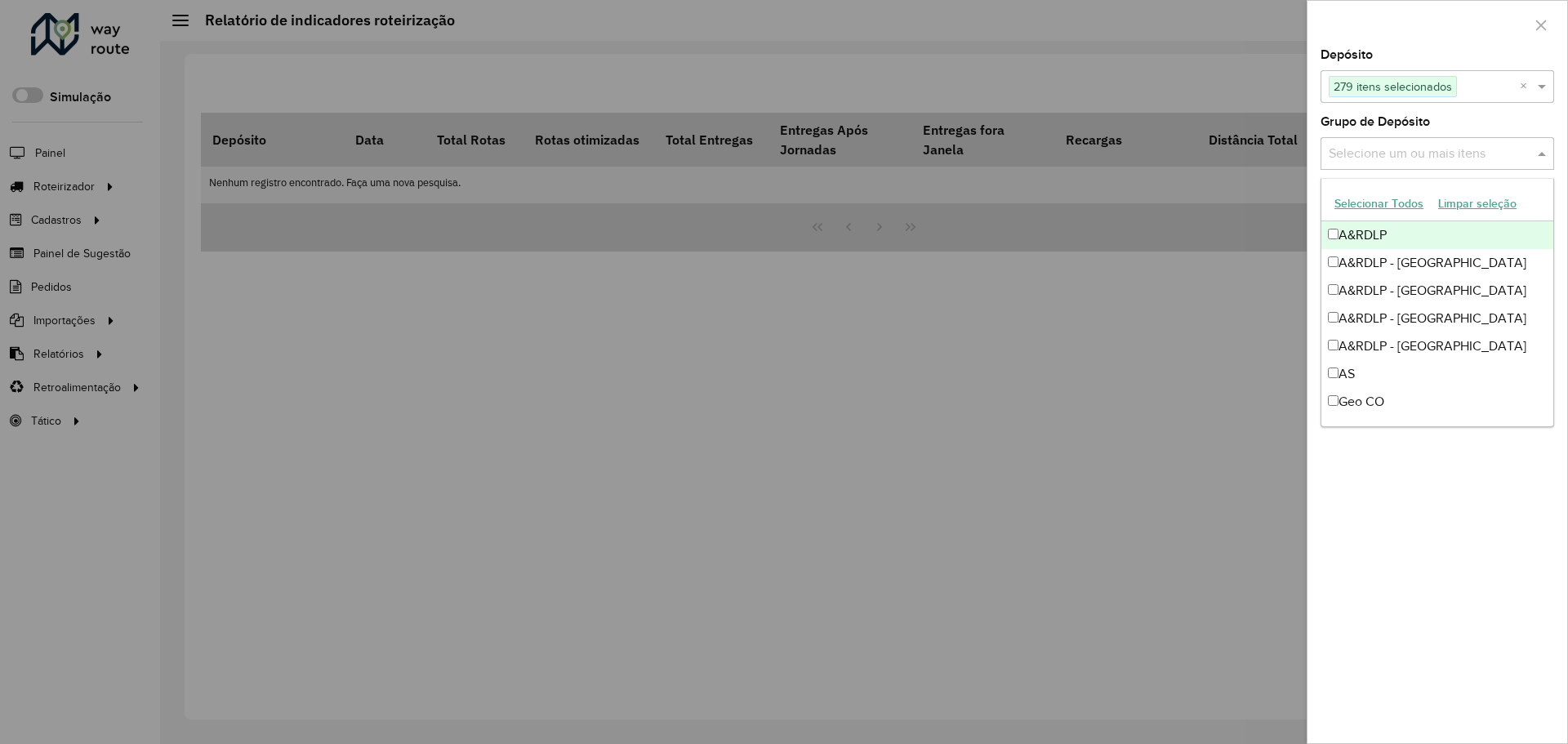
click at [1366, 204] on button "Selecionar Todos" at bounding box center [1379, 204] width 104 height 25
click at [1380, 31] on div at bounding box center [1437, 25] width 260 height 48
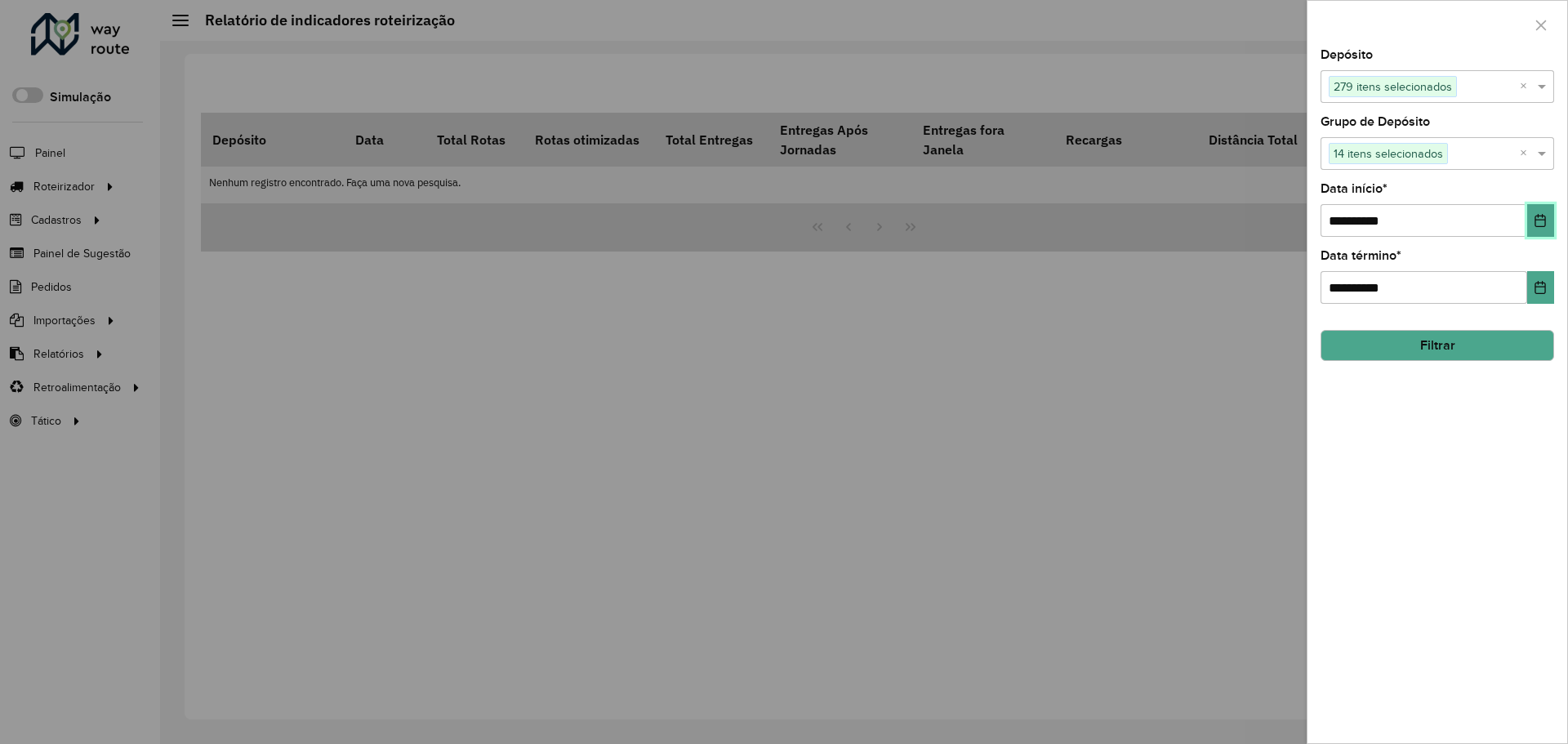
click at [1541, 217] on icon "Choose Date" at bounding box center [1540, 220] width 13 height 13
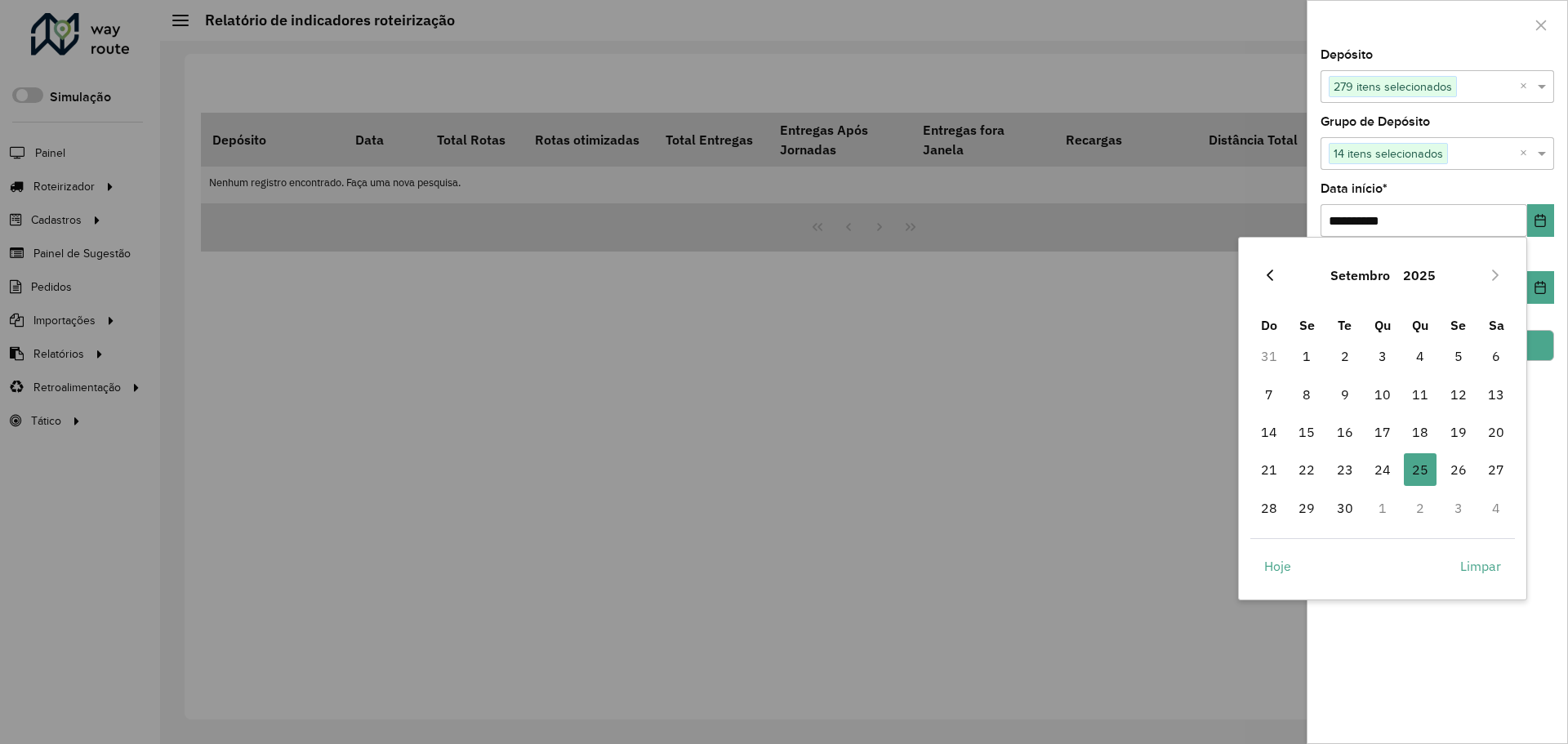
click at [1276, 277] on icon "Previous Month" at bounding box center [1269, 275] width 13 height 13
click at [1276, 276] on icon "Previous Month" at bounding box center [1269, 275] width 13 height 13
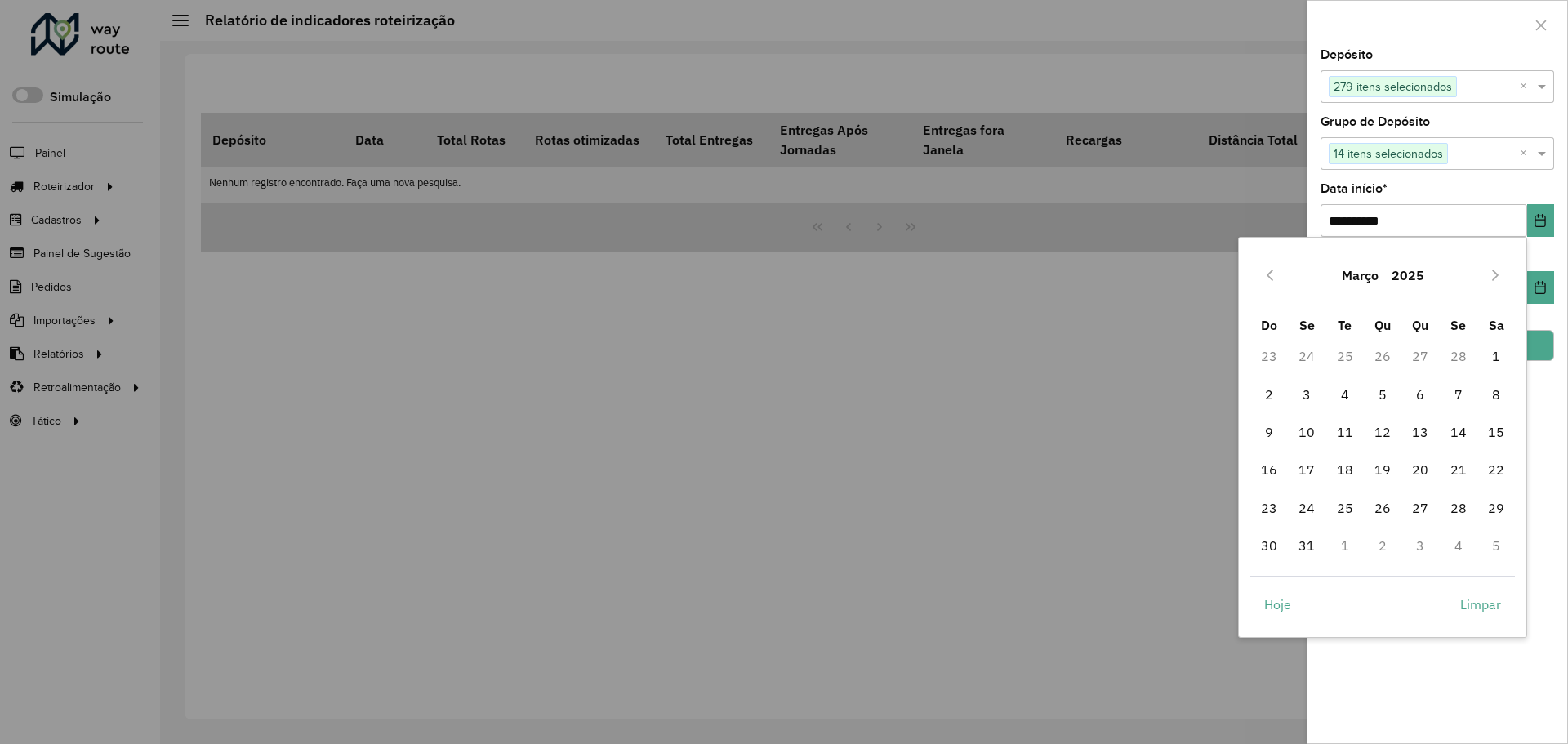
click at [1276, 276] on icon "Previous Month" at bounding box center [1269, 275] width 13 height 13
click at [1487, 355] on span "1" at bounding box center [1496, 355] width 33 height 33
type input "**********"
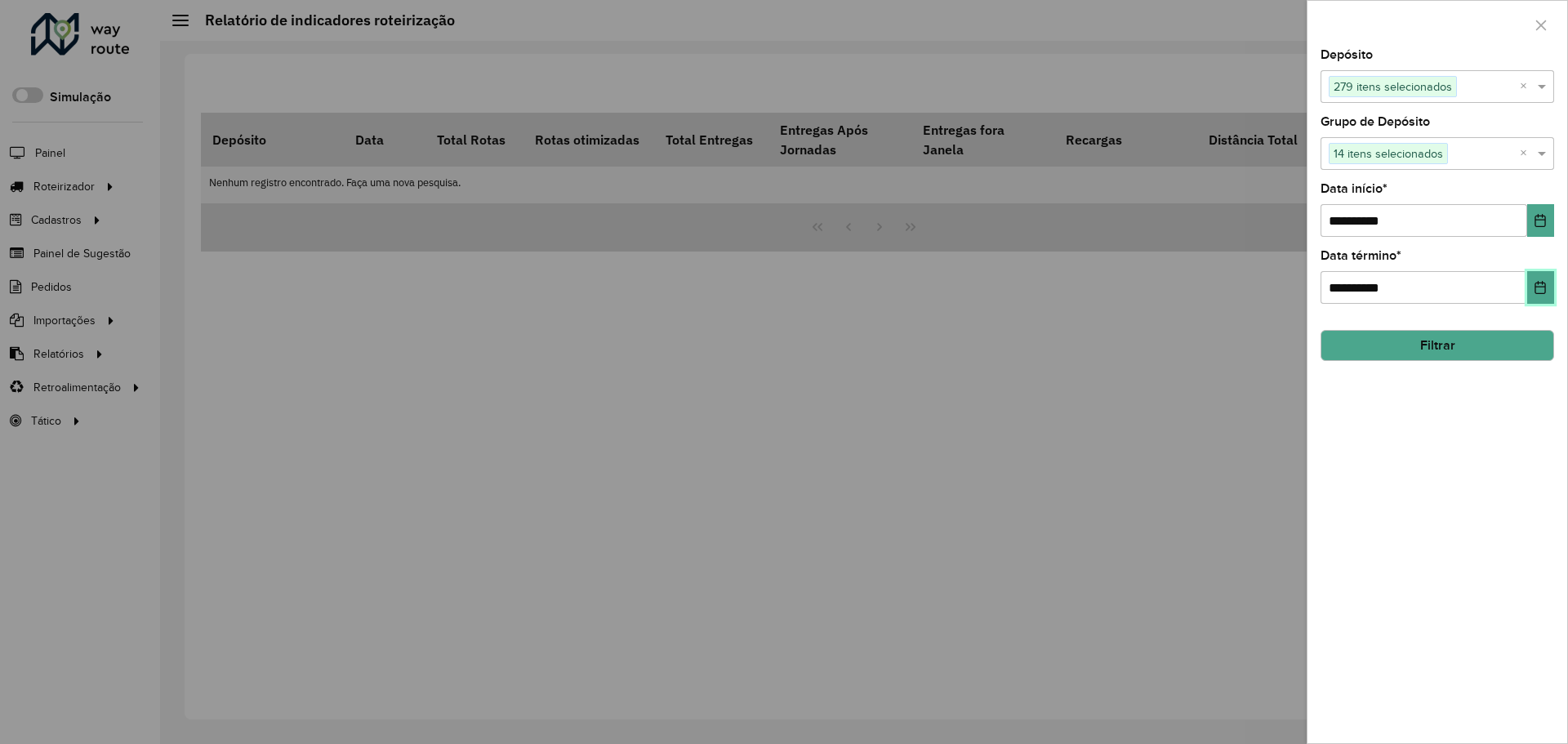
click at [1539, 285] on icon "Choose Date" at bounding box center [1541, 287] width 11 height 13
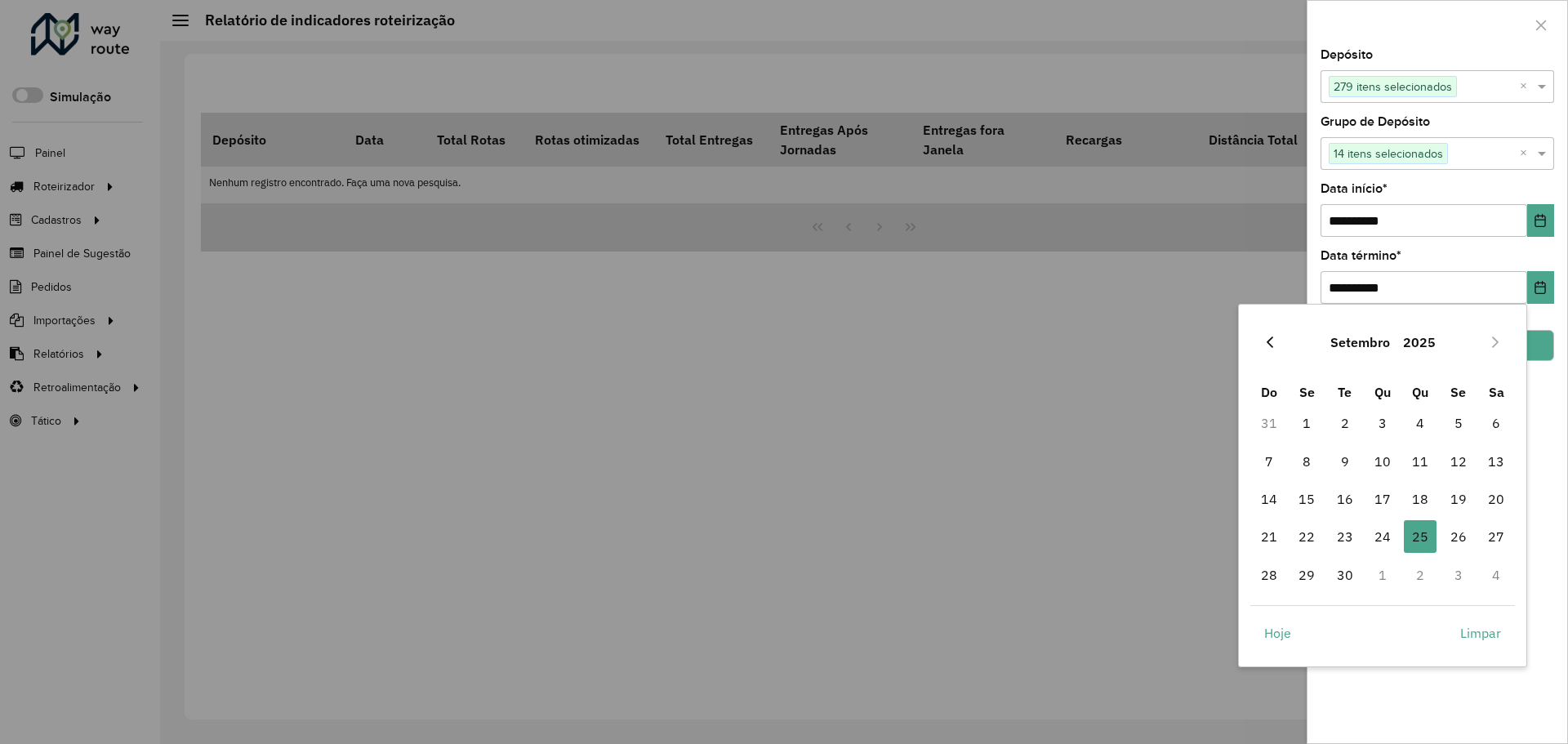
click at [1270, 344] on icon "Previous Month" at bounding box center [1269, 342] width 13 height 13
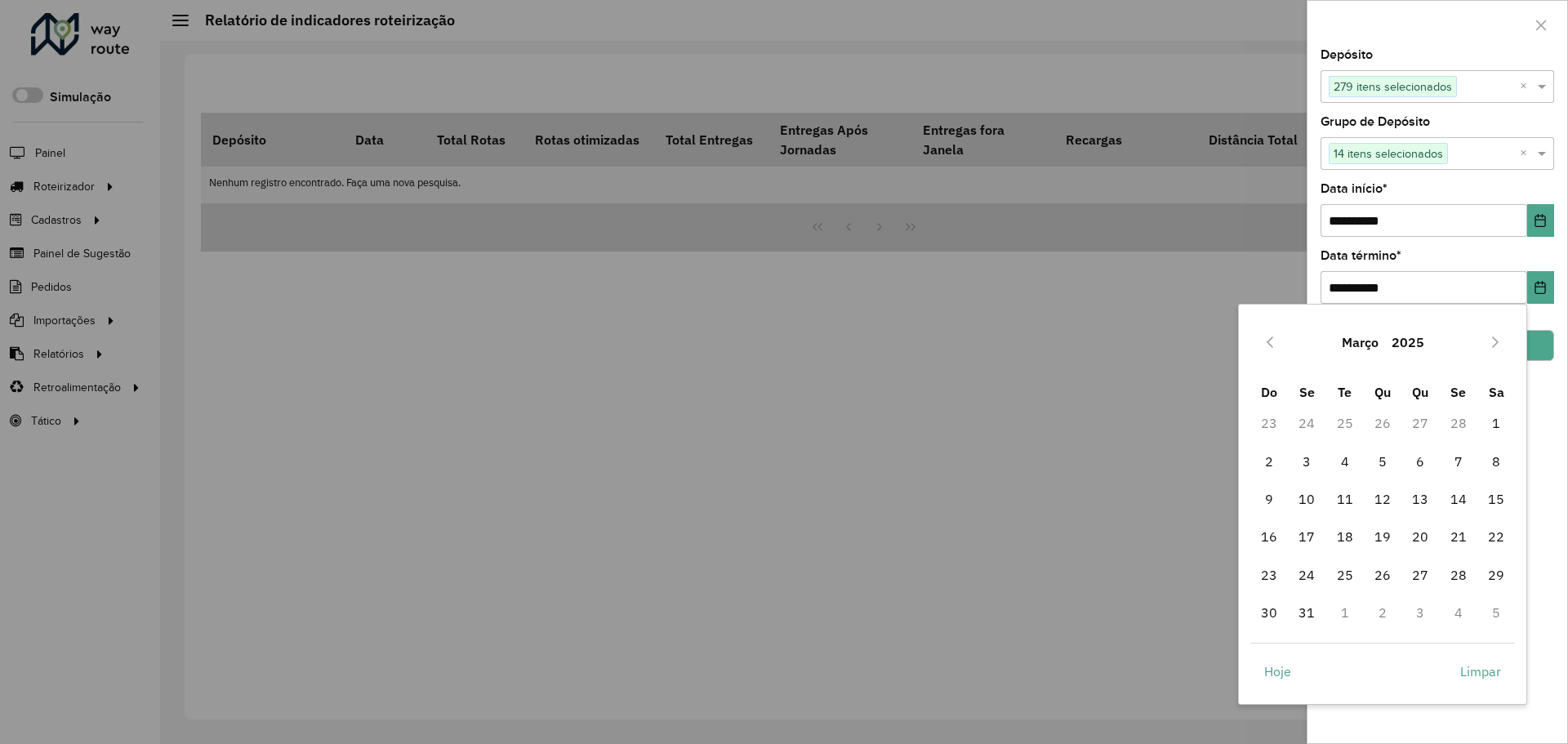
click at [1270, 344] on icon "Previous Month" at bounding box center [1269, 342] width 13 height 13
click at [1466, 579] on span "28" at bounding box center [1459, 574] width 33 height 33
type input "**********"
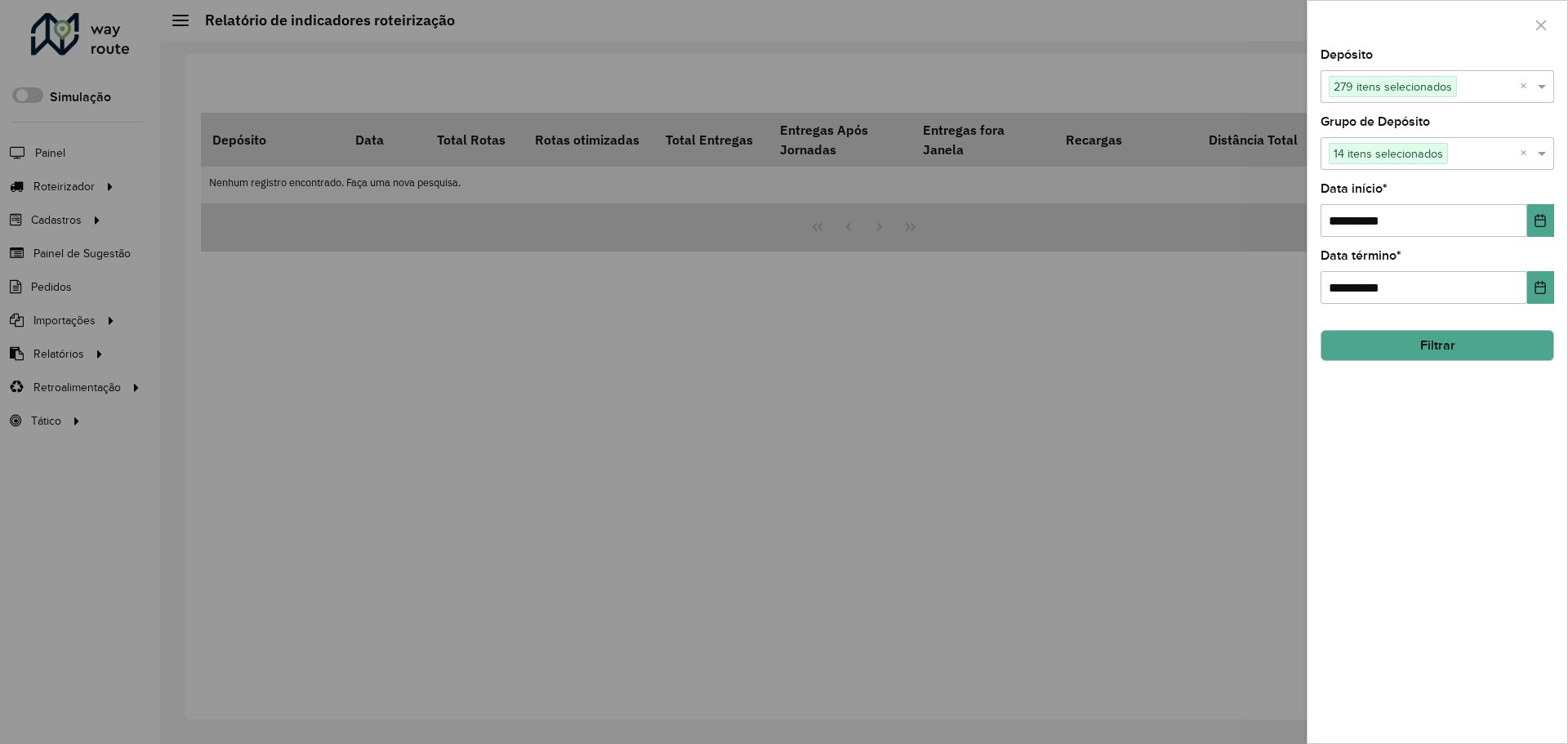
click at [1528, 462] on div "**********" at bounding box center [1437, 396] width 260 height 694
click at [1447, 347] on button "Filtrar" at bounding box center [1437, 345] width 233 height 31
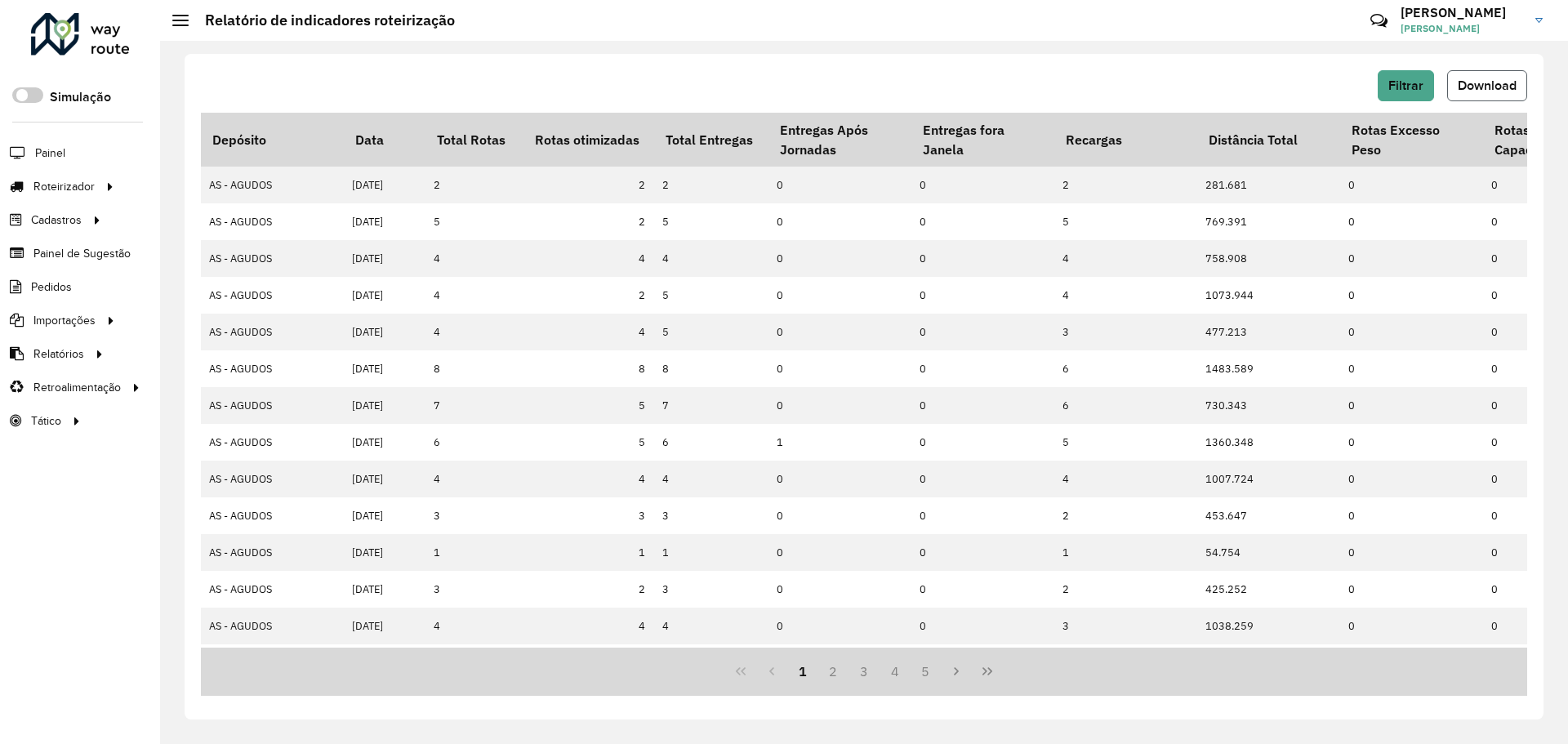
click at [1486, 82] on span "Download" at bounding box center [1487, 85] width 59 height 14
click at [1403, 90] on span "Filtrar" at bounding box center [1405, 85] width 35 height 14
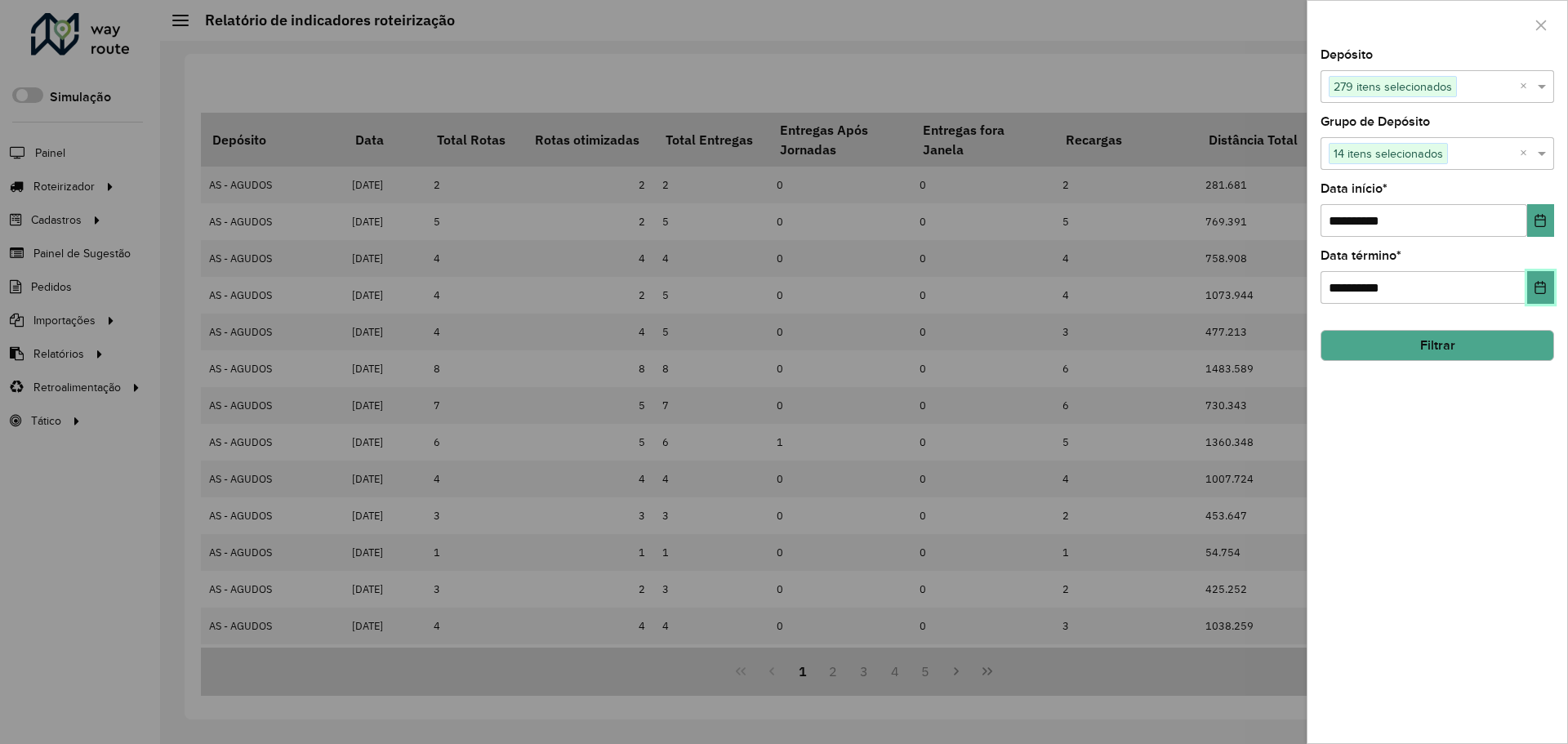
click at [1541, 298] on button "Choose Date" at bounding box center [1541, 288] width 27 height 33
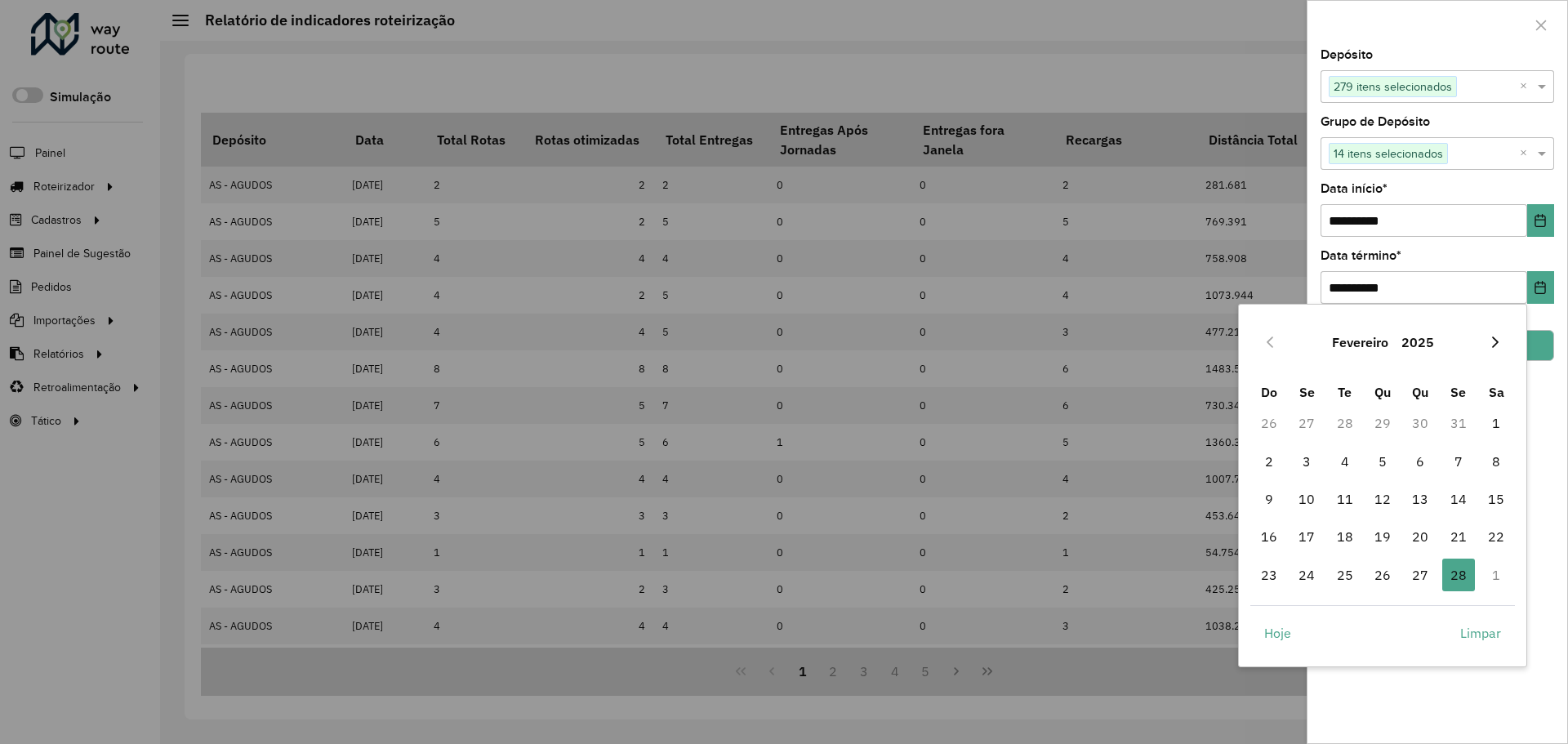
click at [1497, 346] on icon "Next Month" at bounding box center [1495, 342] width 13 height 13
click at [1394, 561] on span "30" at bounding box center [1382, 574] width 33 height 33
type input "**********"
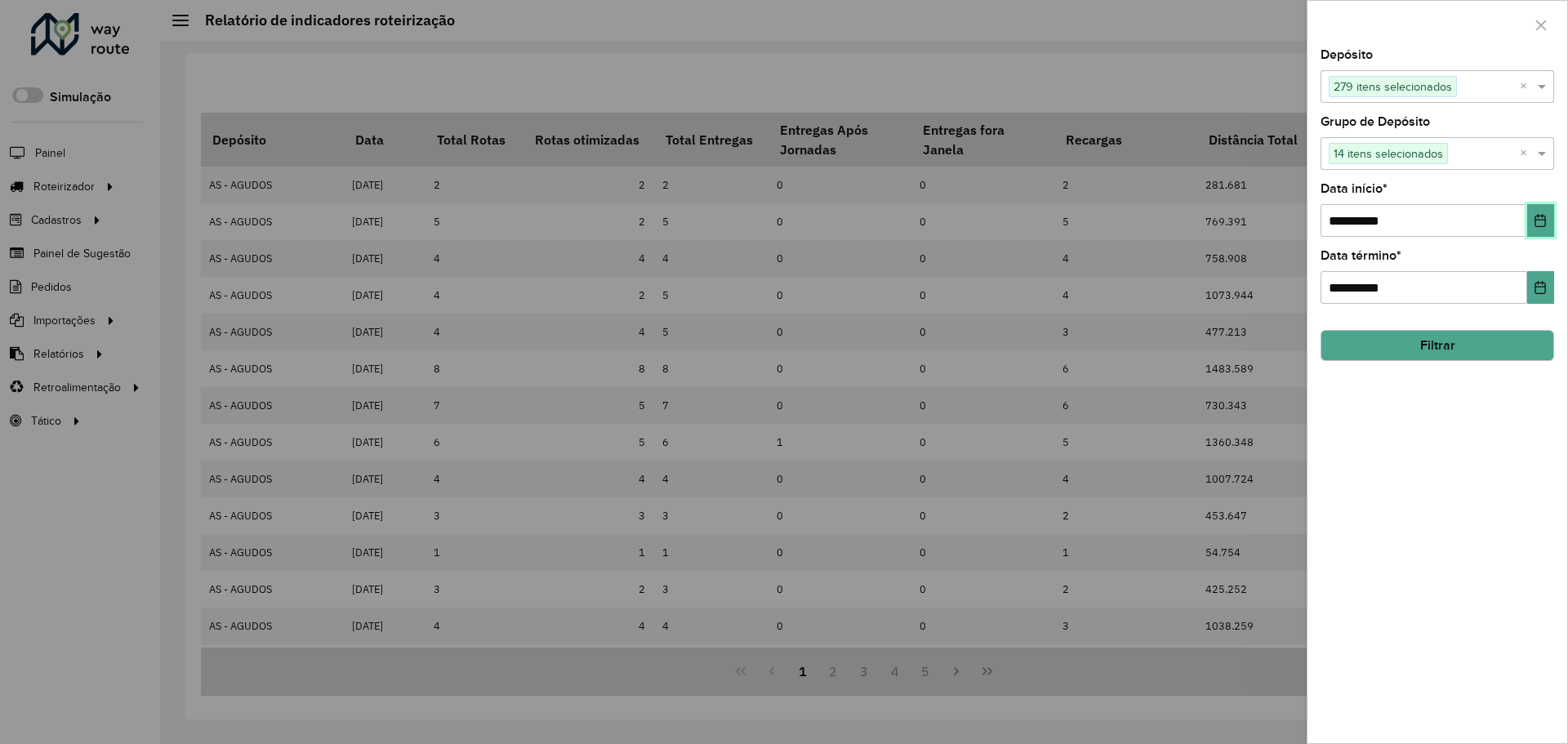
click at [1539, 219] on icon "Choose Date" at bounding box center [1540, 220] width 13 height 13
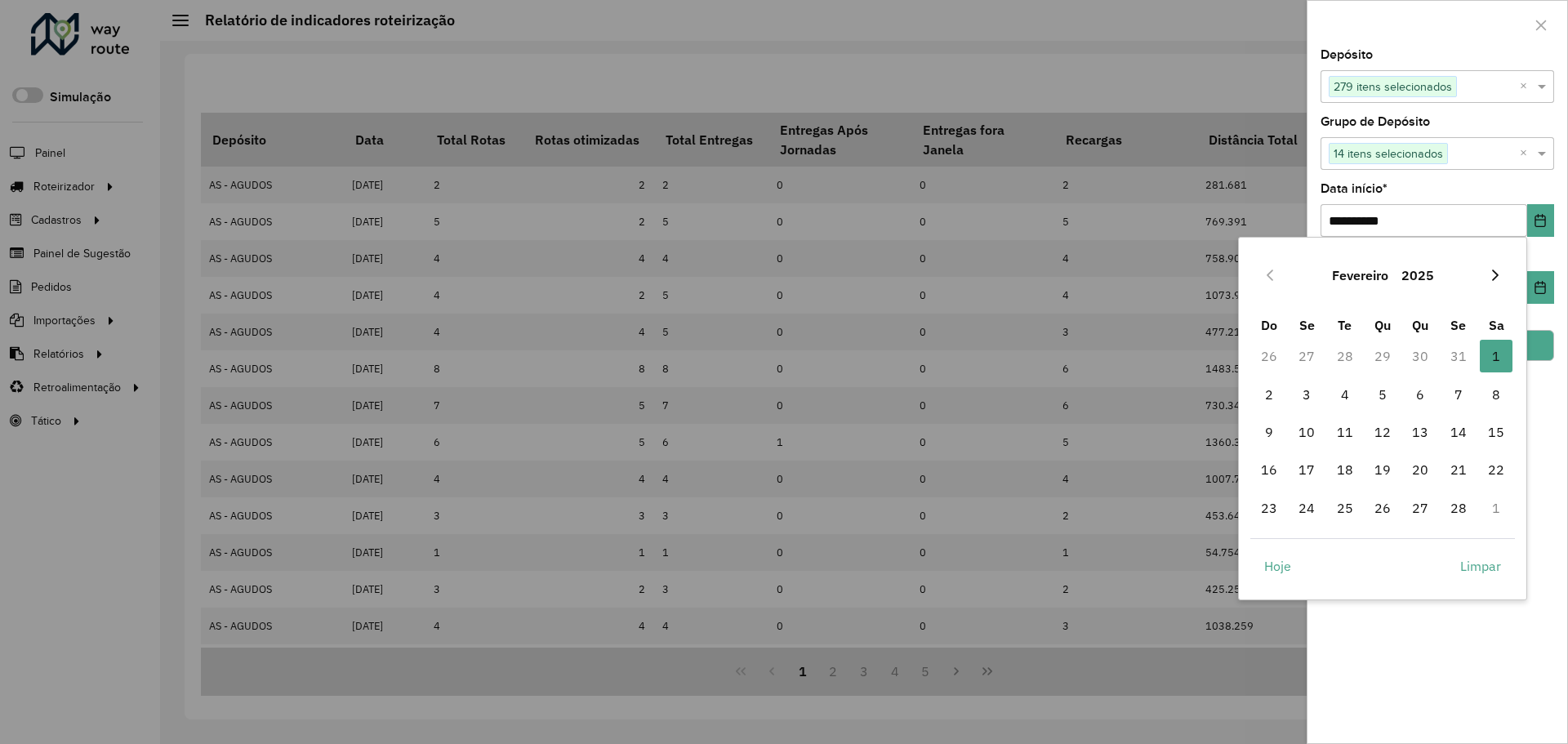
click at [1500, 278] on icon "Next Month" at bounding box center [1495, 275] width 13 height 13
click at [1346, 362] on span "1" at bounding box center [1345, 355] width 33 height 33
type input "**********"
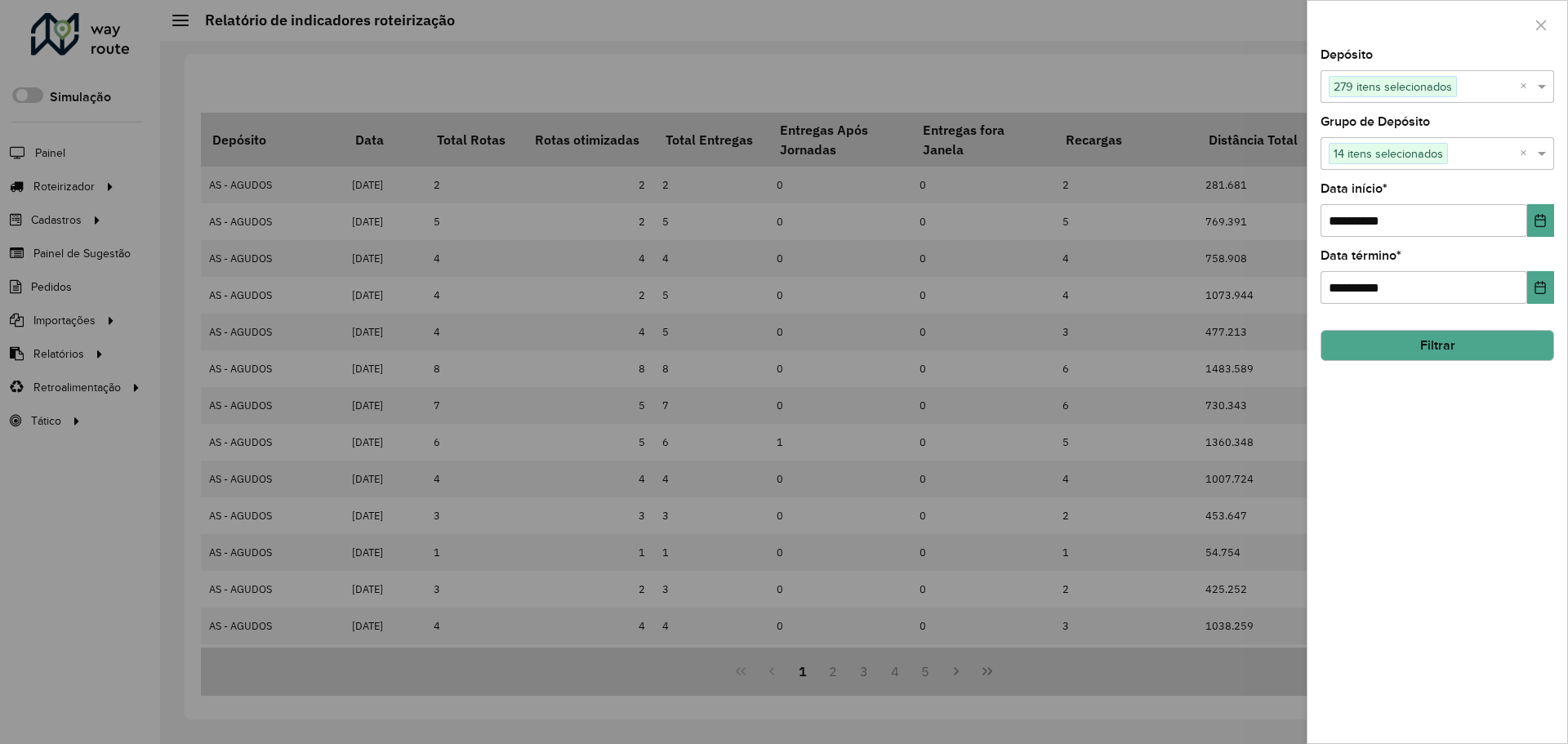
click at [1438, 342] on button "Filtrar" at bounding box center [1437, 345] width 233 height 31
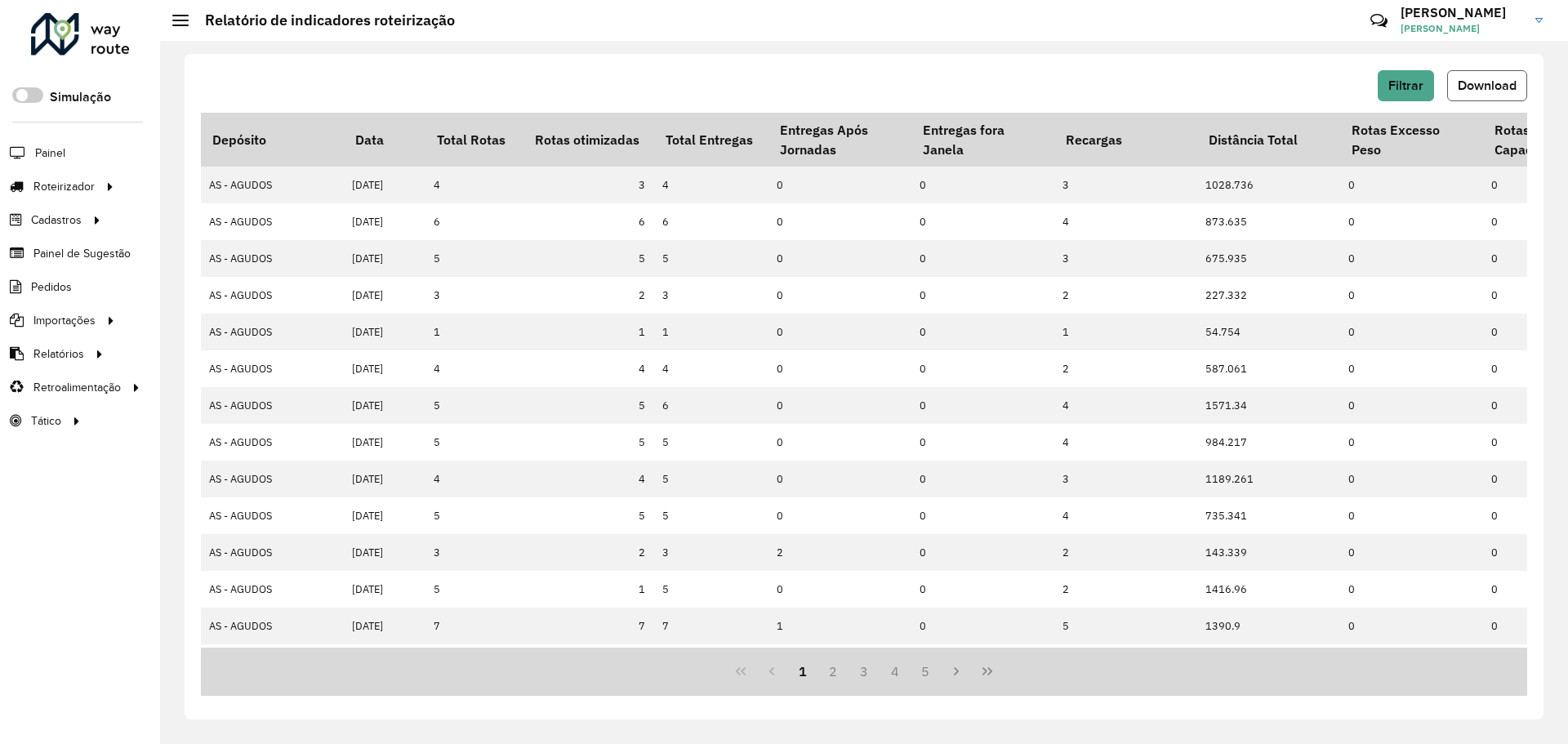
click at [1481, 87] on span "Download" at bounding box center [1487, 85] width 59 height 14
click at [1388, 78] on button "Filtrar" at bounding box center [1406, 86] width 56 height 31
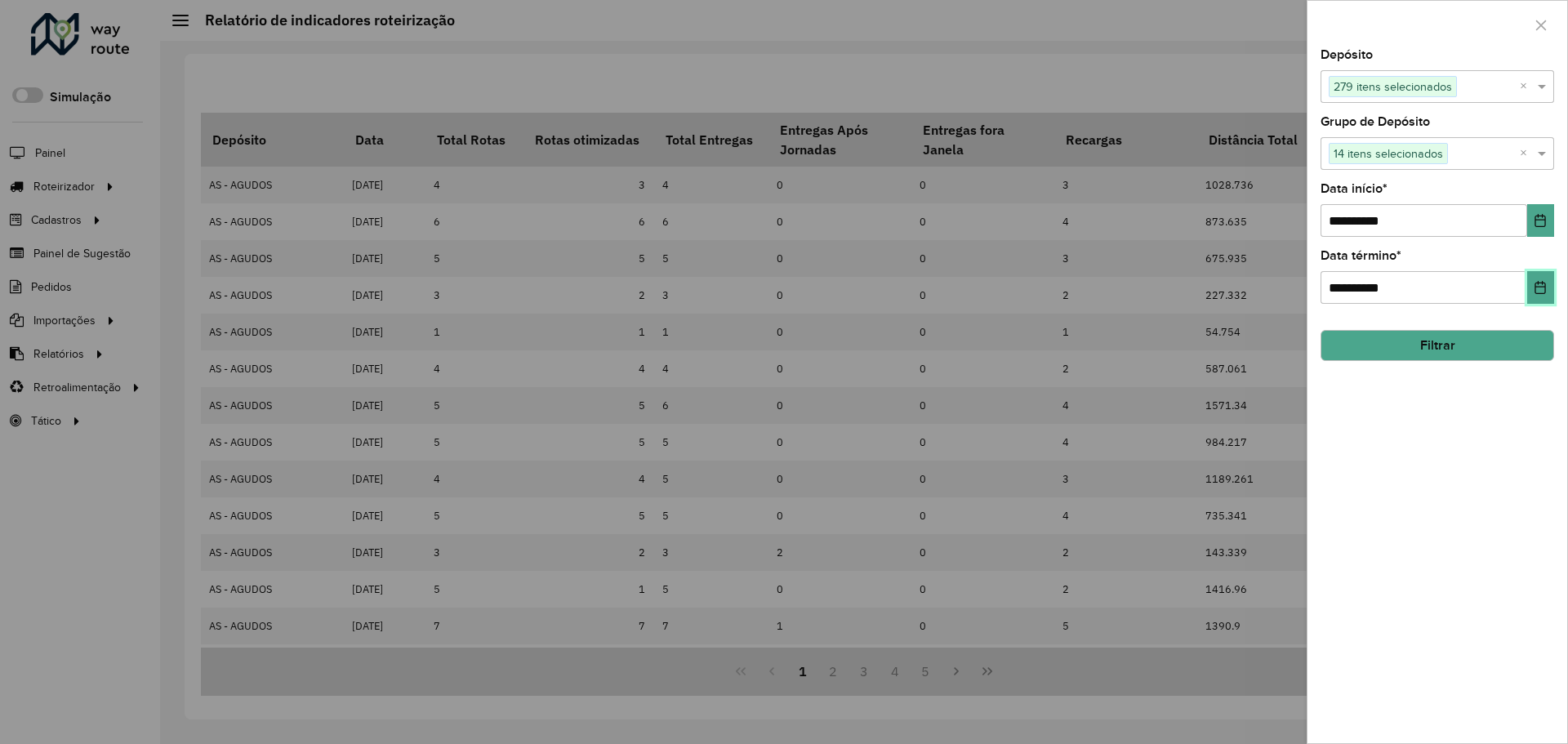
click at [1540, 299] on button "Choose Date" at bounding box center [1541, 288] width 27 height 33
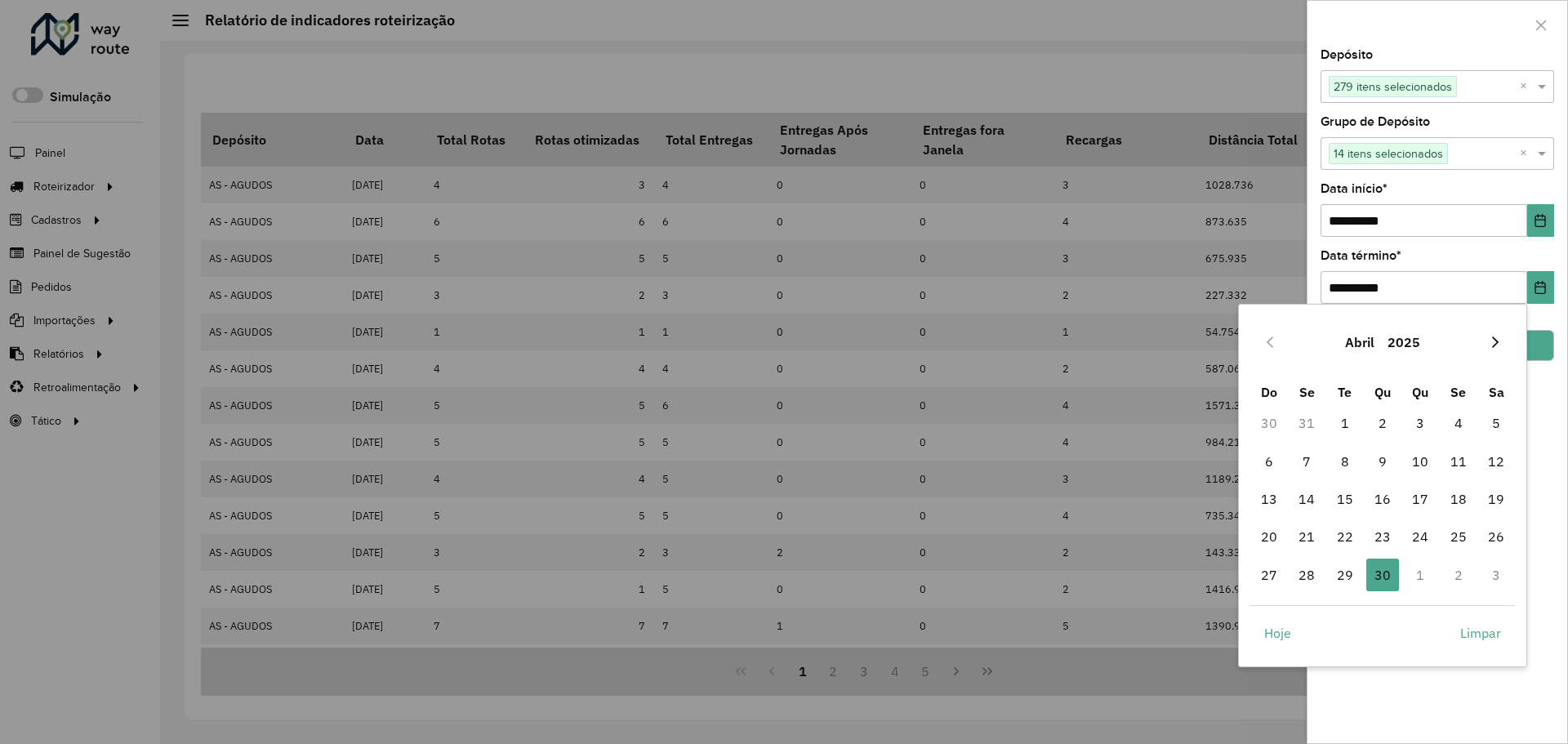
click at [1494, 343] on icon "Next Month" at bounding box center [1495, 342] width 13 height 13
click at [1318, 582] on span "30" at bounding box center [1307, 574] width 33 height 33
type input "**********"
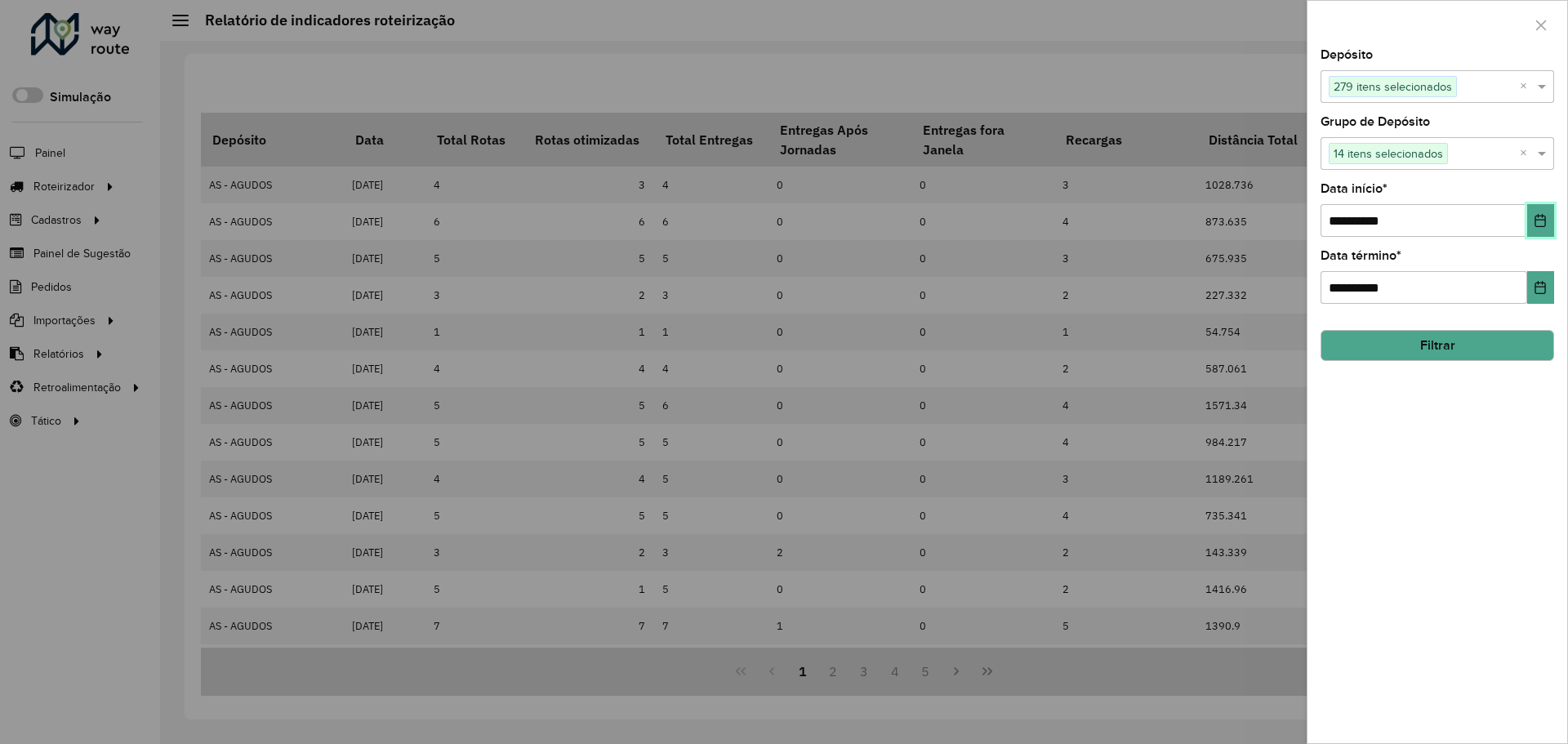
click at [1536, 218] on icon "Choose Date" at bounding box center [1541, 220] width 11 height 13
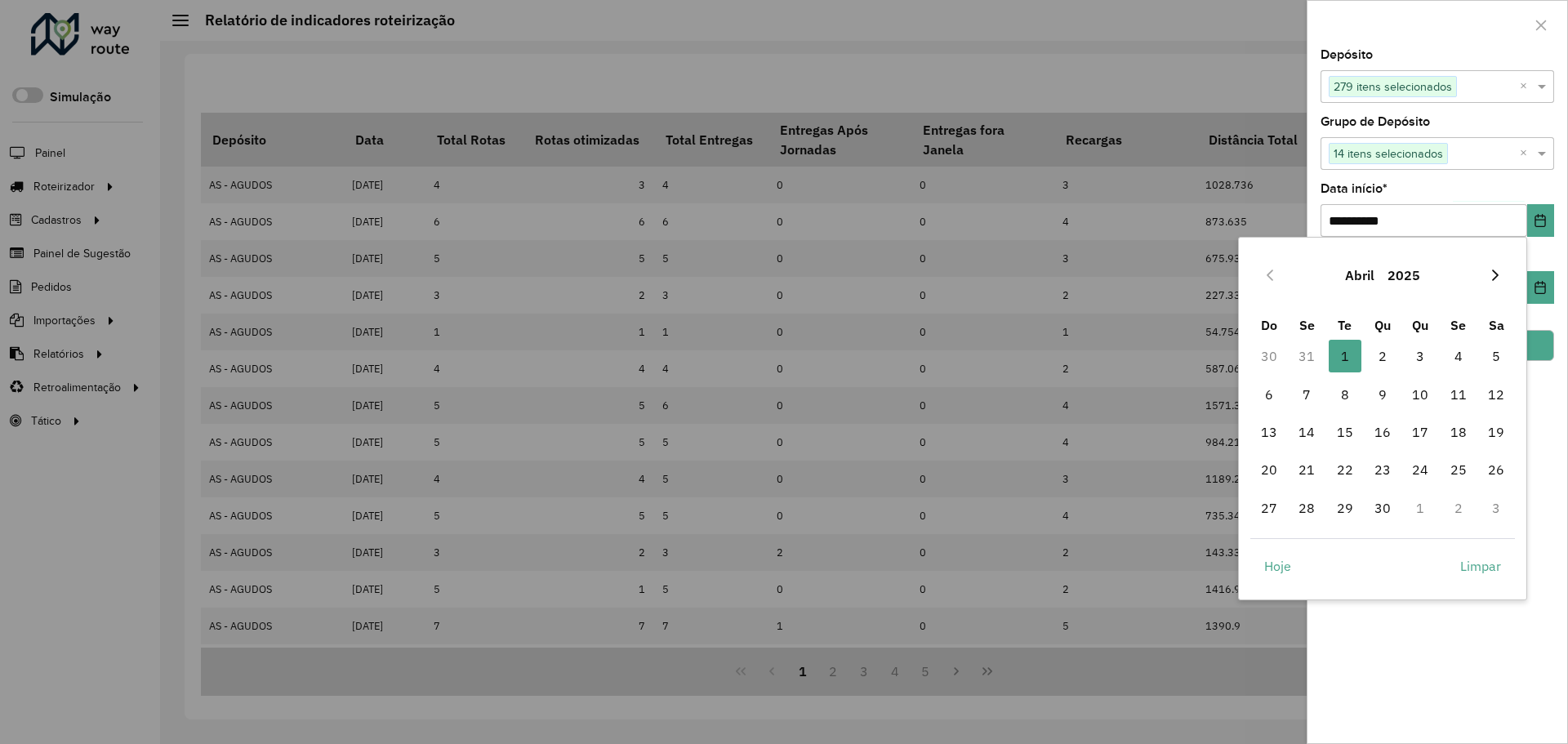
click at [1491, 277] on icon "Next Month" at bounding box center [1495, 275] width 13 height 13
click at [1269, 355] on span "1" at bounding box center [1269, 355] width 33 height 33
type input "**********"
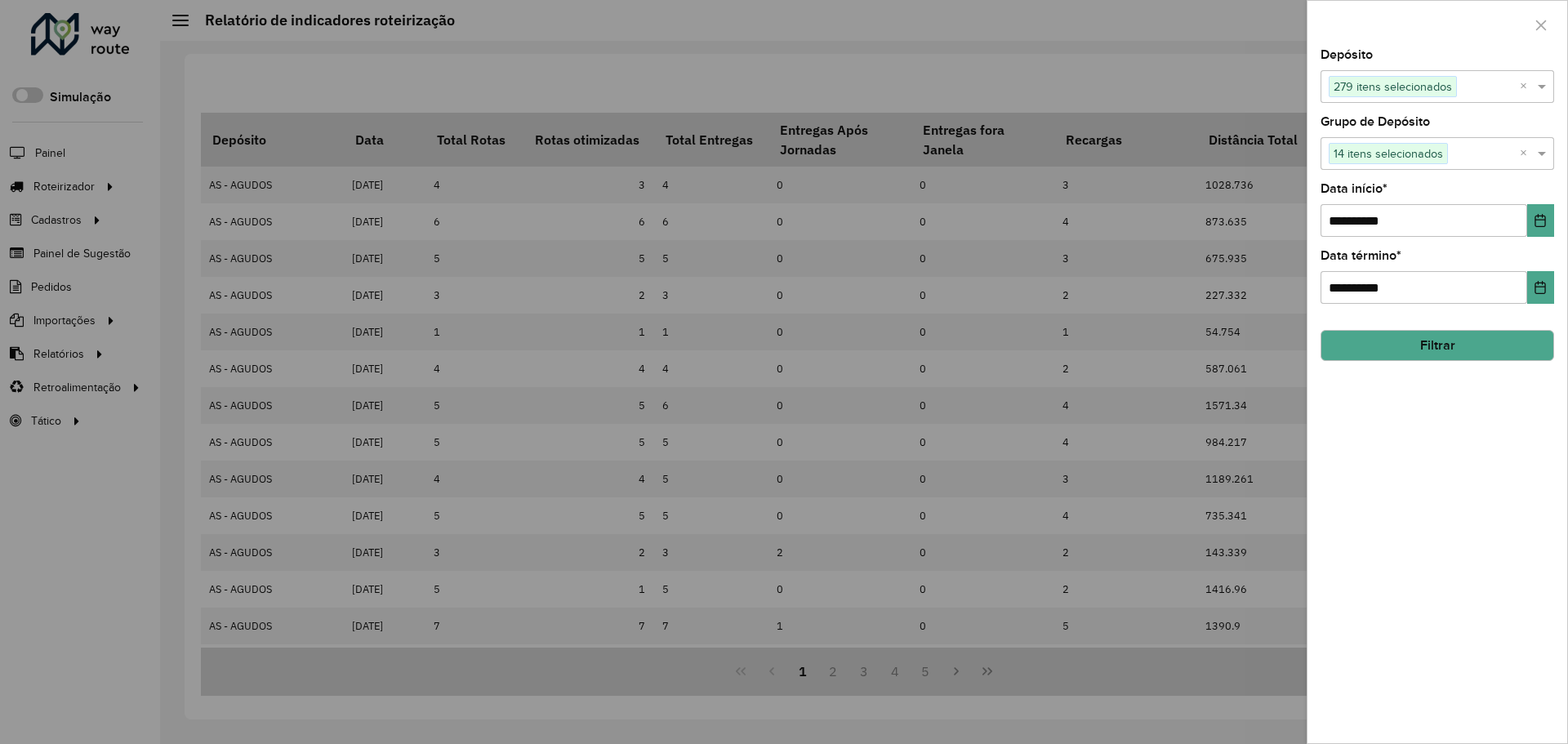
click at [1481, 461] on div "**********" at bounding box center [1437, 396] width 260 height 694
click at [1442, 339] on button "Filtrar" at bounding box center [1437, 345] width 233 height 31
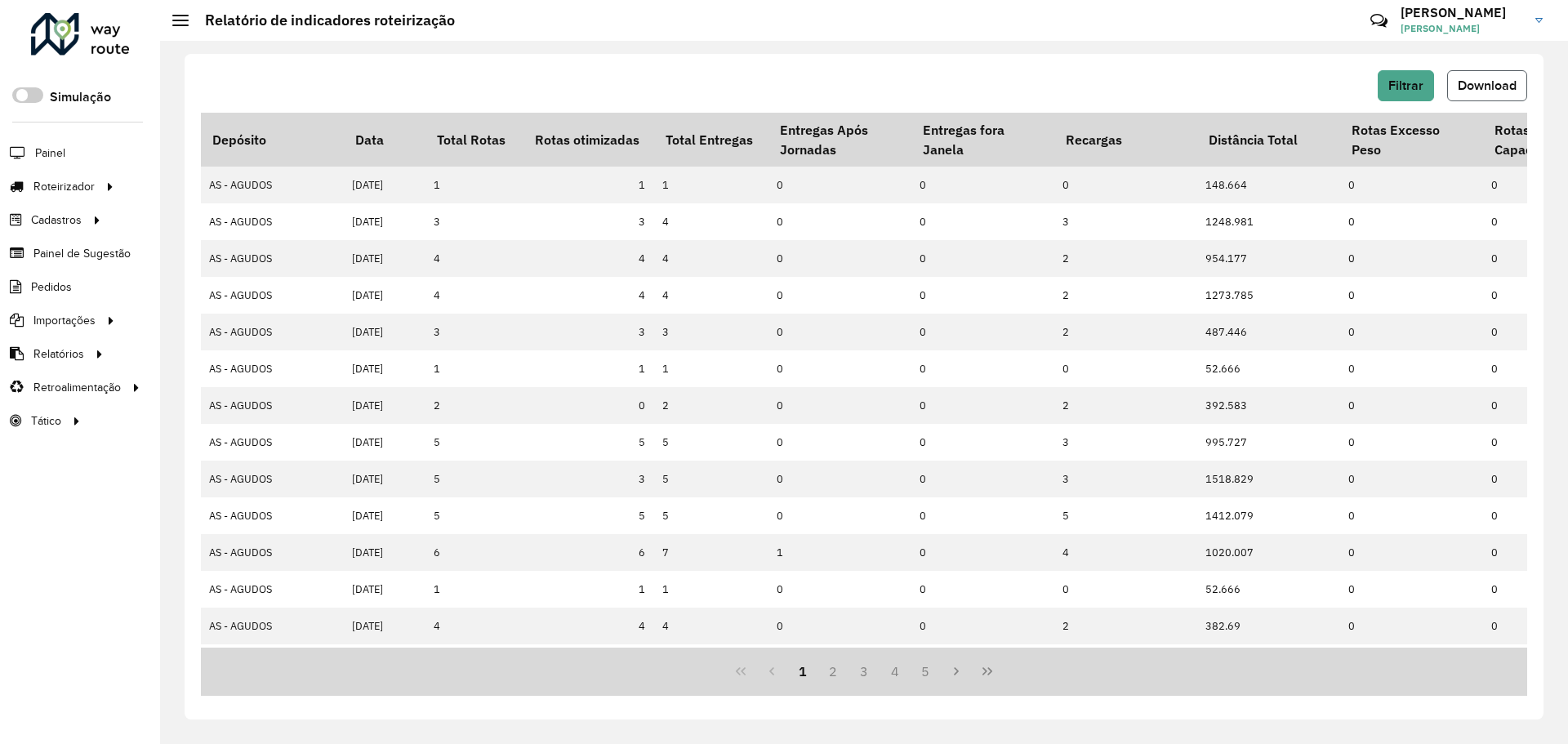
click at [1471, 76] on button "Download" at bounding box center [1487, 86] width 80 height 31
click at [1181, 67] on div "Filtrar Download Depósito Data Total Rotas Rotas otimizadas Total Entregas Entr…" at bounding box center [865, 387] width 1359 height 666
click at [1404, 92] on span "Filtrar" at bounding box center [1405, 85] width 35 height 14
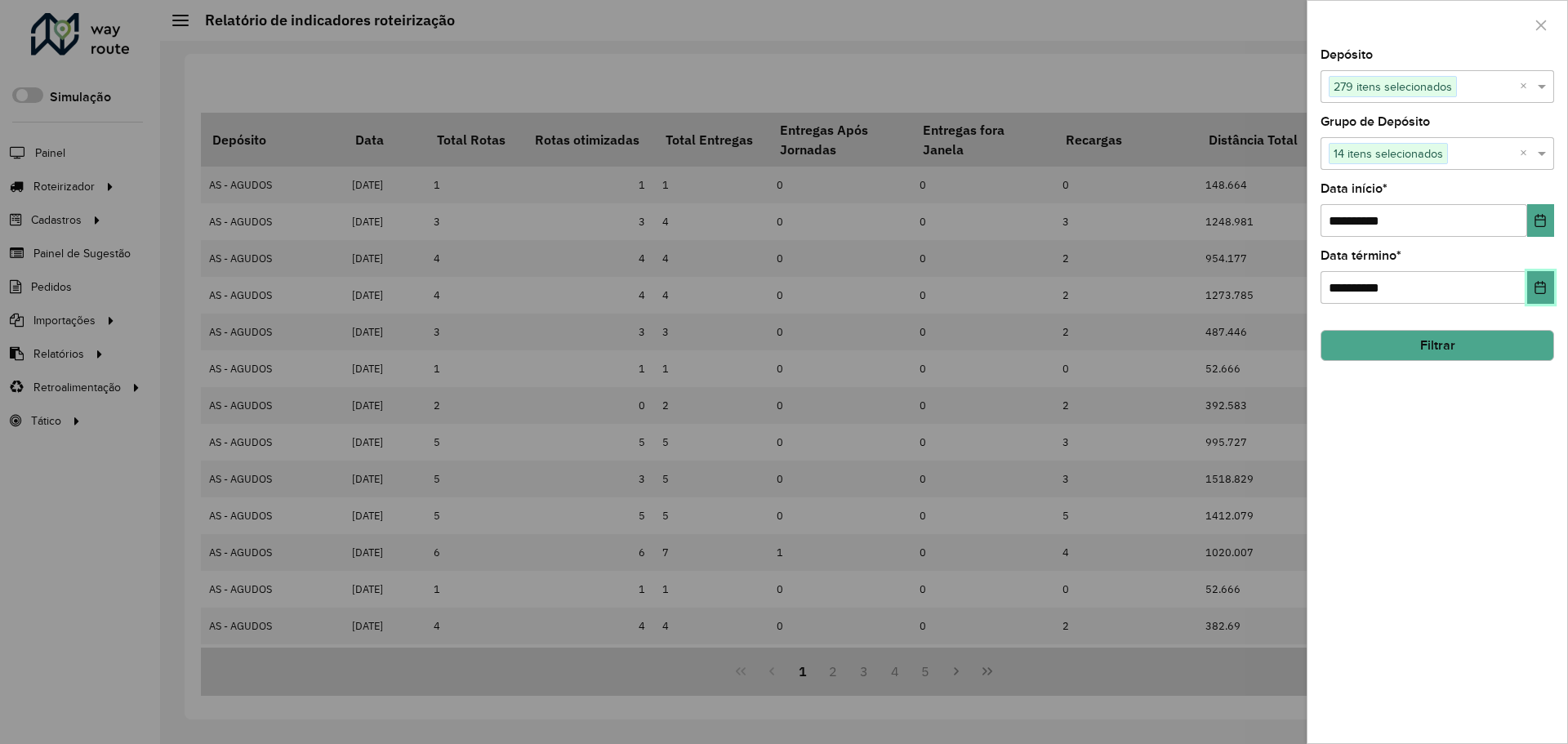
click at [1543, 284] on icon "Choose Date" at bounding box center [1541, 287] width 11 height 13
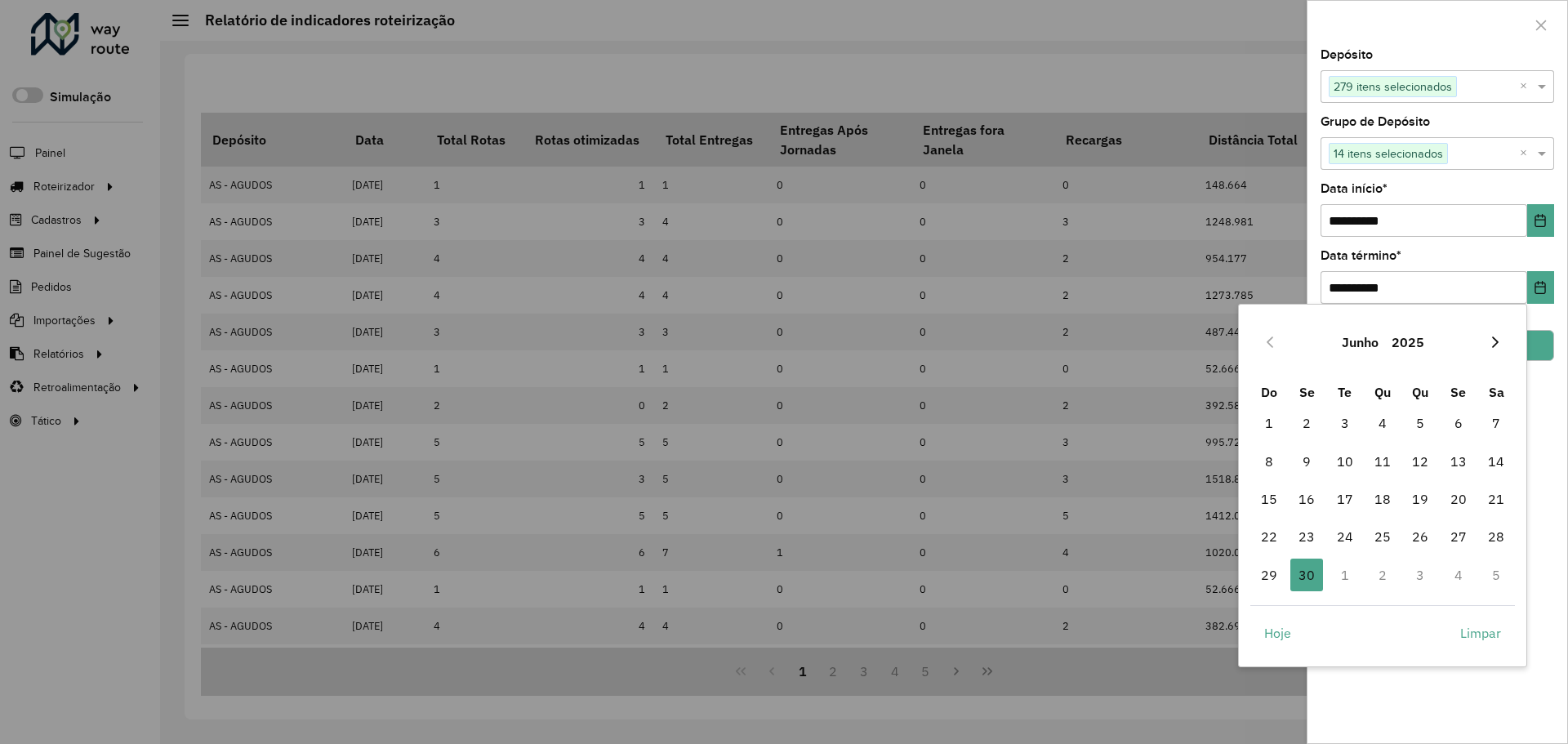
click at [1502, 350] on button "Next Month" at bounding box center [1495, 342] width 26 height 26
click at [1429, 579] on span "31" at bounding box center [1420, 574] width 33 height 33
type input "**********"
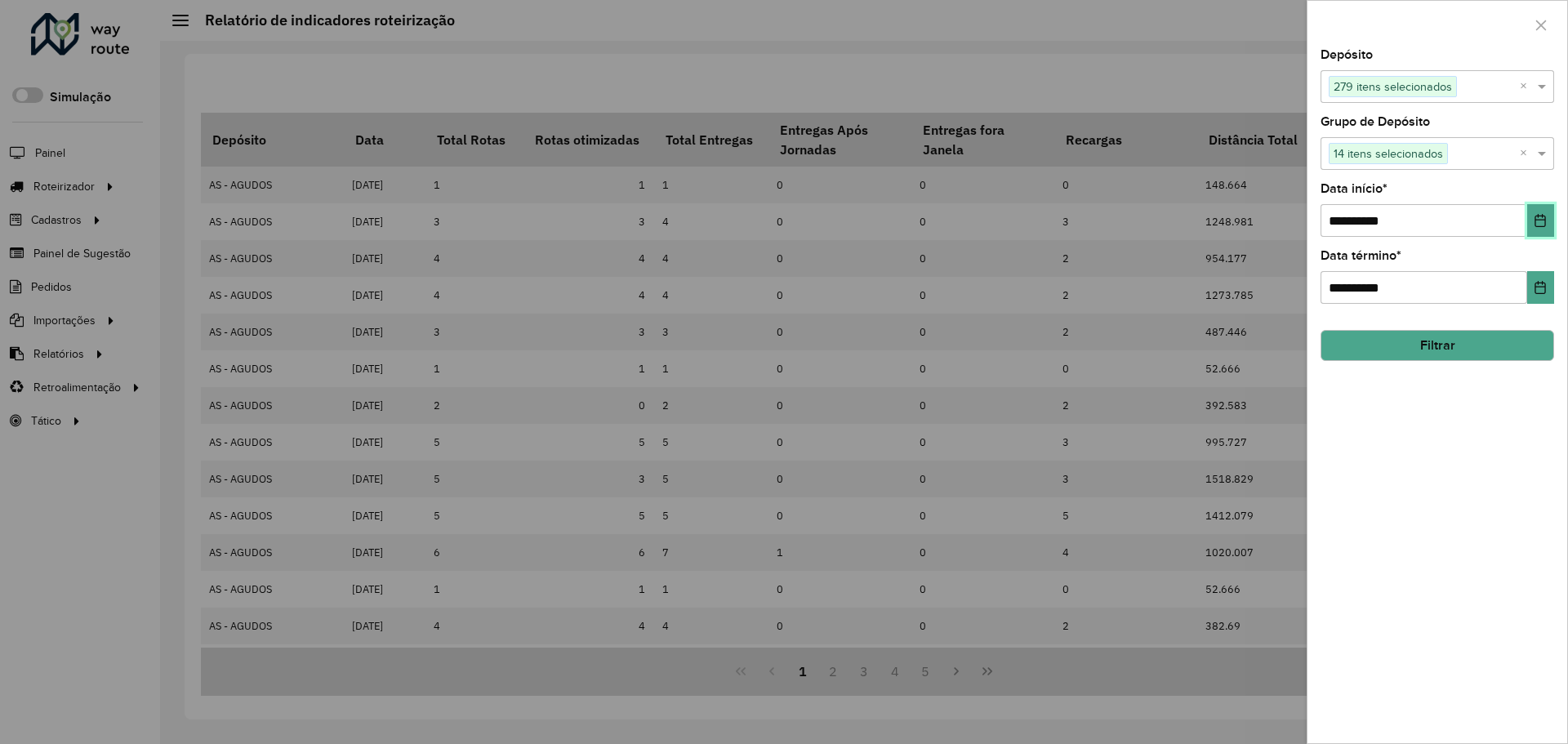
click at [1549, 220] on button "Choose Date" at bounding box center [1541, 221] width 27 height 33
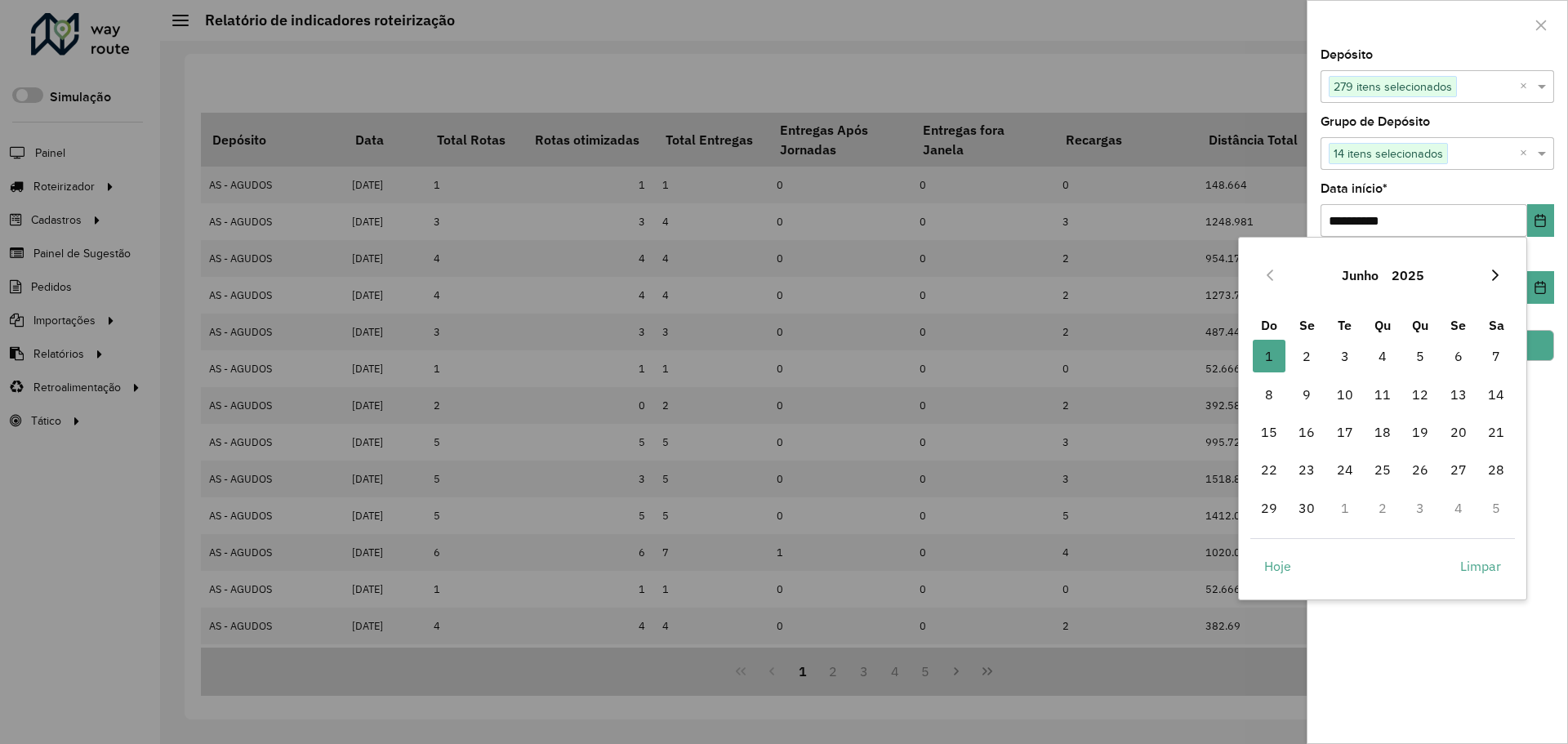
click at [1496, 272] on icon "Next Month" at bounding box center [1496, 275] width 7 height 11
click at [1347, 354] on span "1" at bounding box center [1345, 355] width 33 height 33
type input "**********"
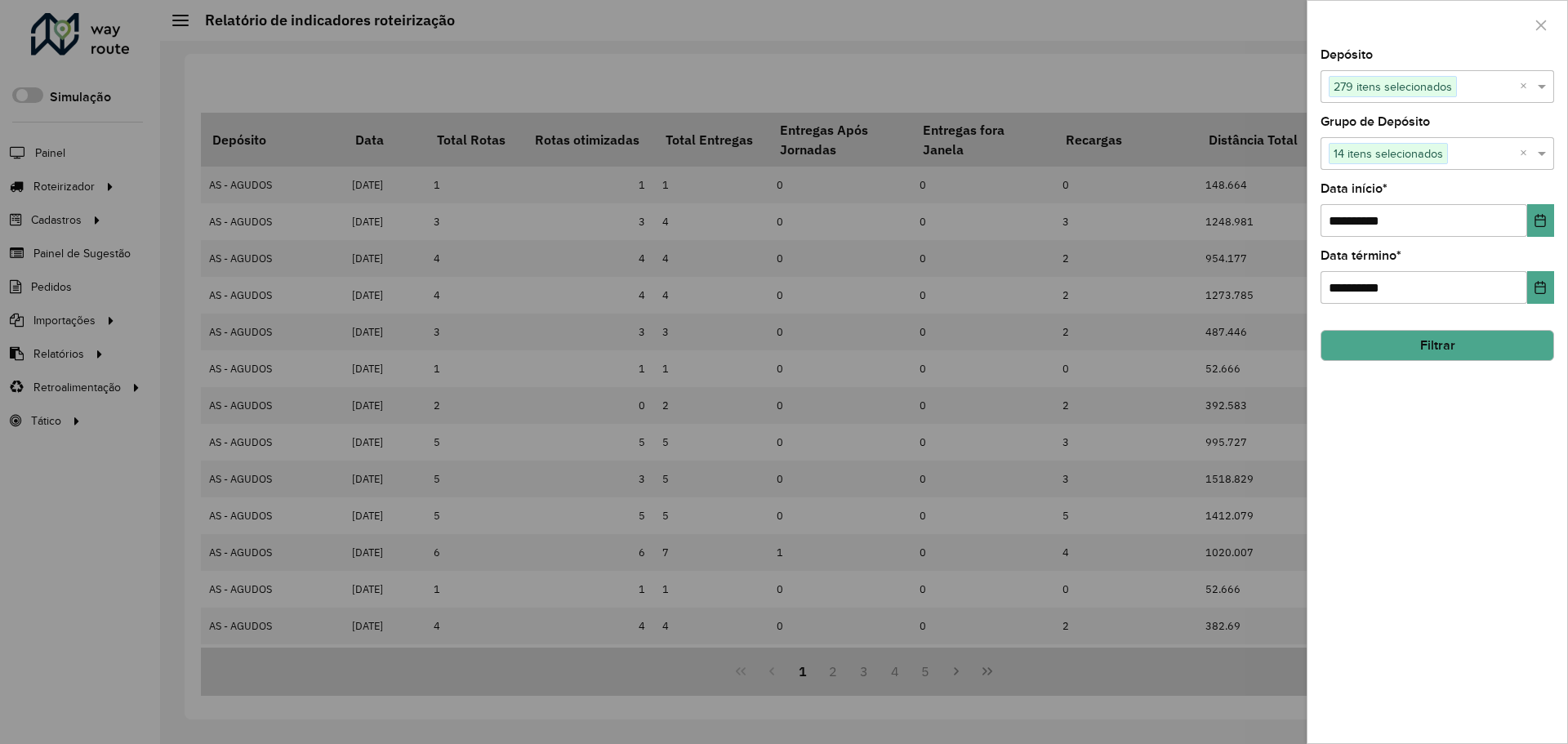
click at [1436, 348] on button "Filtrar" at bounding box center [1437, 345] width 233 height 31
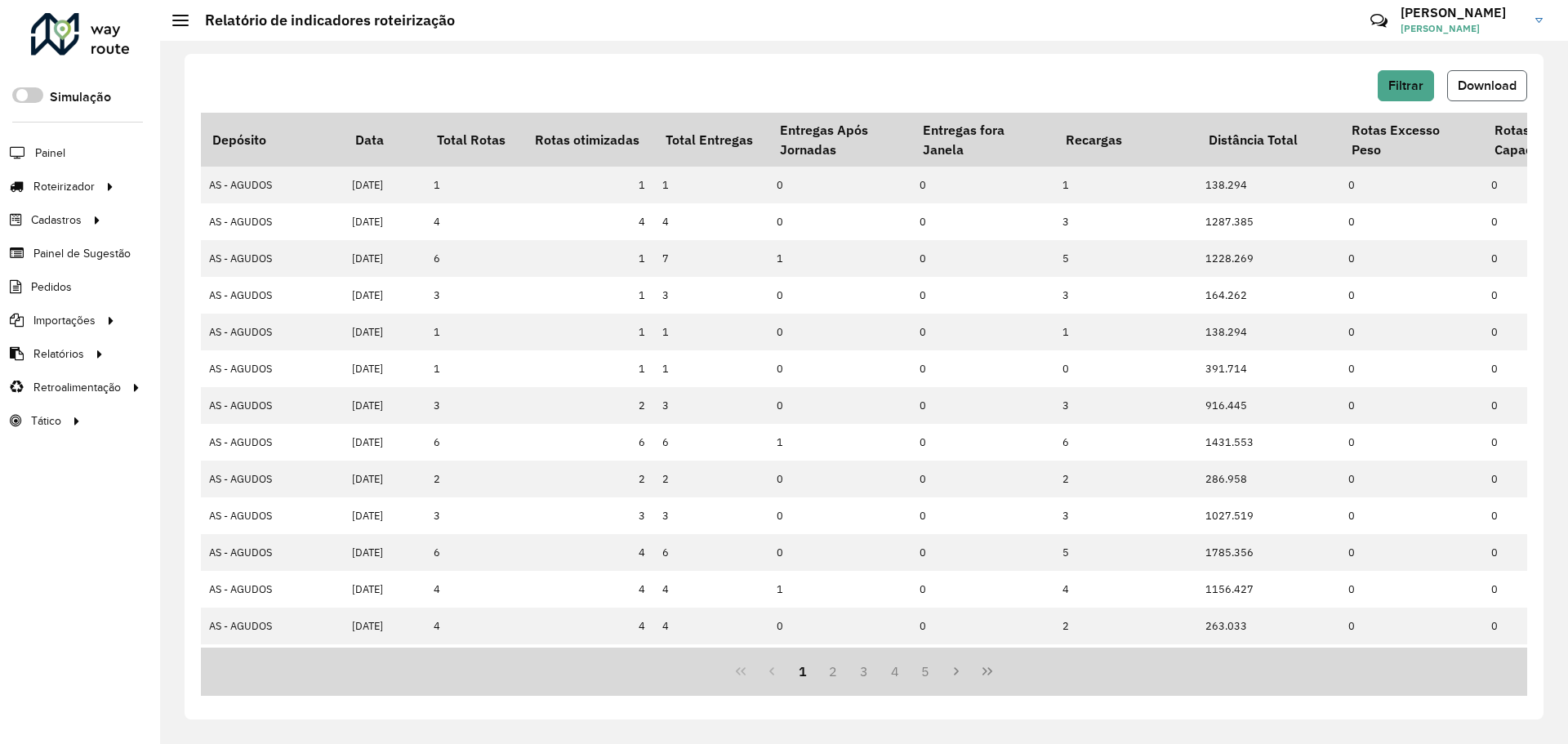
click at [1470, 92] on span "Download" at bounding box center [1487, 85] width 59 height 14
click at [1054, 37] on hb-header "Relatório de indicadores roteirização Críticas? Dúvidas? Elogios? Sugestões? En…" at bounding box center [865, 20] width 1408 height 41
click at [1393, 89] on span "Filtrar" at bounding box center [1405, 85] width 35 height 14
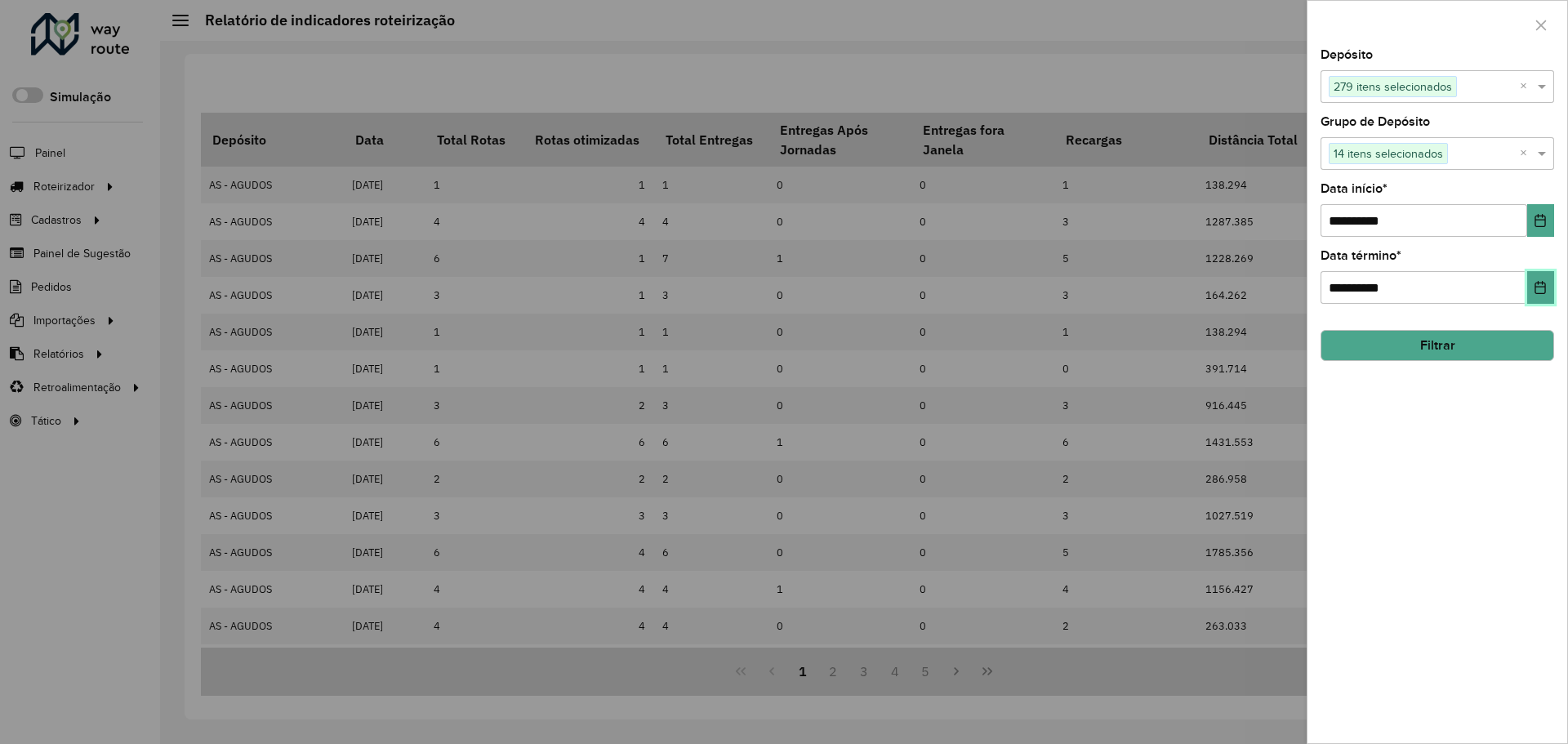
click at [1541, 275] on button "Choose Date" at bounding box center [1541, 288] width 27 height 33
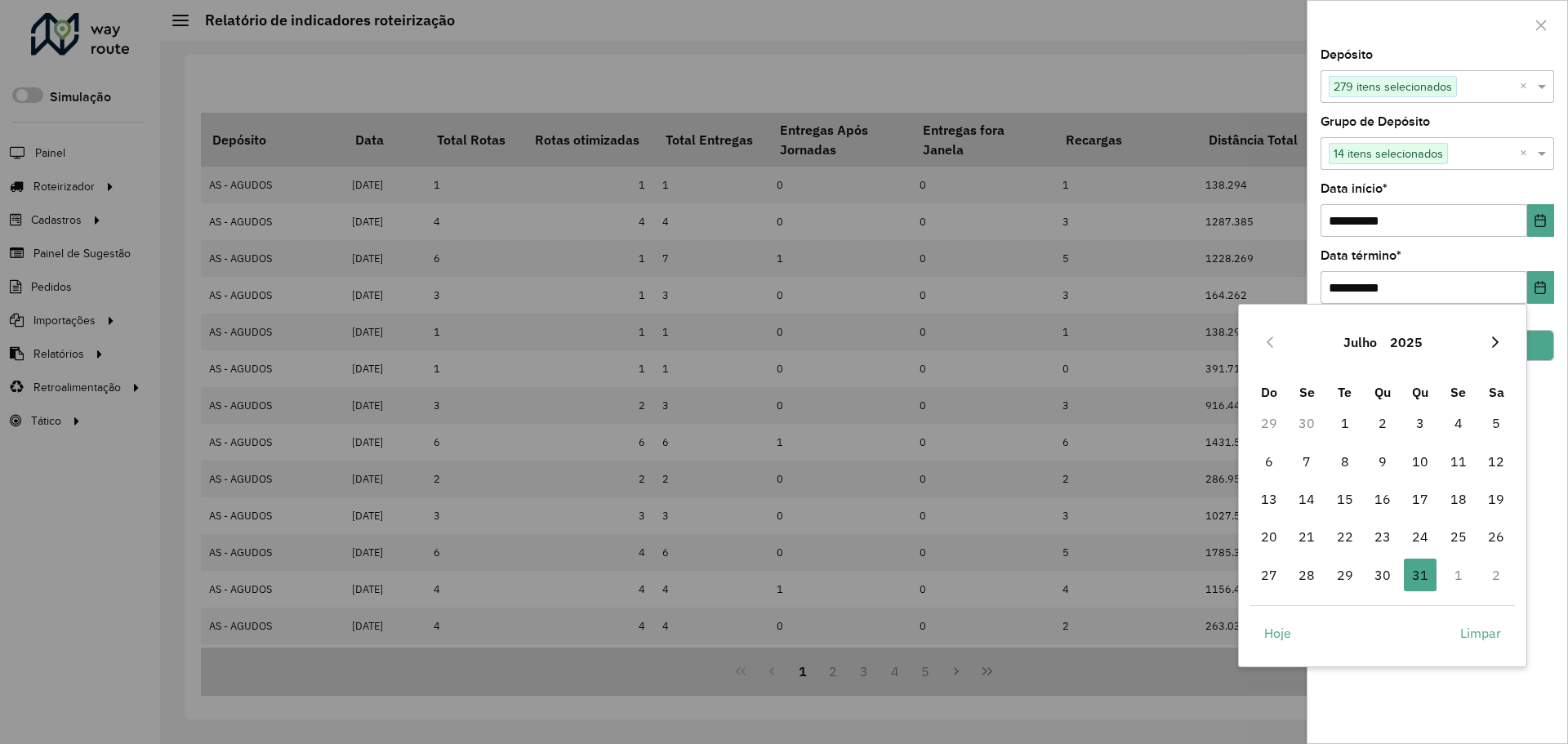
click at [1498, 346] on icon "Next Month" at bounding box center [1495, 342] width 13 height 13
click at [1420, 537] on span "25" at bounding box center [1420, 536] width 33 height 33
type input "**********"
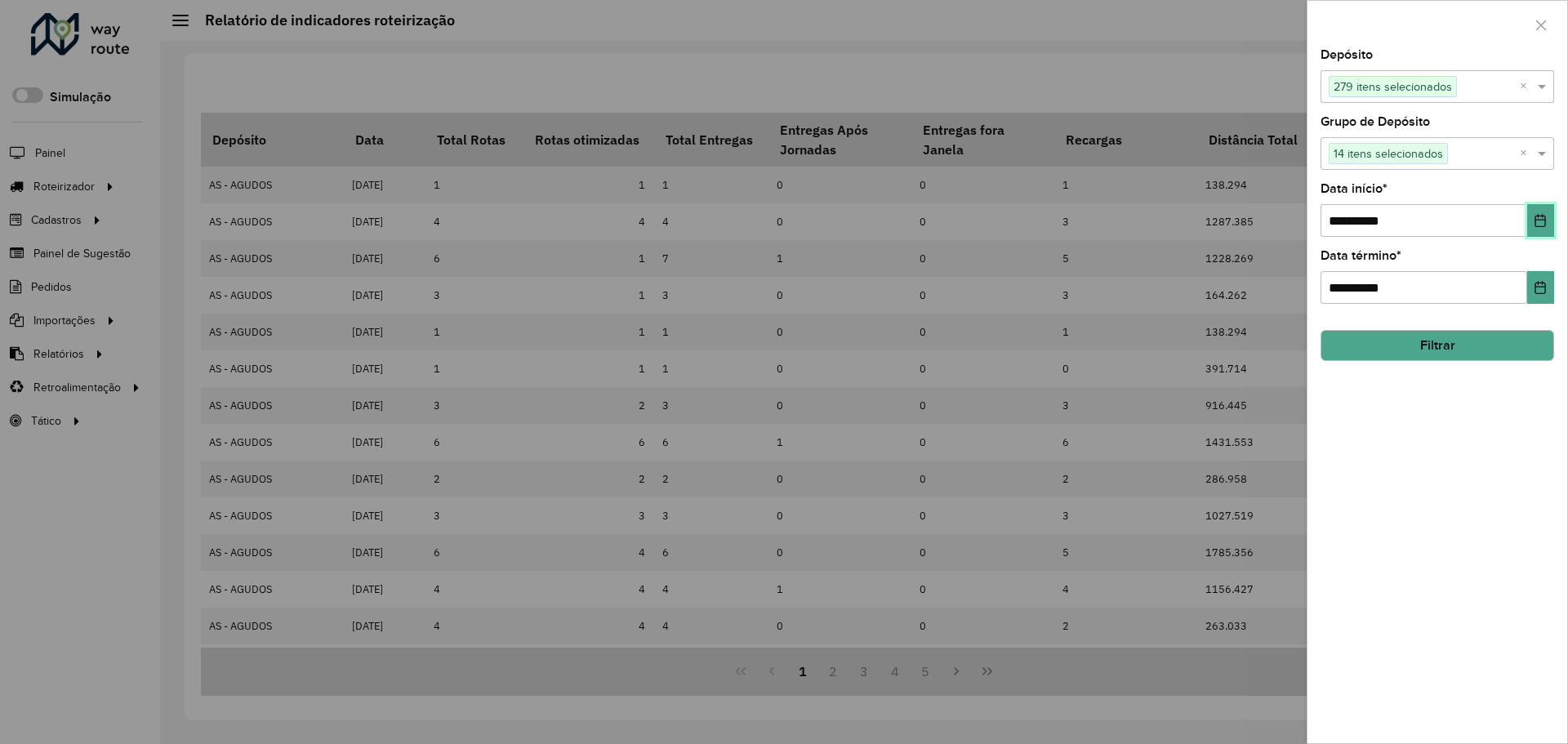
click at [1541, 206] on button "Choose Date" at bounding box center [1541, 221] width 27 height 33
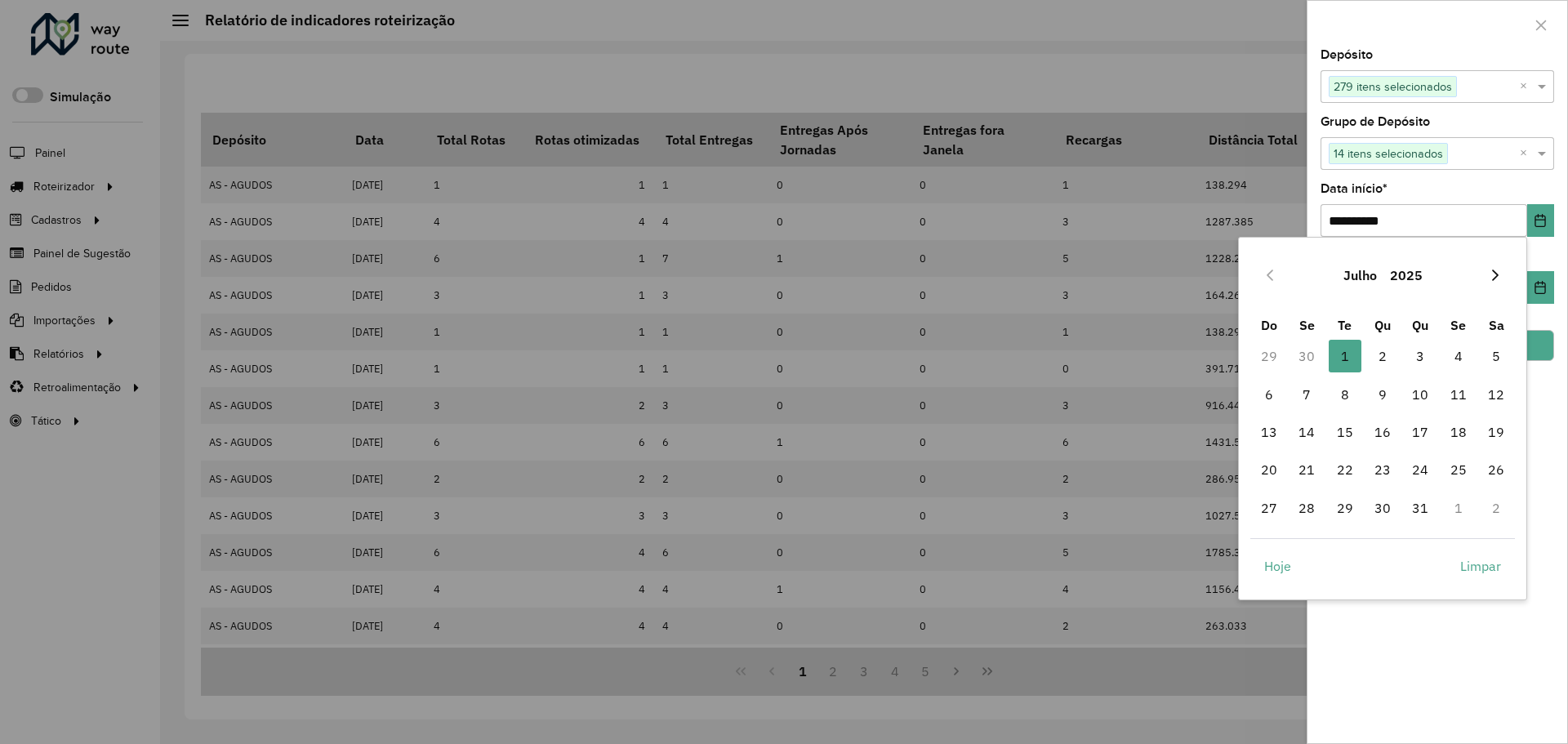
click at [1497, 277] on icon "Next Month" at bounding box center [1496, 275] width 7 height 11
click at [1319, 366] on span "1" at bounding box center [1307, 355] width 33 height 33
type input "**********"
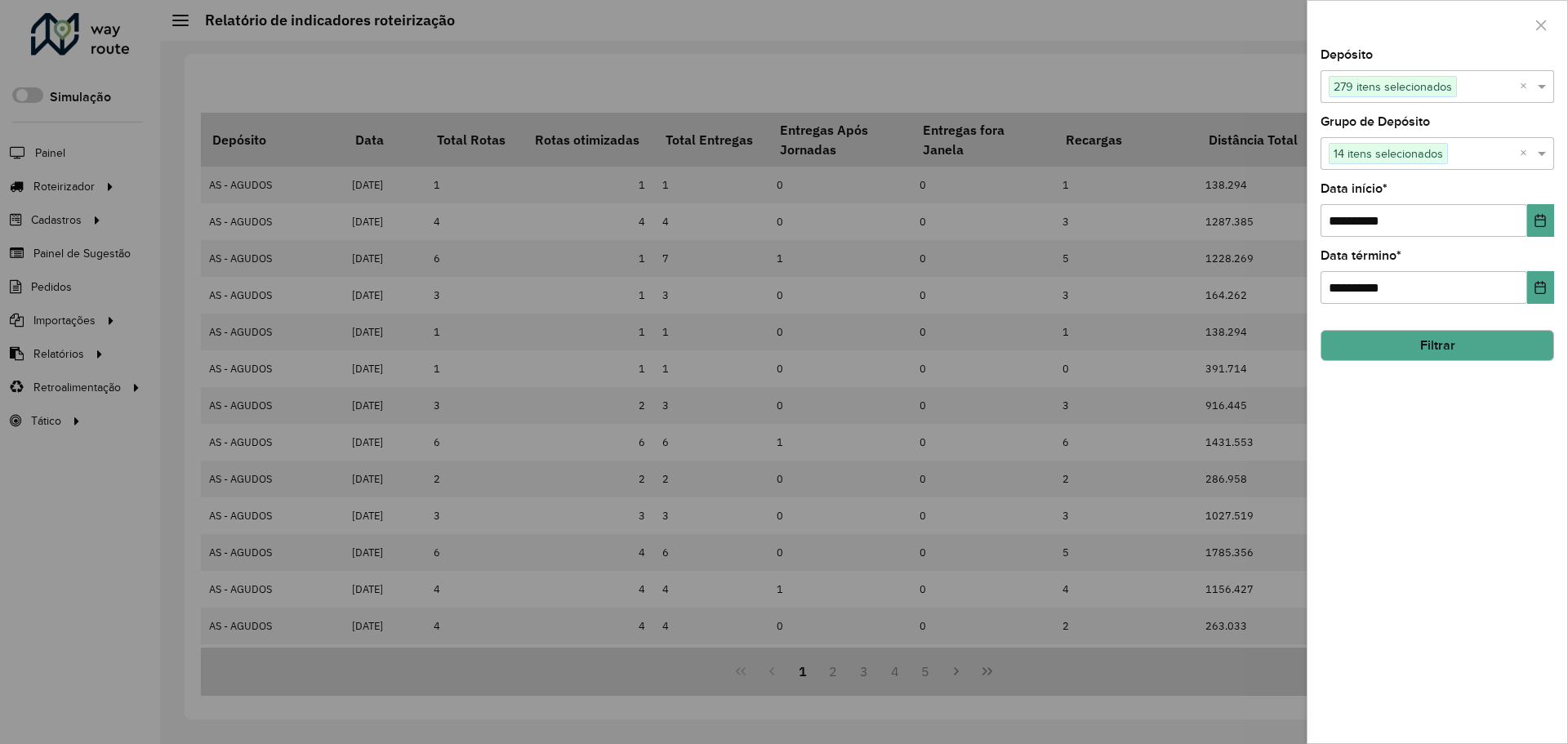
click at [1470, 351] on button "Filtrar" at bounding box center [1437, 345] width 233 height 31
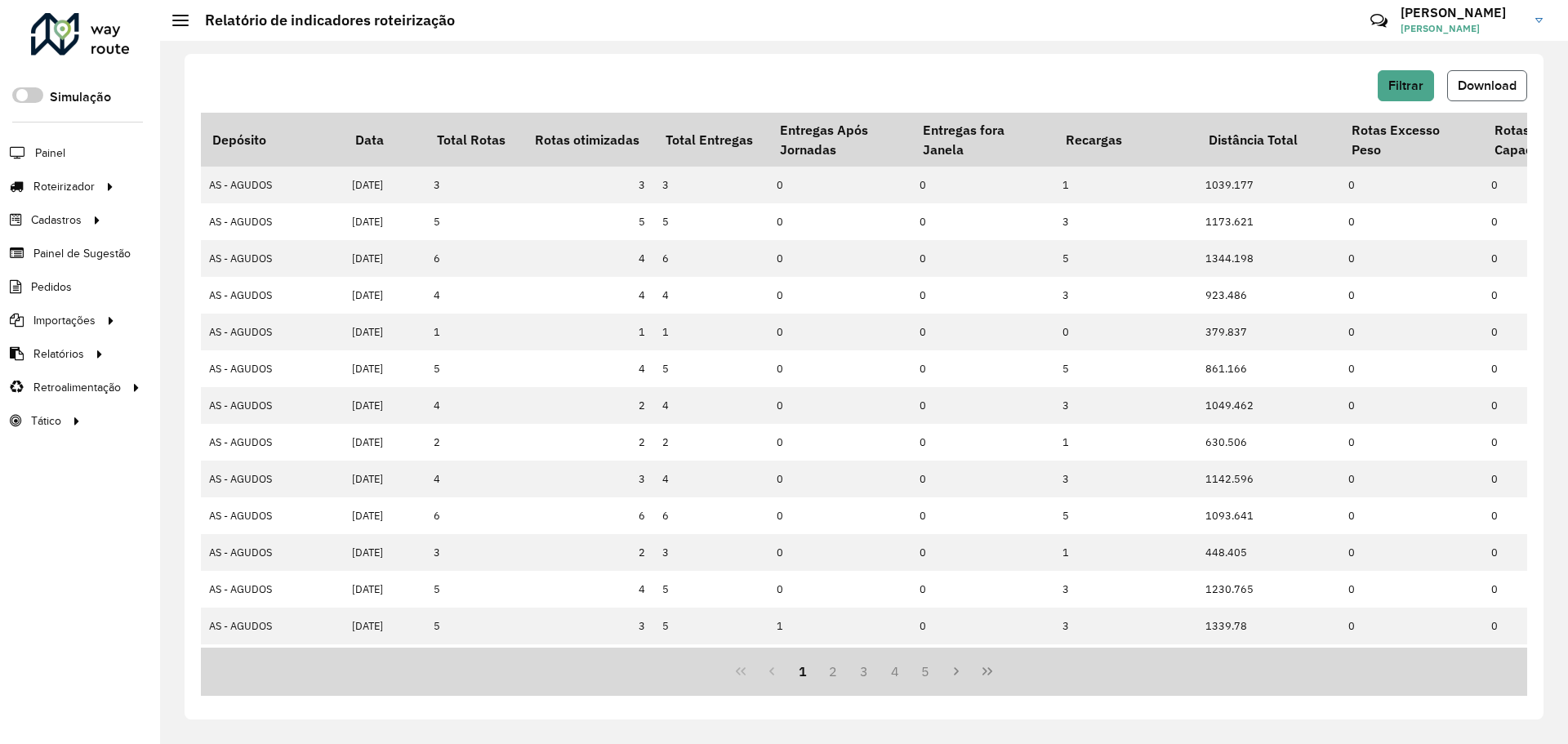
click at [1508, 84] on span "Download" at bounding box center [1487, 85] width 59 height 14
